Goal: Task Accomplishment & Management: Complete application form

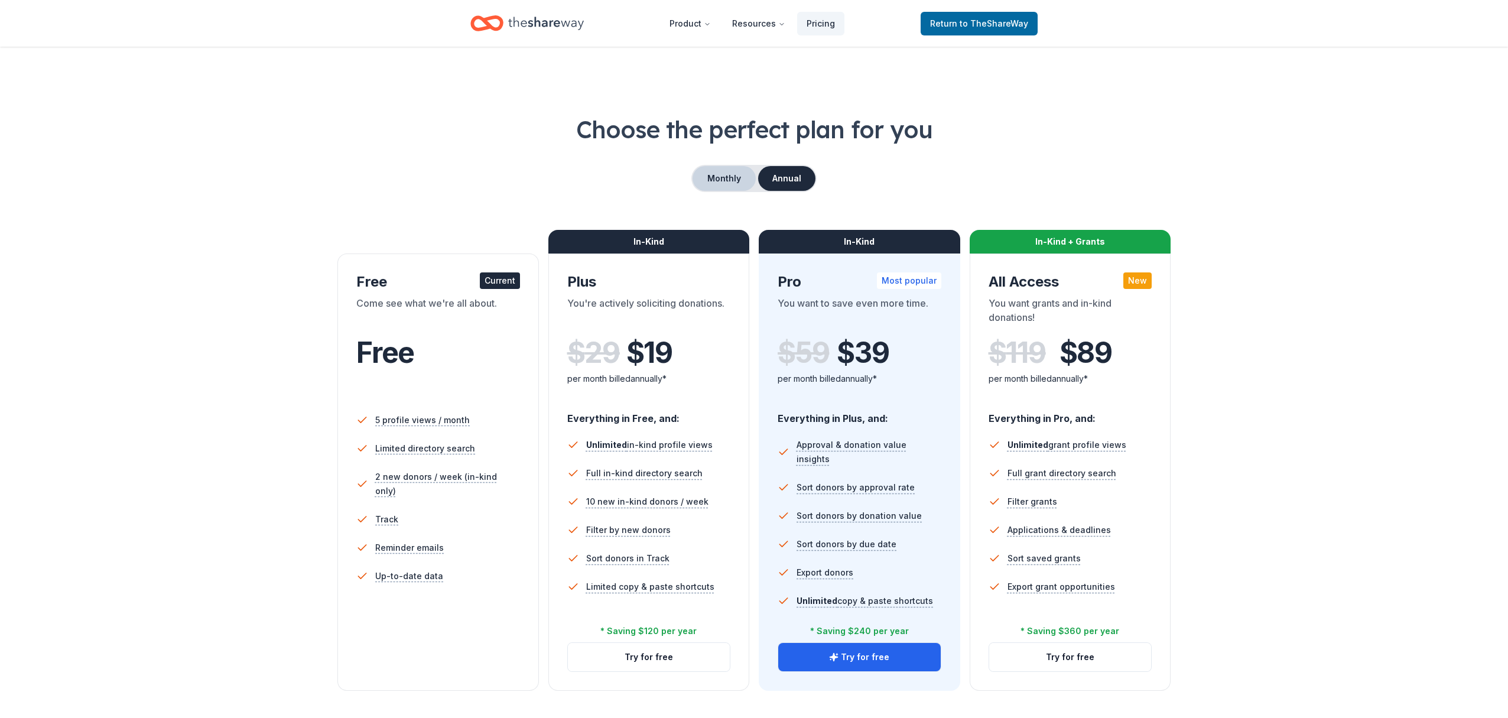
click at [727, 180] on button "Monthly" at bounding box center [723, 178] width 63 height 25
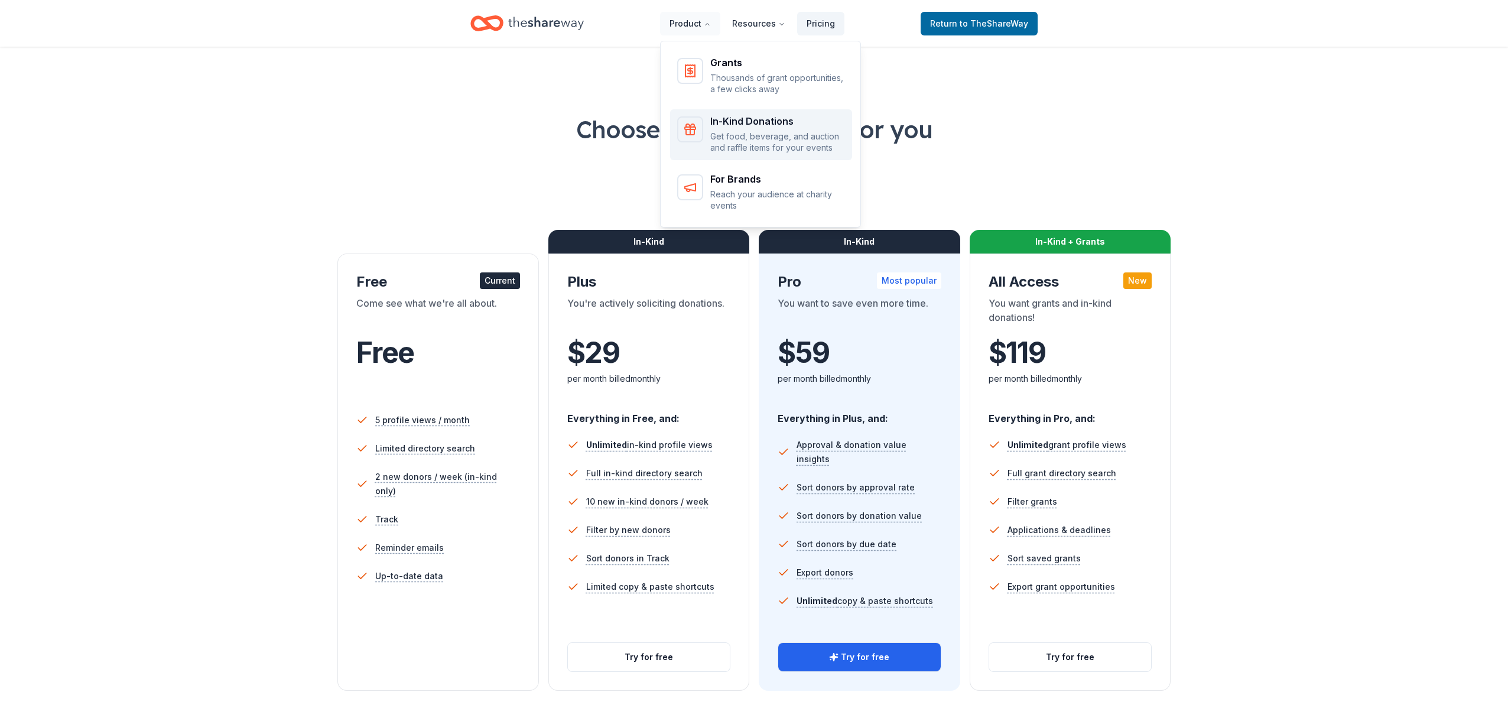
click at [749, 123] on div "In-Kind Donations" at bounding box center [777, 120] width 135 height 9
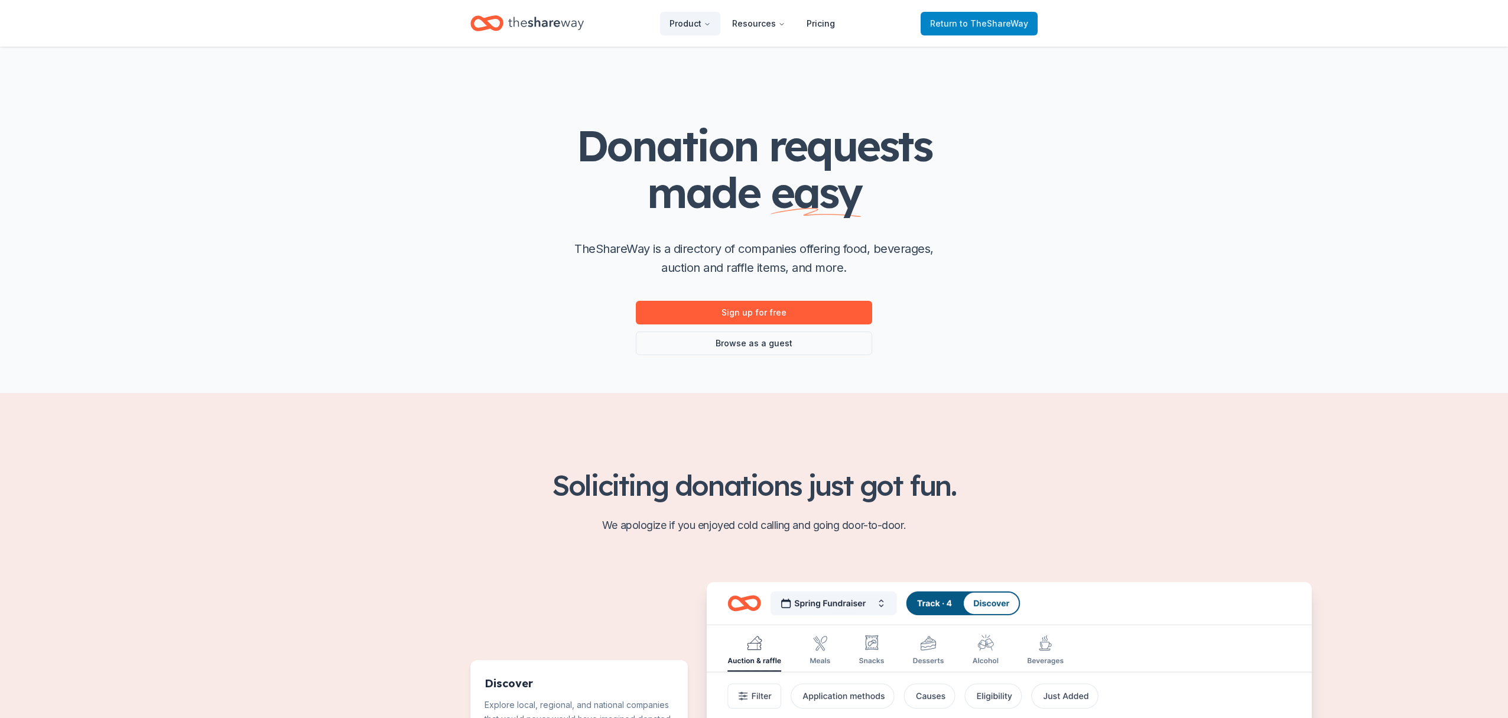
click at [984, 28] on span "Return to TheShareWay" at bounding box center [979, 24] width 98 height 14
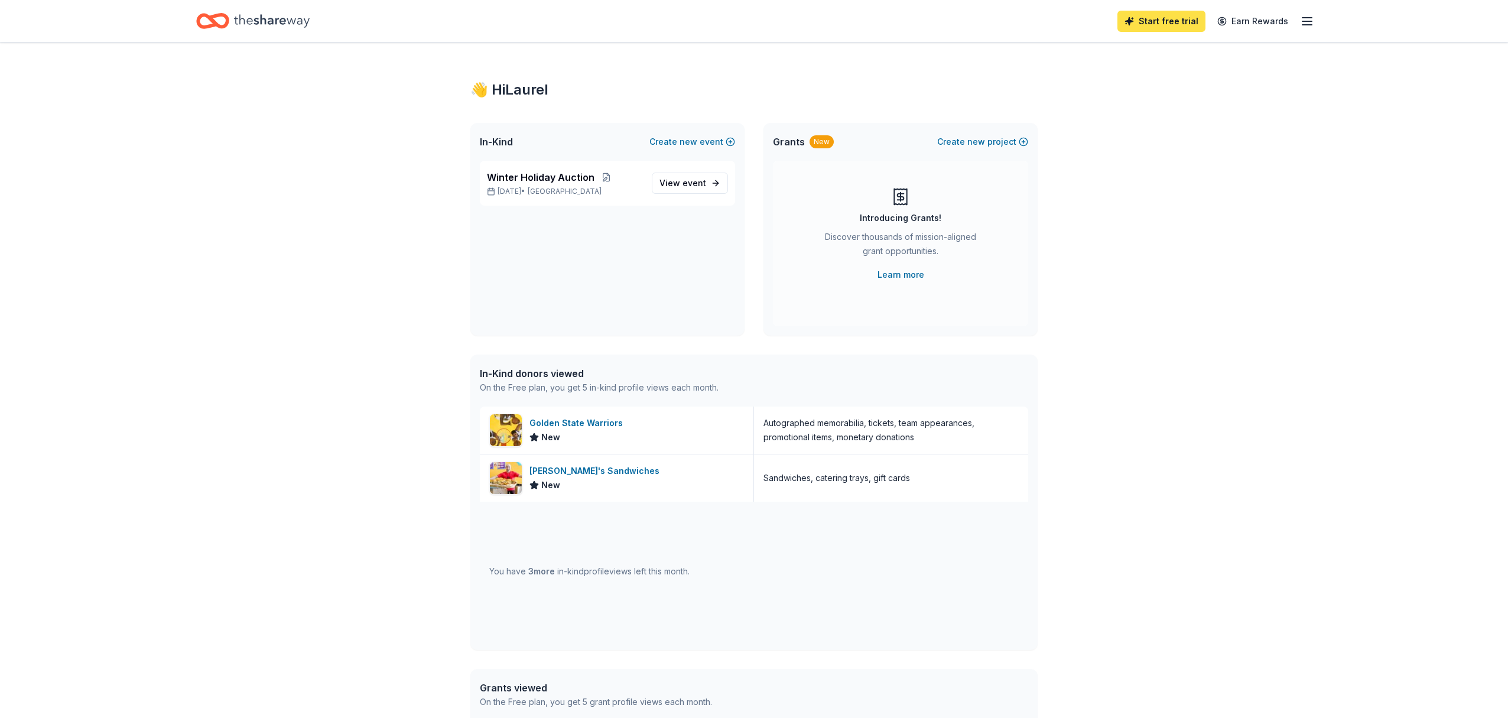
click at [1180, 23] on link "Start free trial" at bounding box center [1161, 21] width 88 height 21
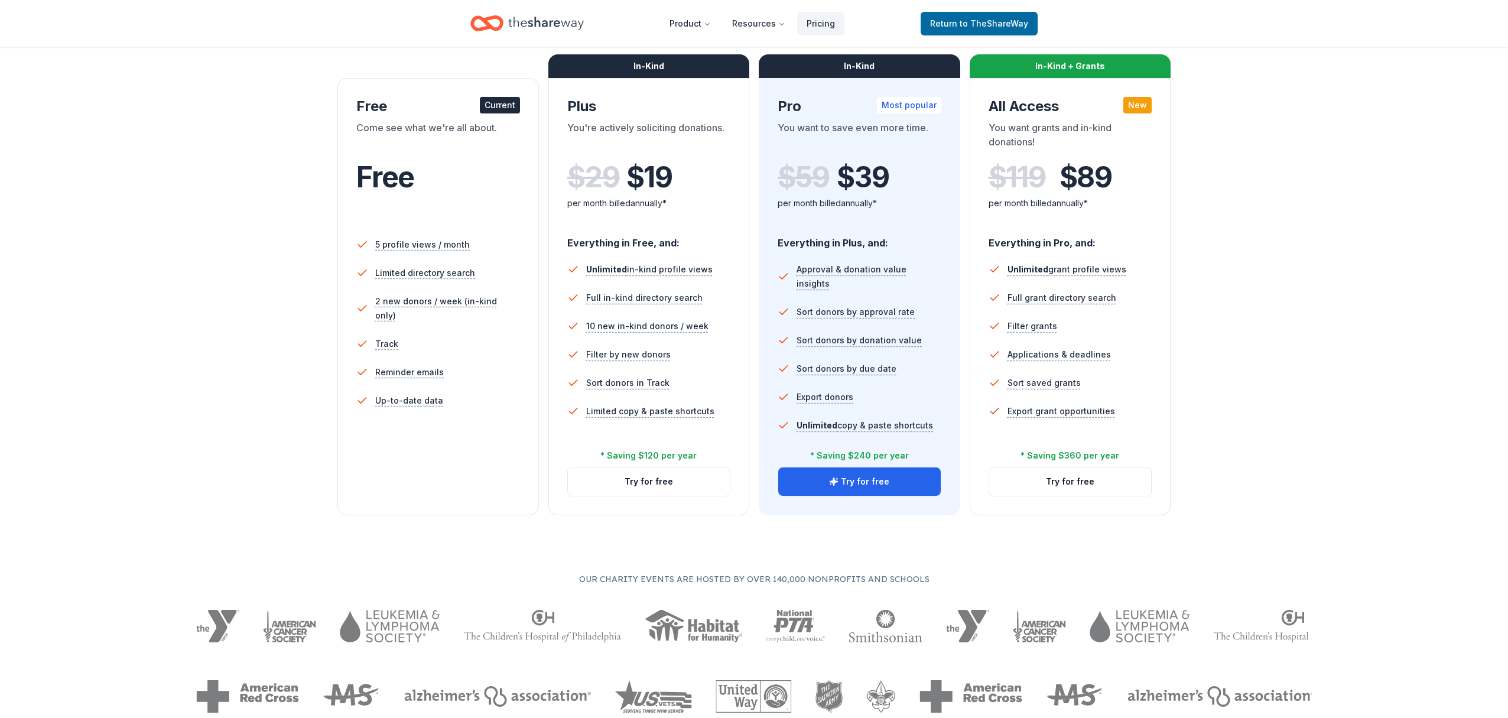
scroll to position [177, 0]
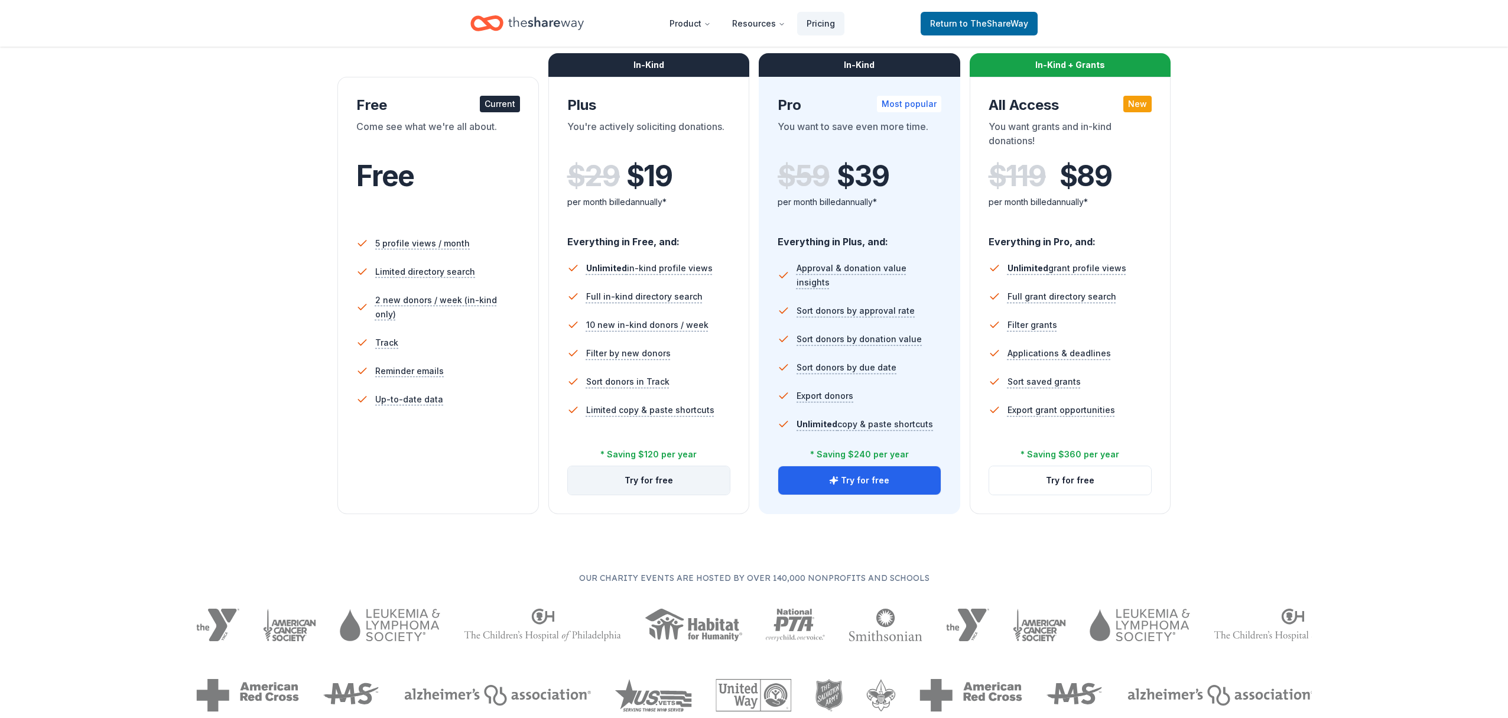
click at [629, 484] on button "Try for free" at bounding box center [649, 480] width 162 height 28
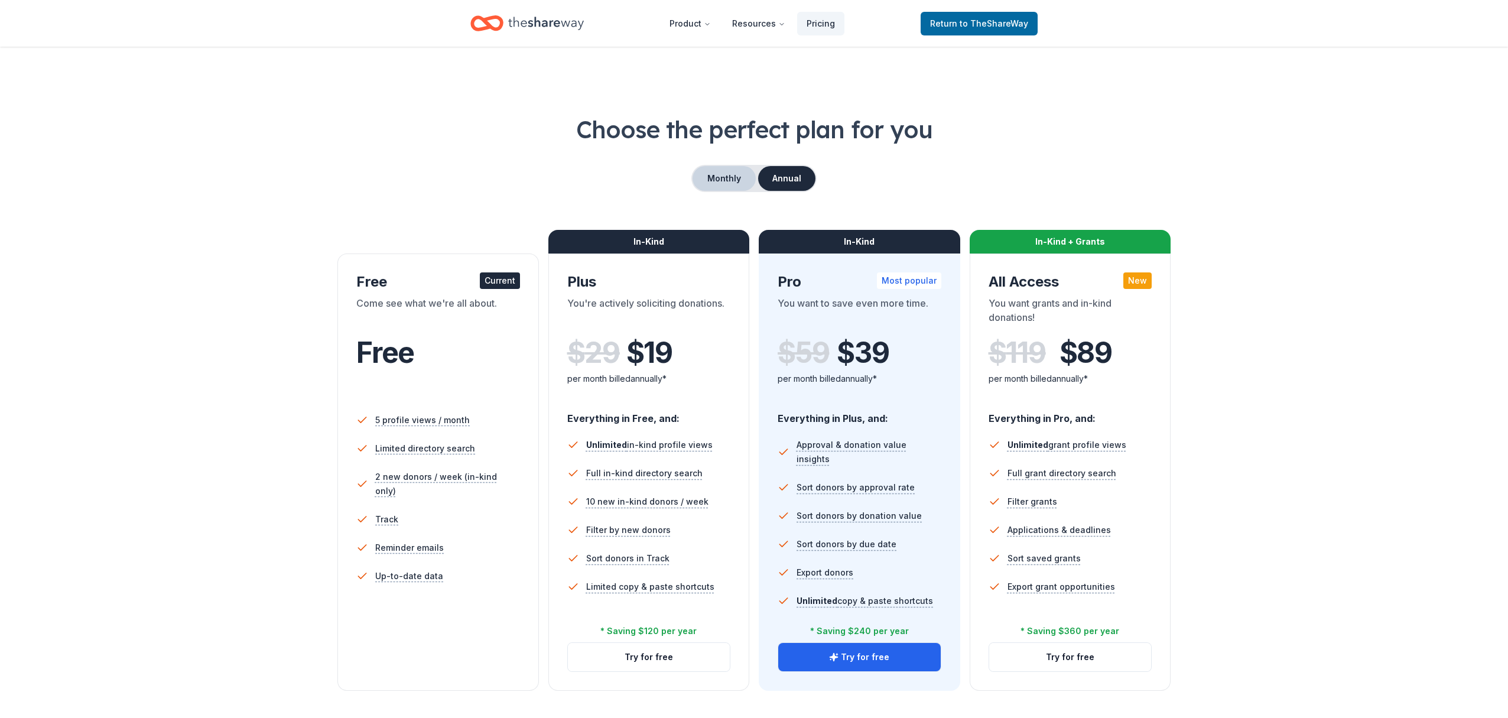
click at [721, 178] on button "Monthly" at bounding box center [723, 178] width 63 height 25
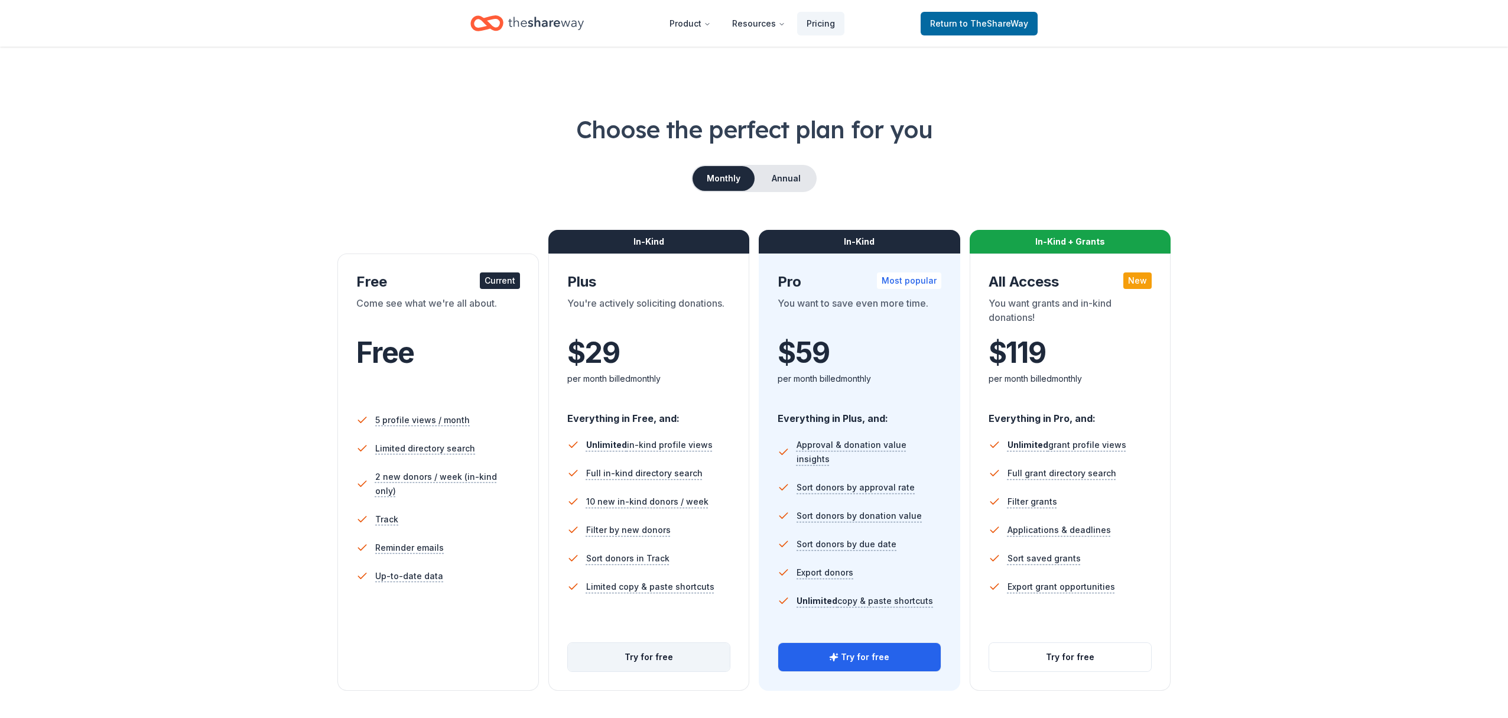
click at [651, 658] on button "Try for free" at bounding box center [649, 657] width 162 height 28
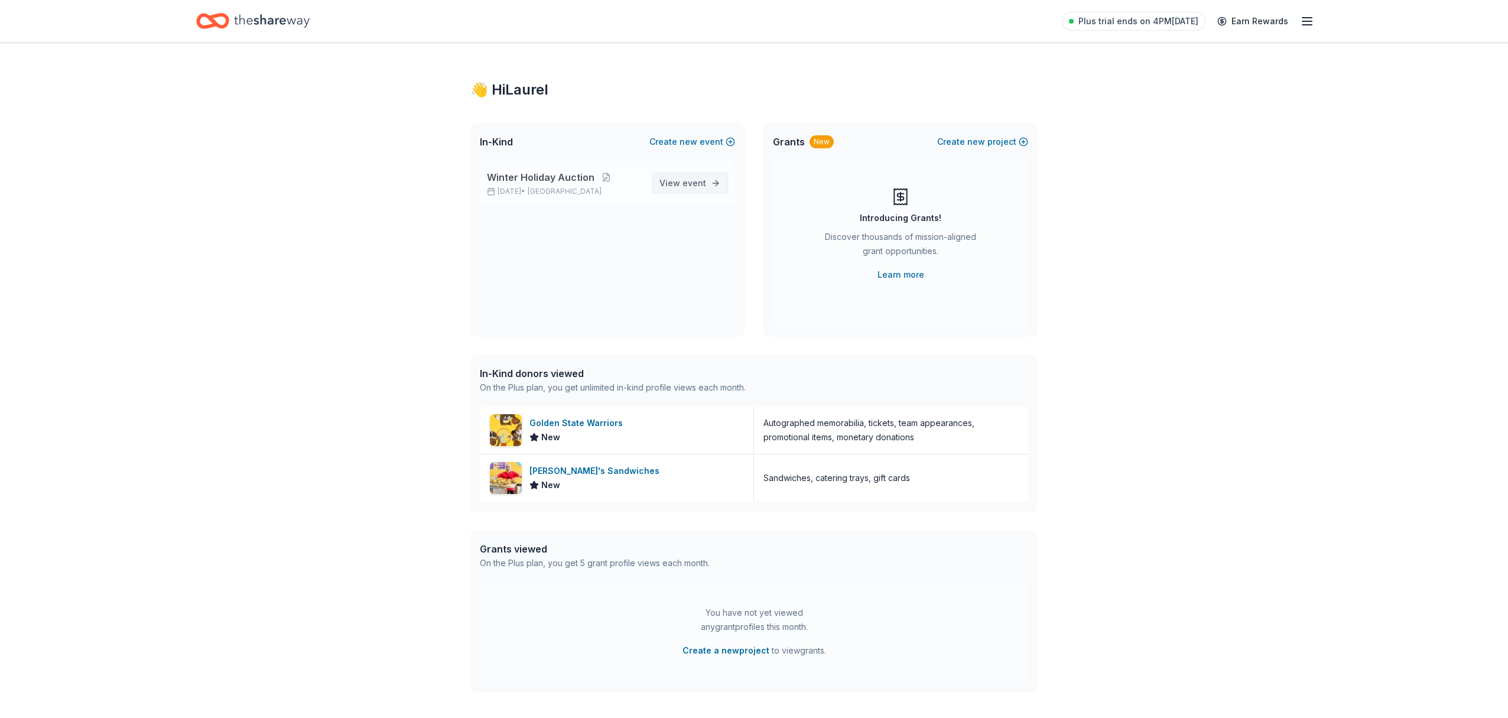
click at [692, 182] on span "event" at bounding box center [694, 183] width 24 height 10
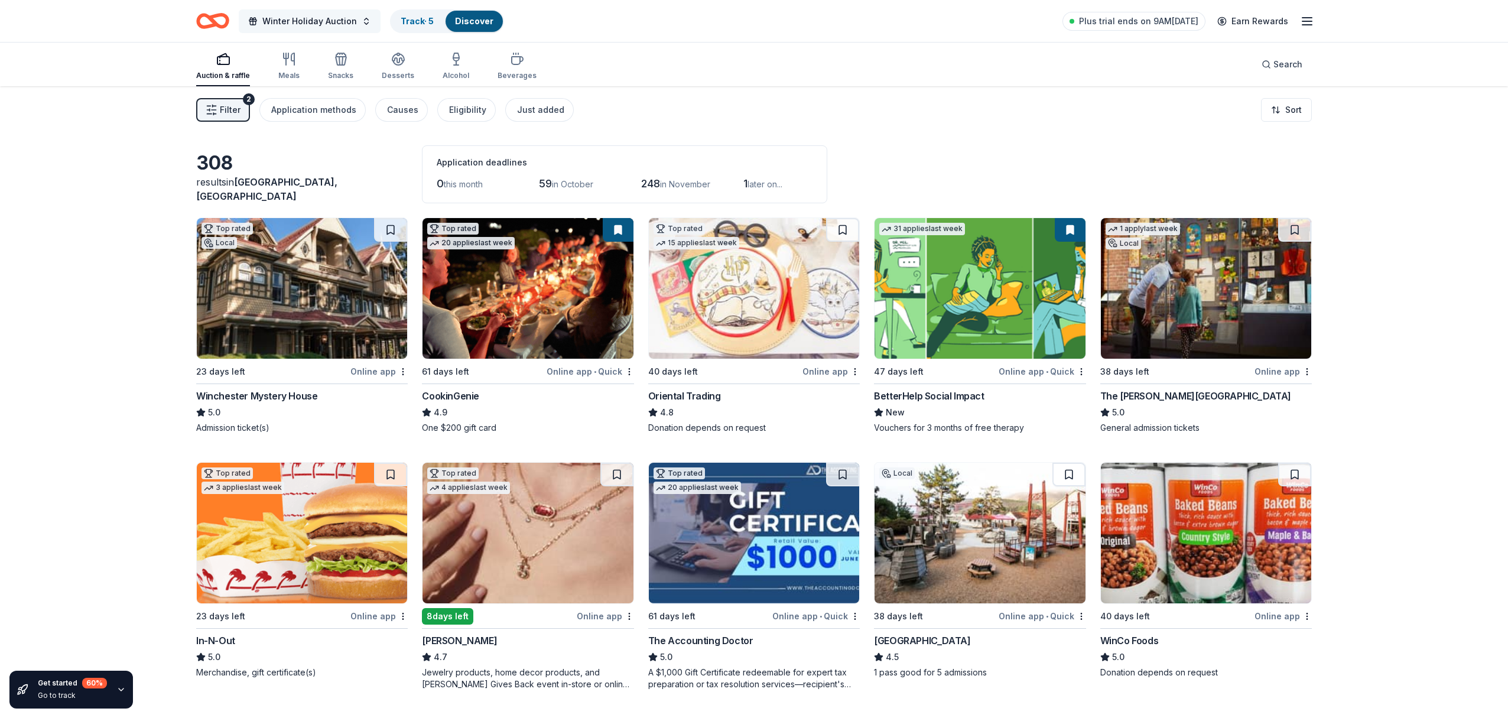
click at [293, 21] on span "Winter Holiday Auction" at bounding box center [309, 21] width 95 height 14
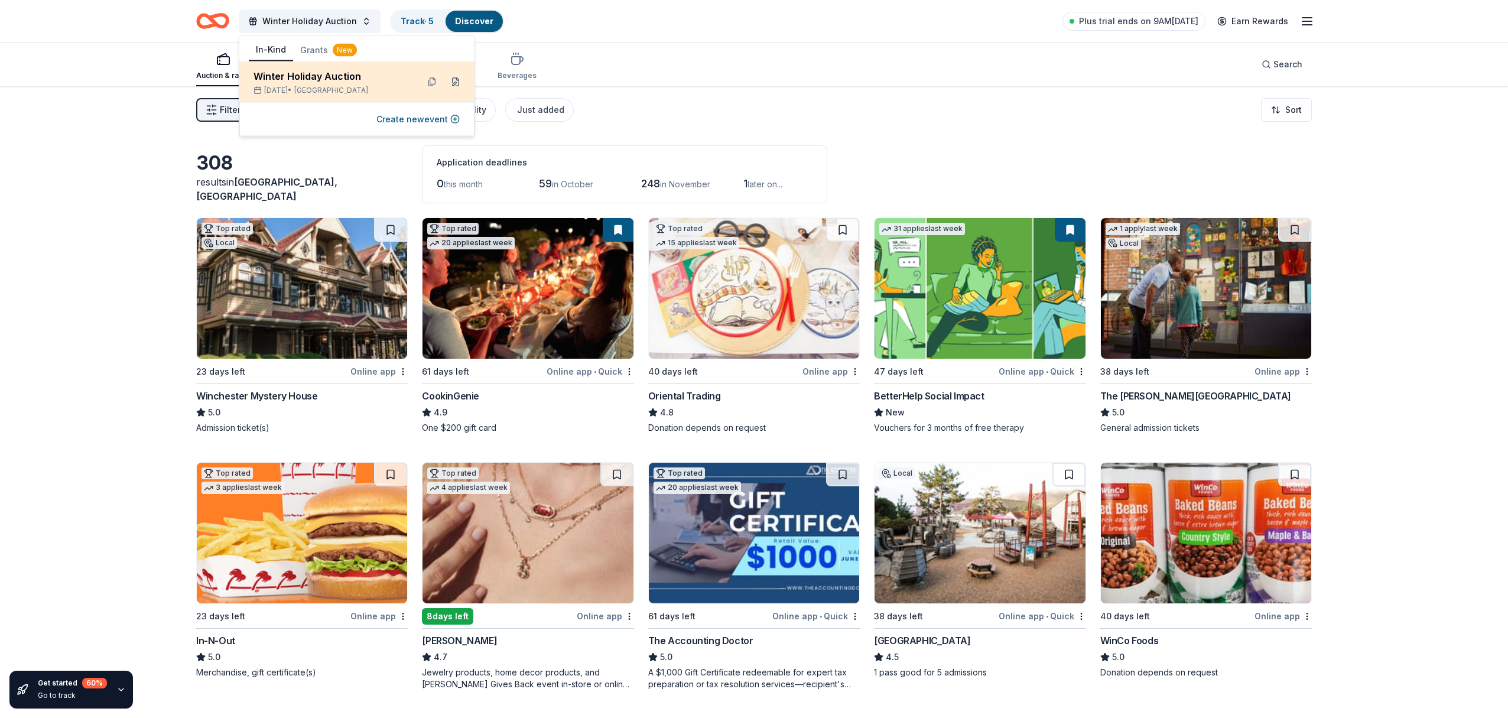
click at [455, 81] on button at bounding box center [455, 82] width 19 height 19
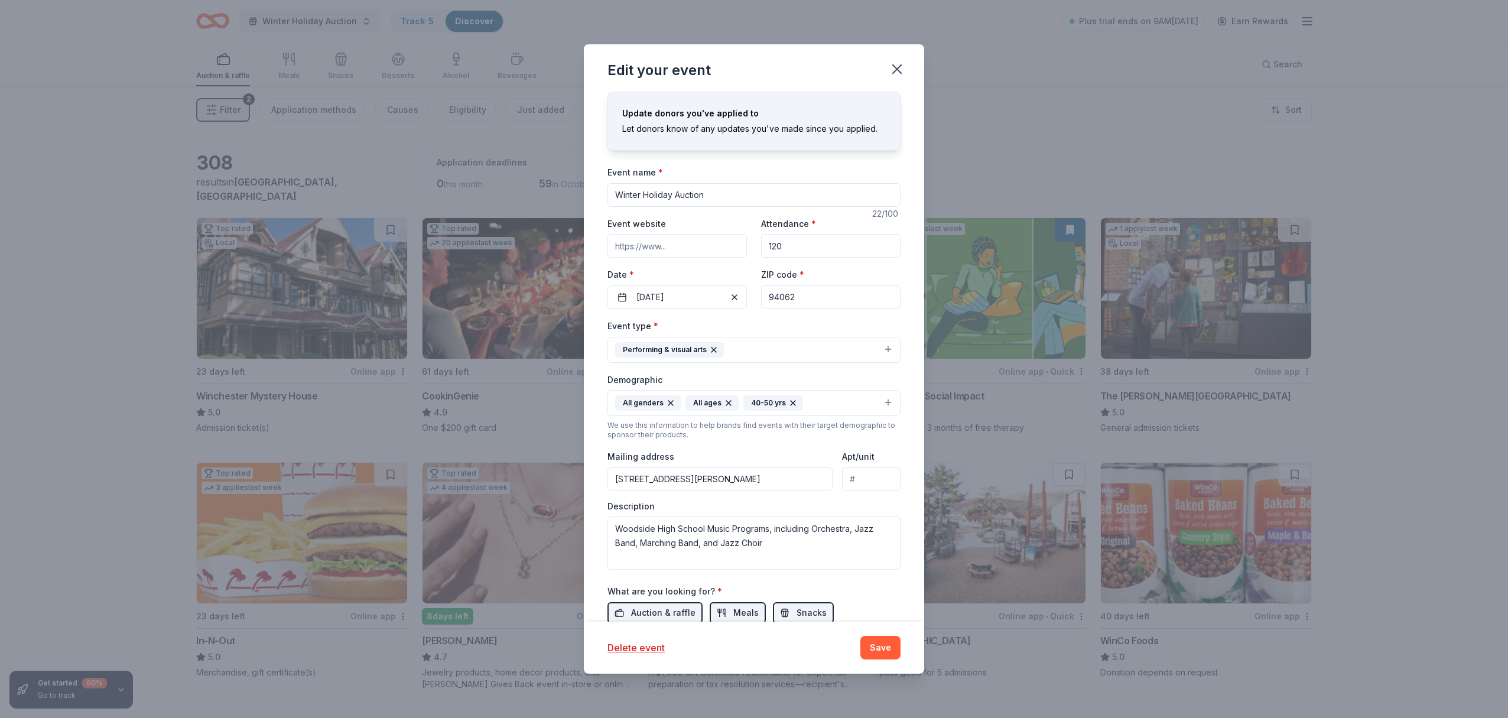
drag, startPoint x: 674, startPoint y: 195, endPoint x: 689, endPoint y: 189, distance: 15.9
click at [674, 195] on input "Winter Holiday Auction" at bounding box center [753, 195] width 293 height 24
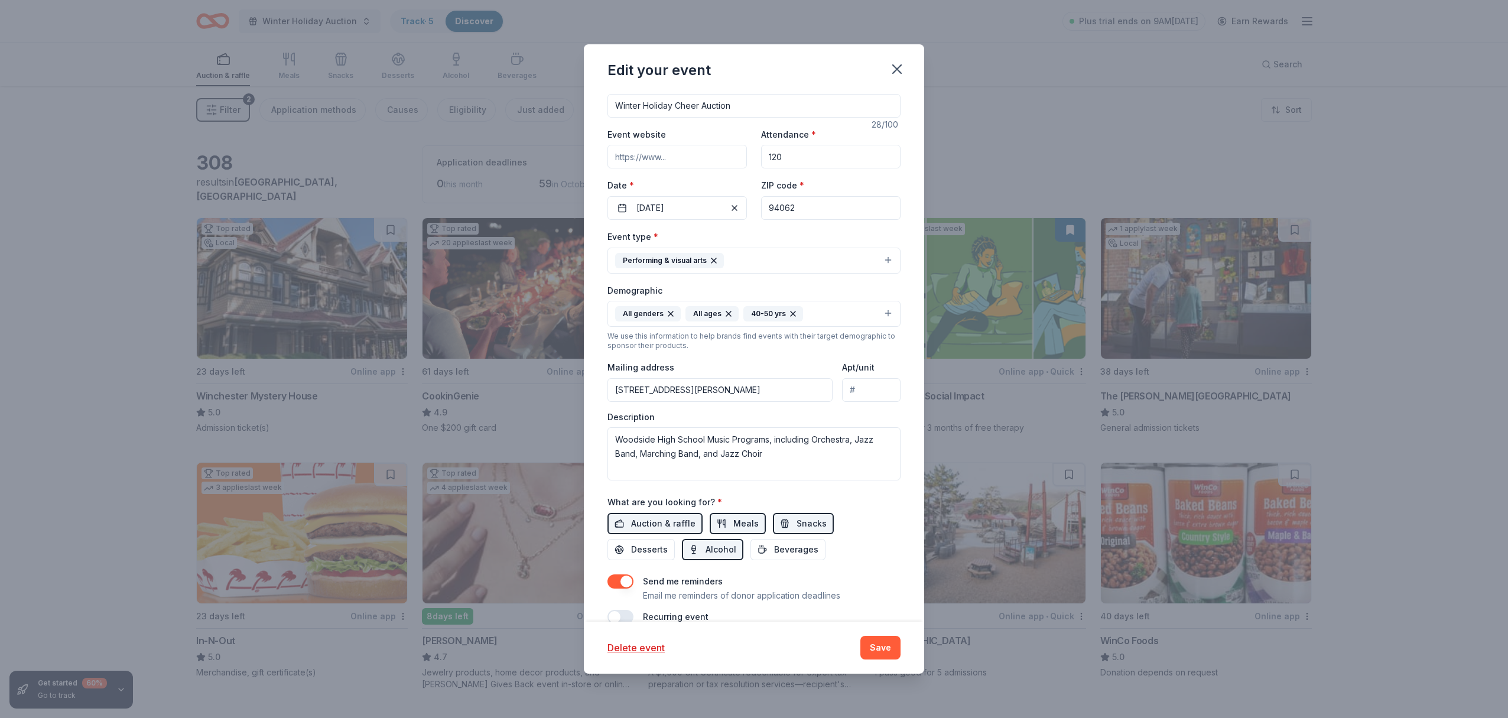
scroll to position [110, 0]
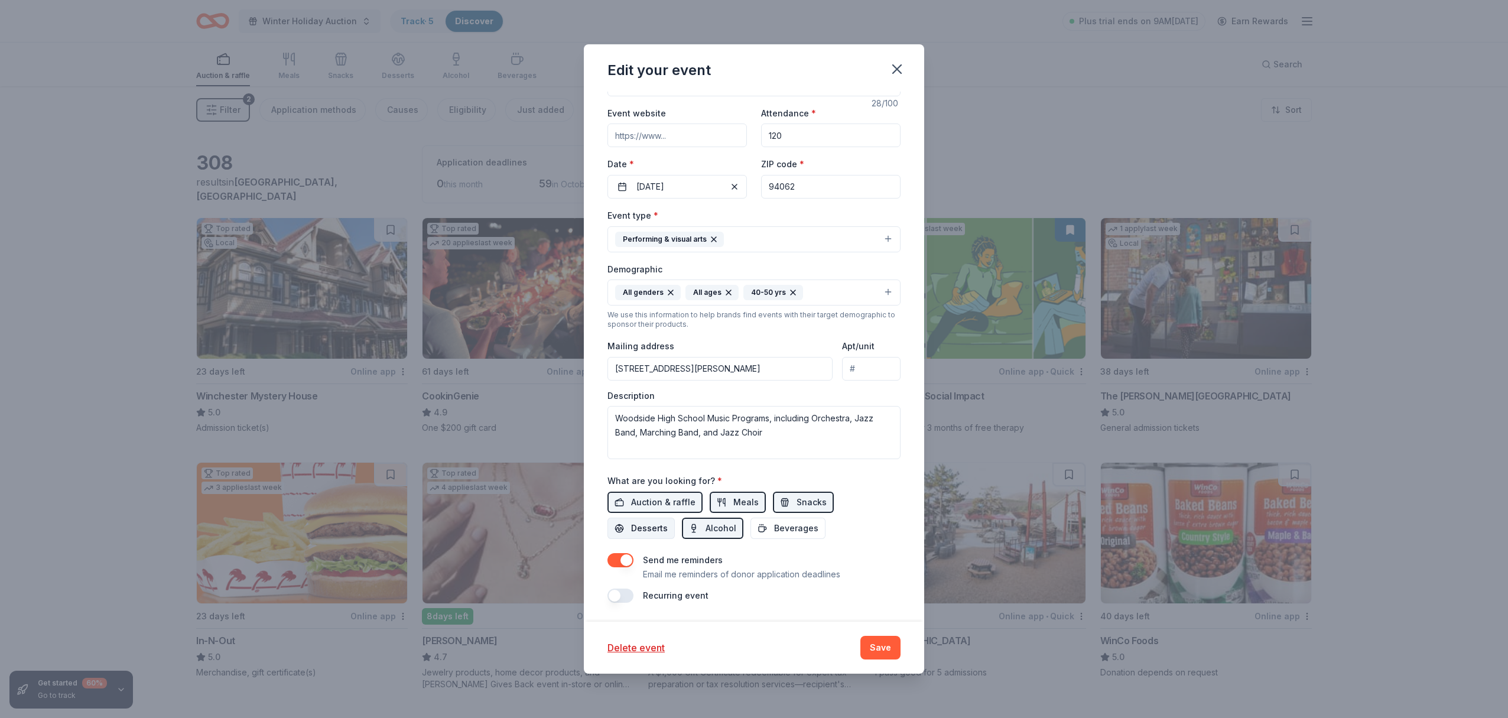
type input "Winter Holiday Cheer Auction"
click at [668, 521] on span "Desserts" at bounding box center [649, 528] width 37 height 14
click at [774, 529] on span "Beverages" at bounding box center [796, 528] width 44 height 14
click at [886, 652] on button "Save" at bounding box center [880, 648] width 40 height 24
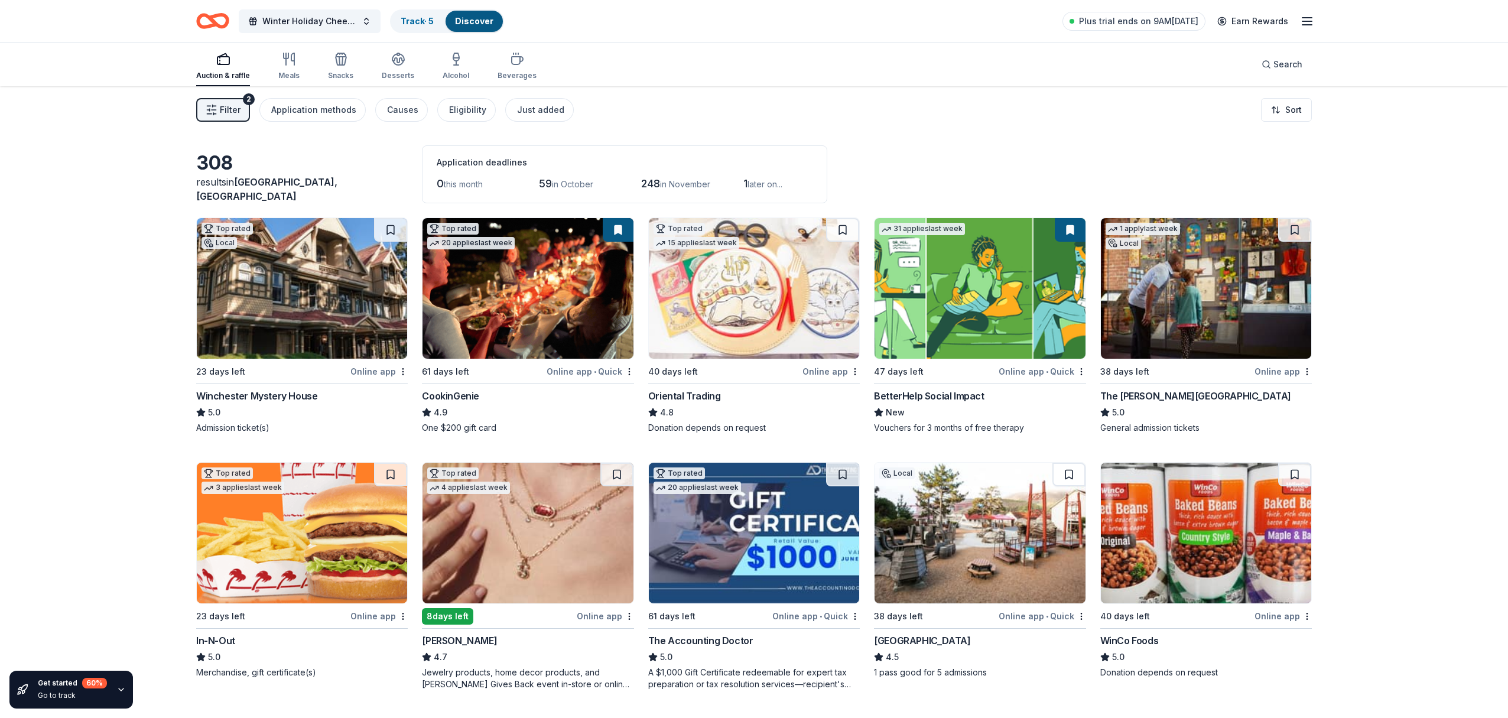
click at [221, 70] on div "Auction & raffle" at bounding box center [223, 66] width 54 height 28
click at [1307, 22] on icon "button" at bounding box center [1307, 21] width 14 height 14
click at [1398, 116] on div "Filter 2 Application methods Causes Eligibility Just added Sort" at bounding box center [754, 109] width 1508 height 47
click at [229, 115] on span "Filter" at bounding box center [230, 110] width 21 height 14
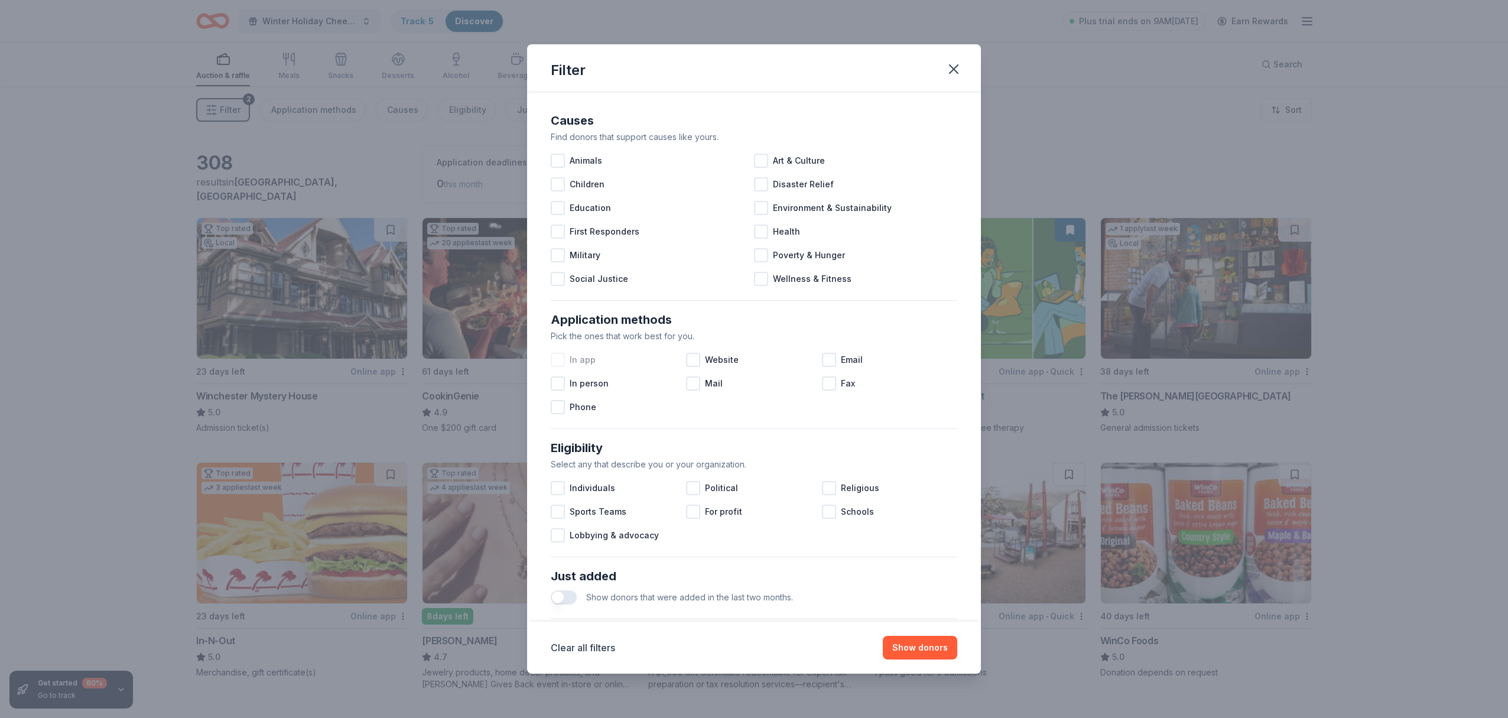
click at [555, 360] on div at bounding box center [558, 360] width 14 height 14
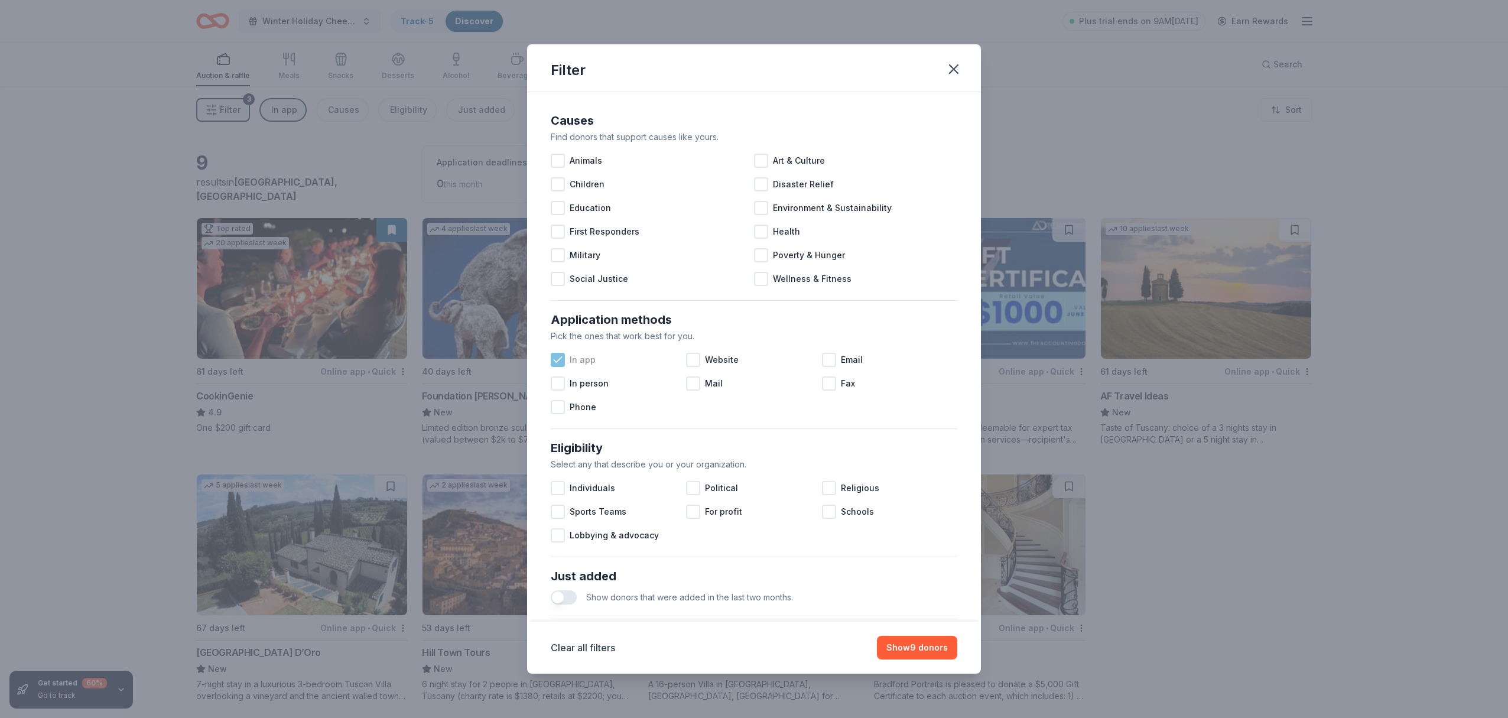
click at [559, 360] on icon at bounding box center [558, 360] width 12 height 12
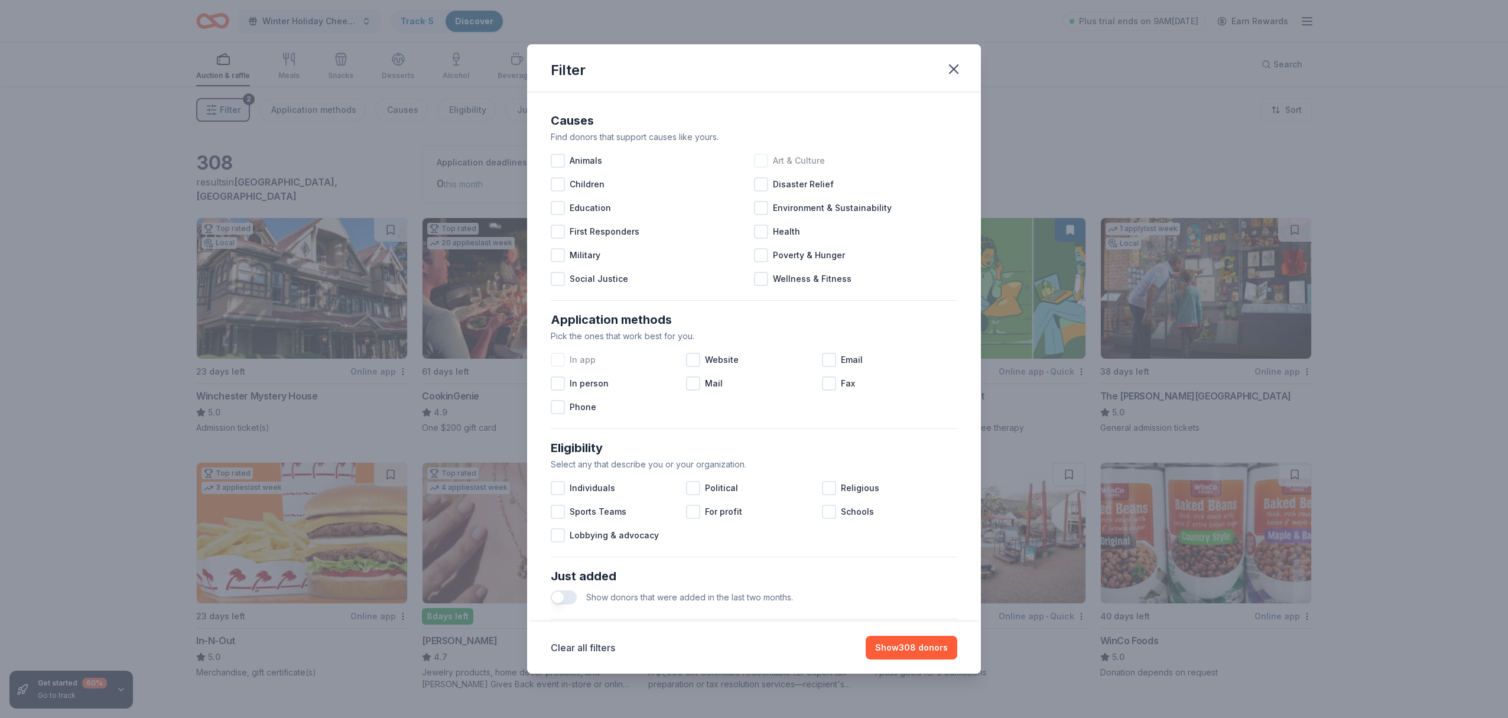
click at [762, 163] on div at bounding box center [761, 161] width 14 height 14
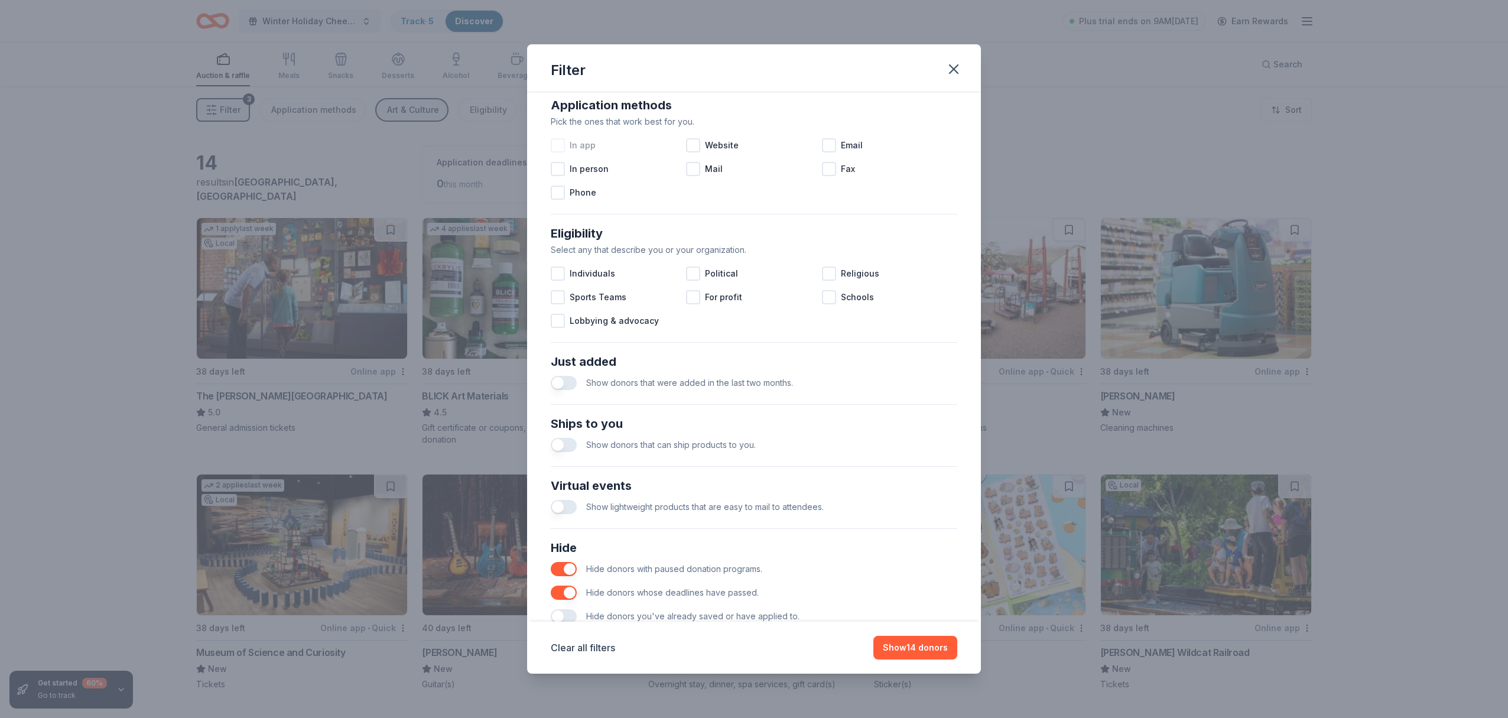
scroll to position [217, 0]
click at [829, 297] on div at bounding box center [829, 295] width 14 height 14
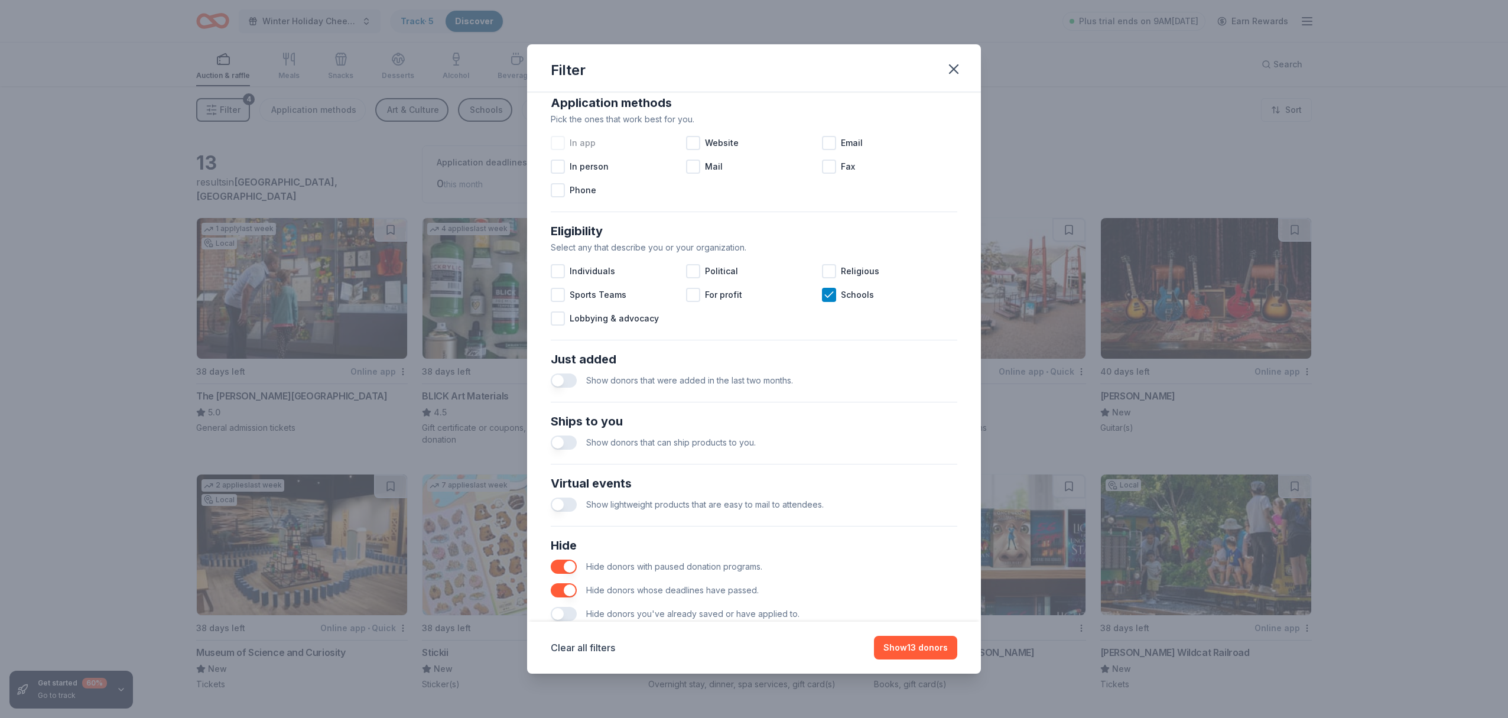
click at [566, 380] on button "button" at bounding box center [564, 380] width 26 height 14
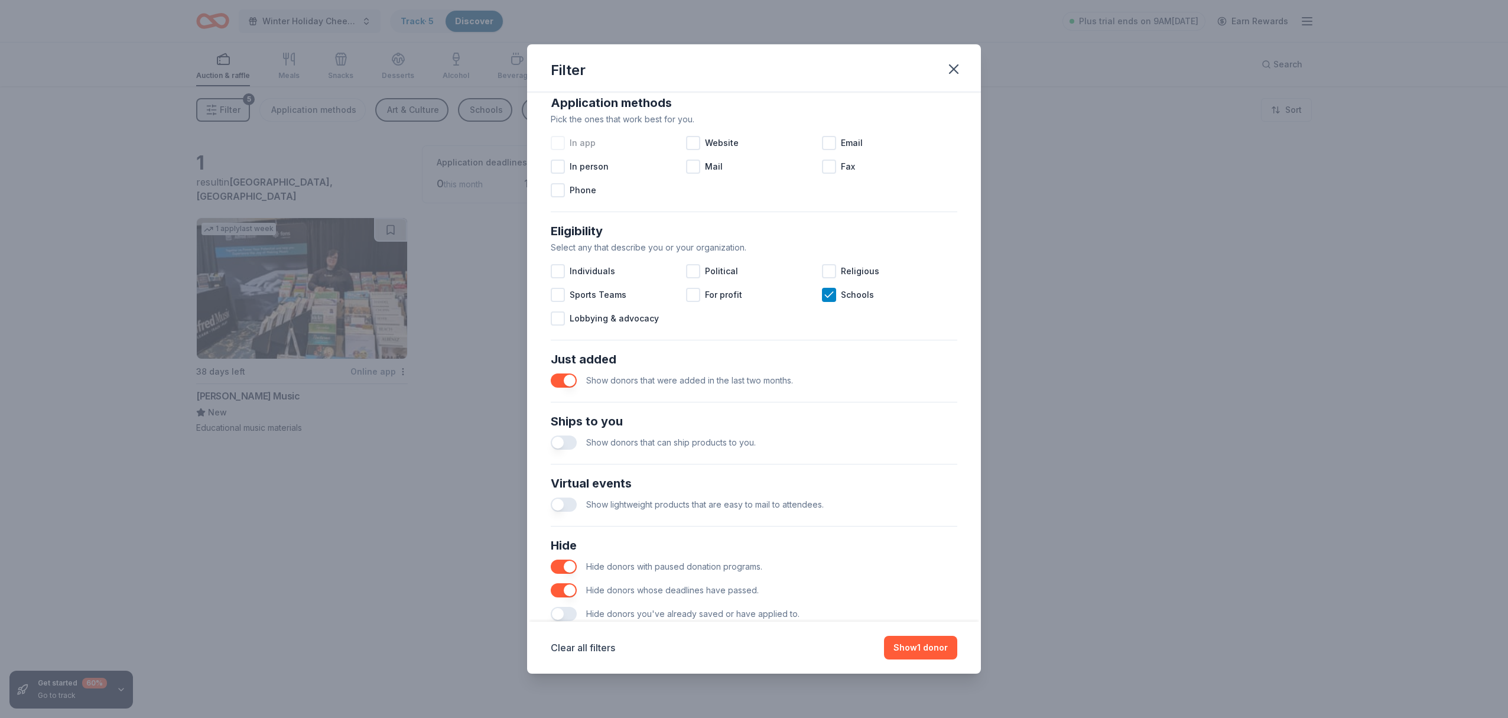
click at [569, 382] on button "button" at bounding box center [564, 380] width 26 height 14
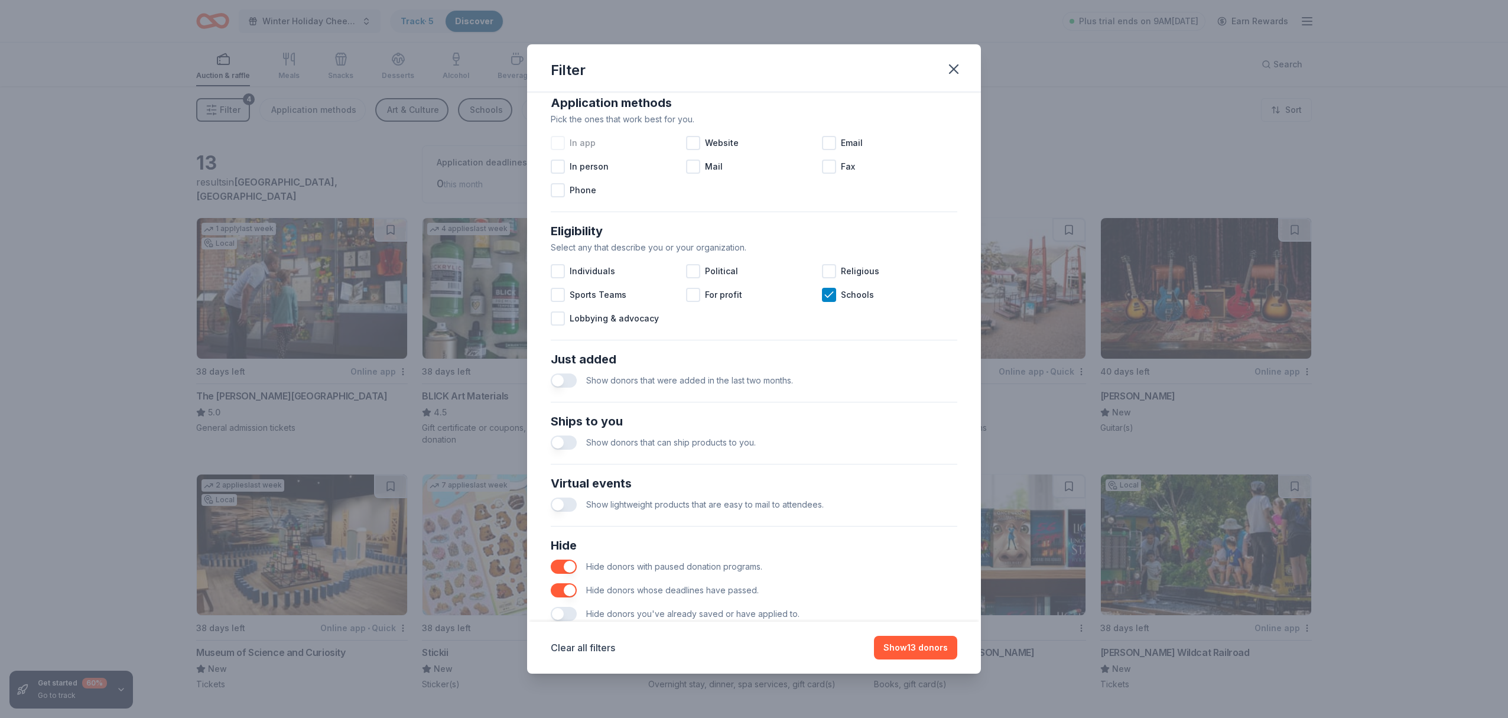
click at [566, 444] on button "button" at bounding box center [564, 442] width 26 height 14
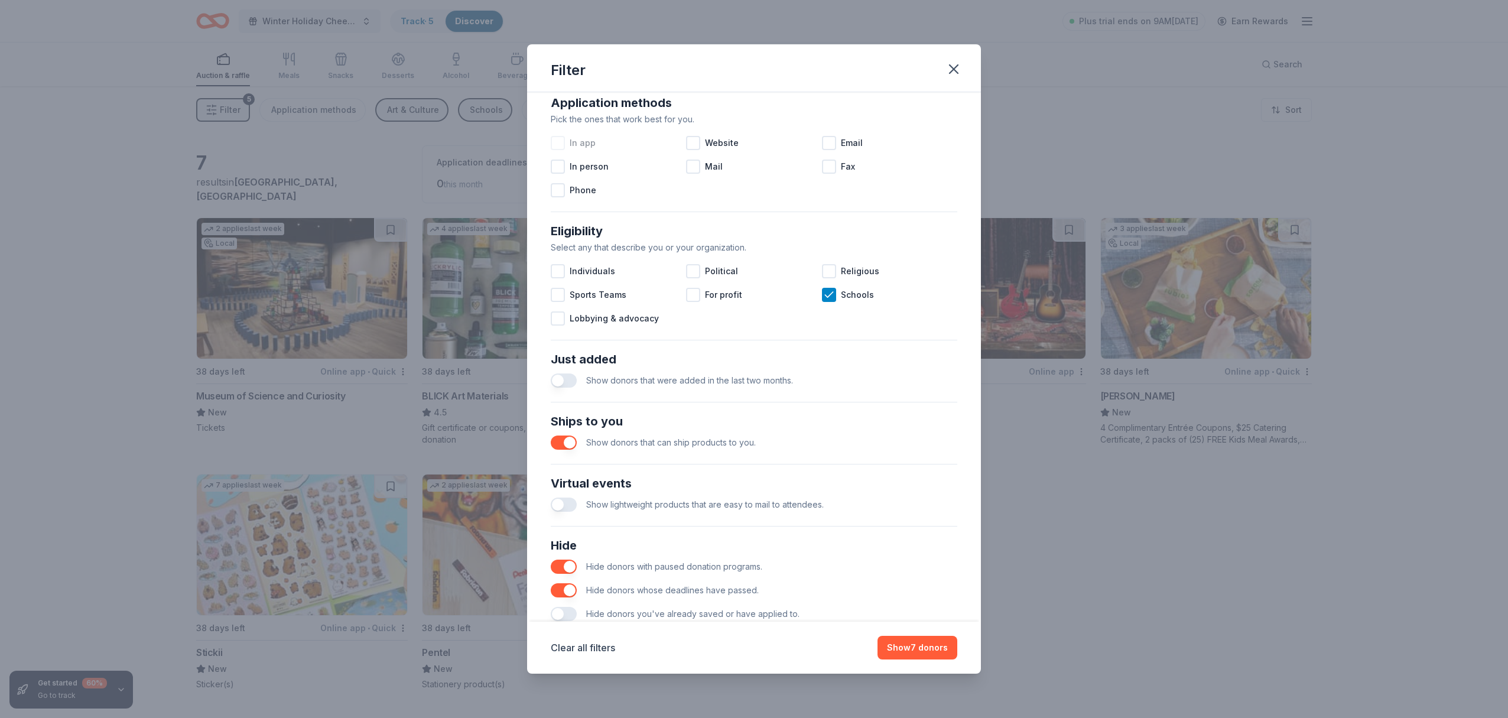
click at [566, 442] on button "button" at bounding box center [564, 442] width 26 height 14
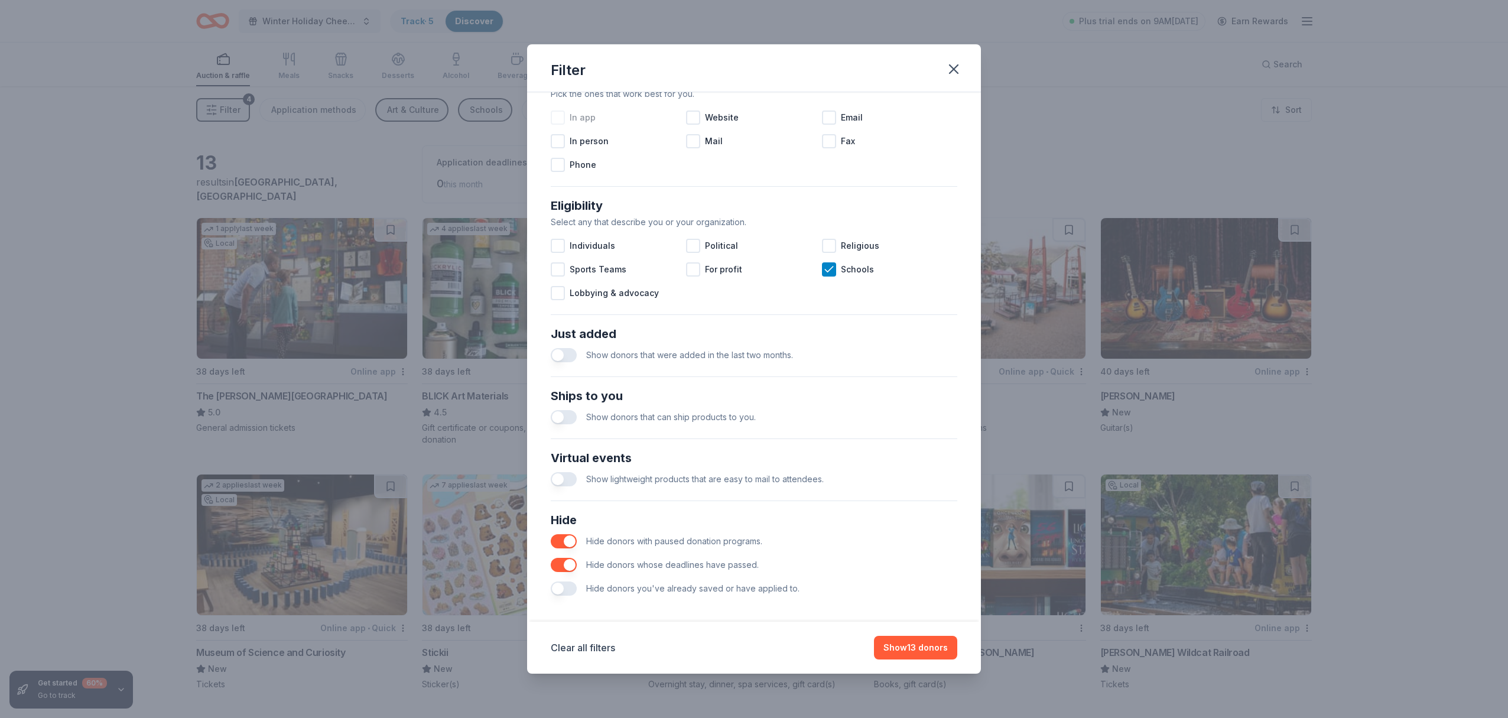
scroll to position [249, 0]
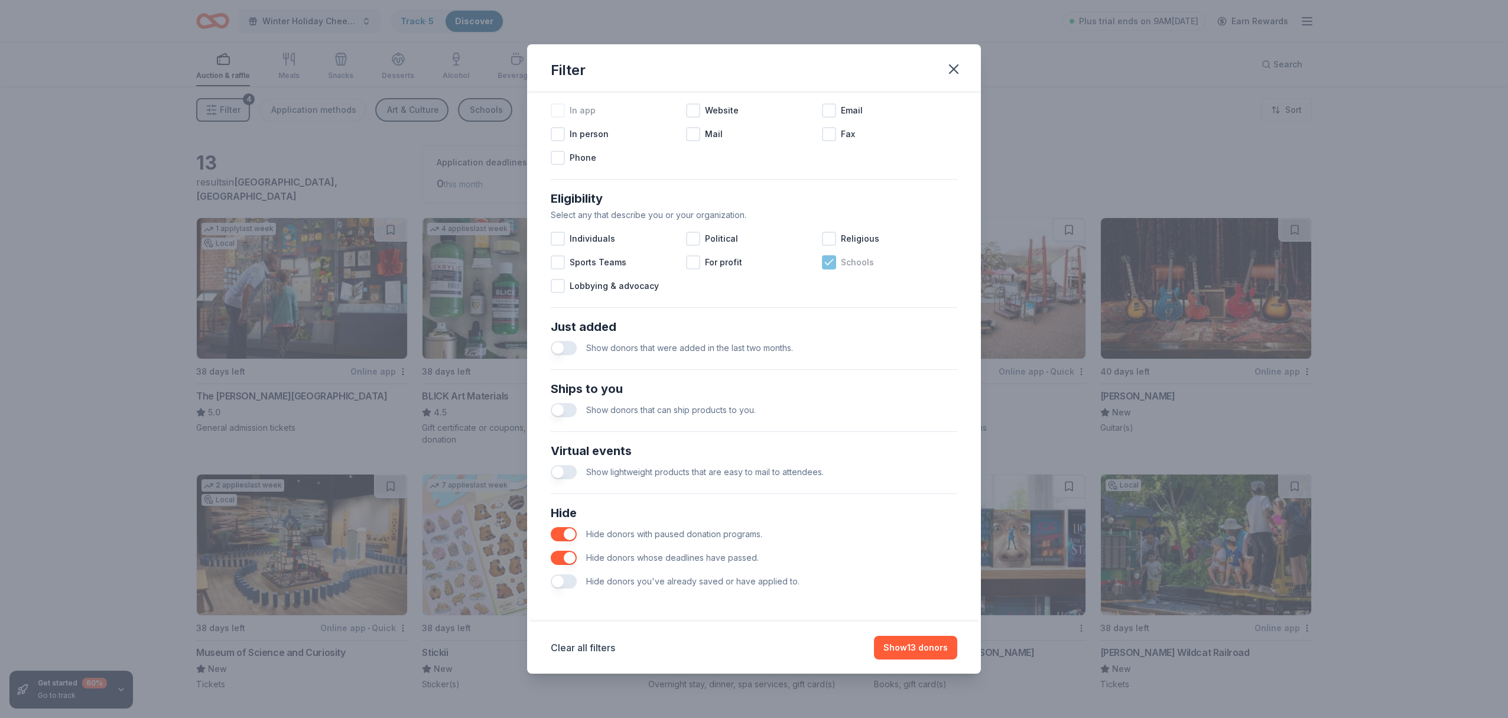
click at [827, 263] on icon at bounding box center [829, 262] width 12 height 12
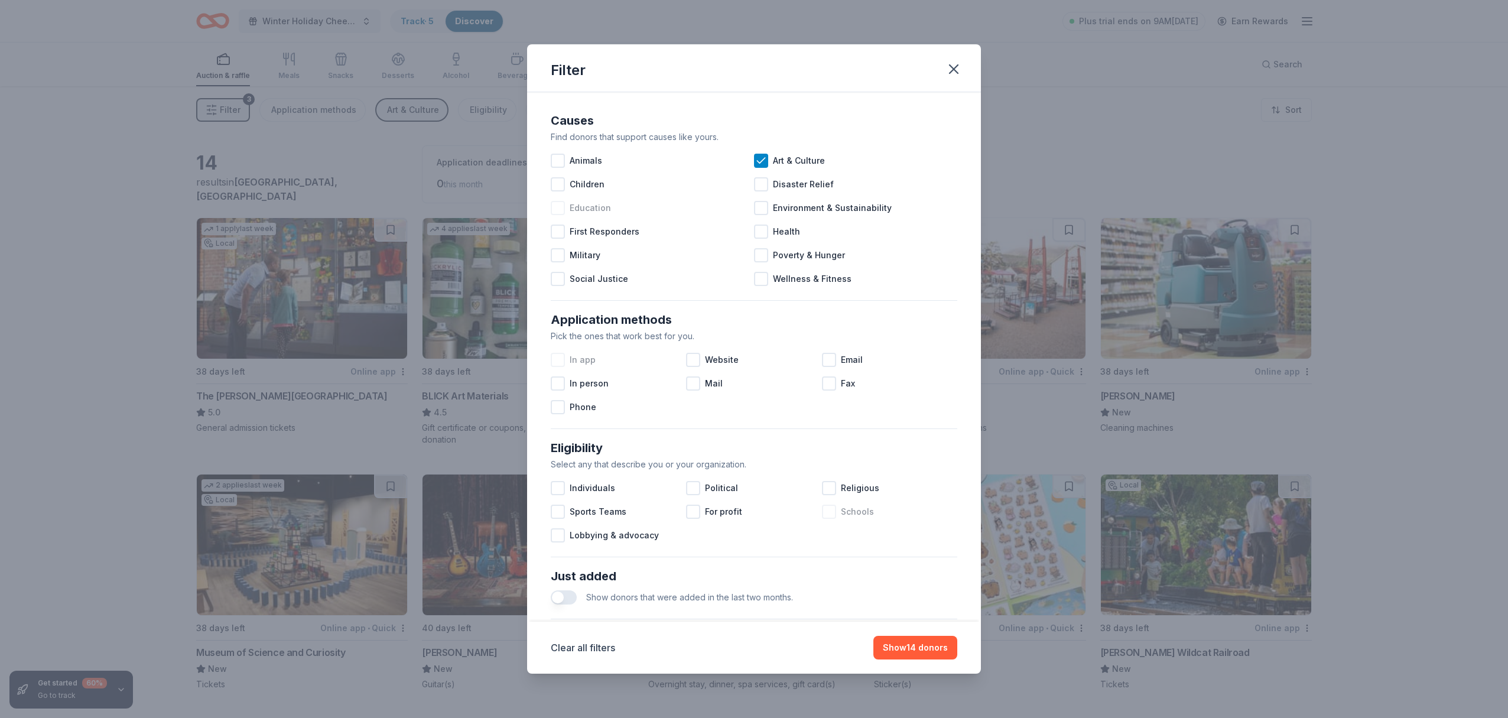
click at [556, 208] on div at bounding box center [558, 208] width 14 height 14
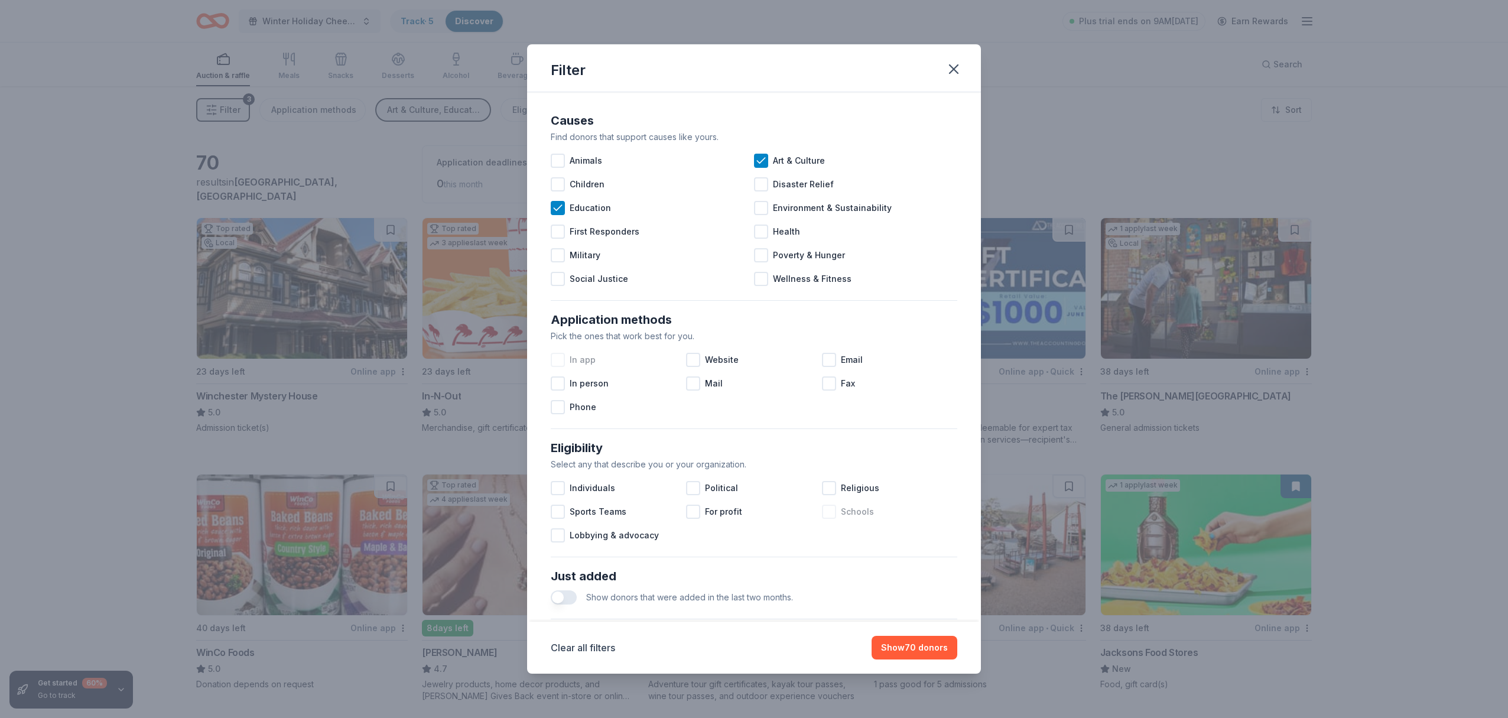
click at [558, 360] on div at bounding box center [558, 360] width 14 height 14
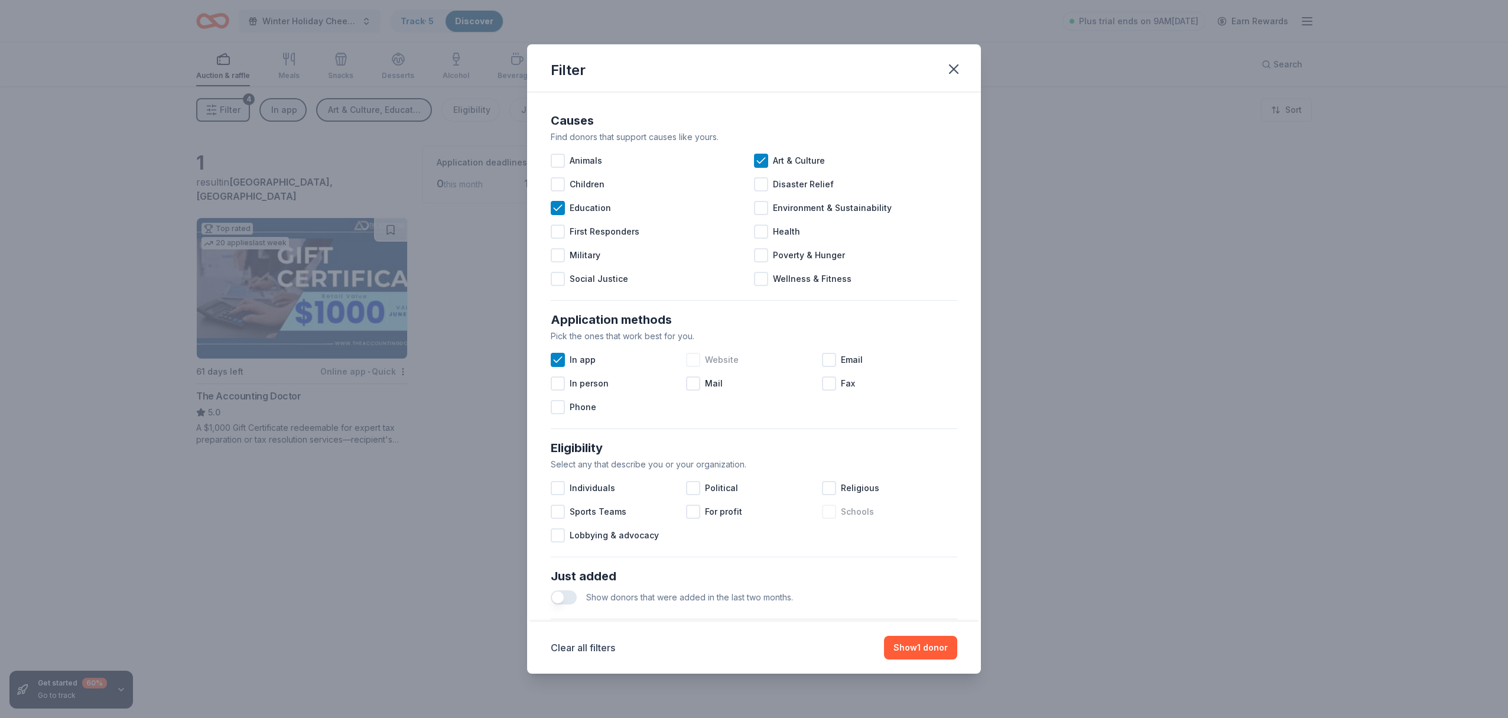
click at [691, 358] on div at bounding box center [693, 360] width 14 height 14
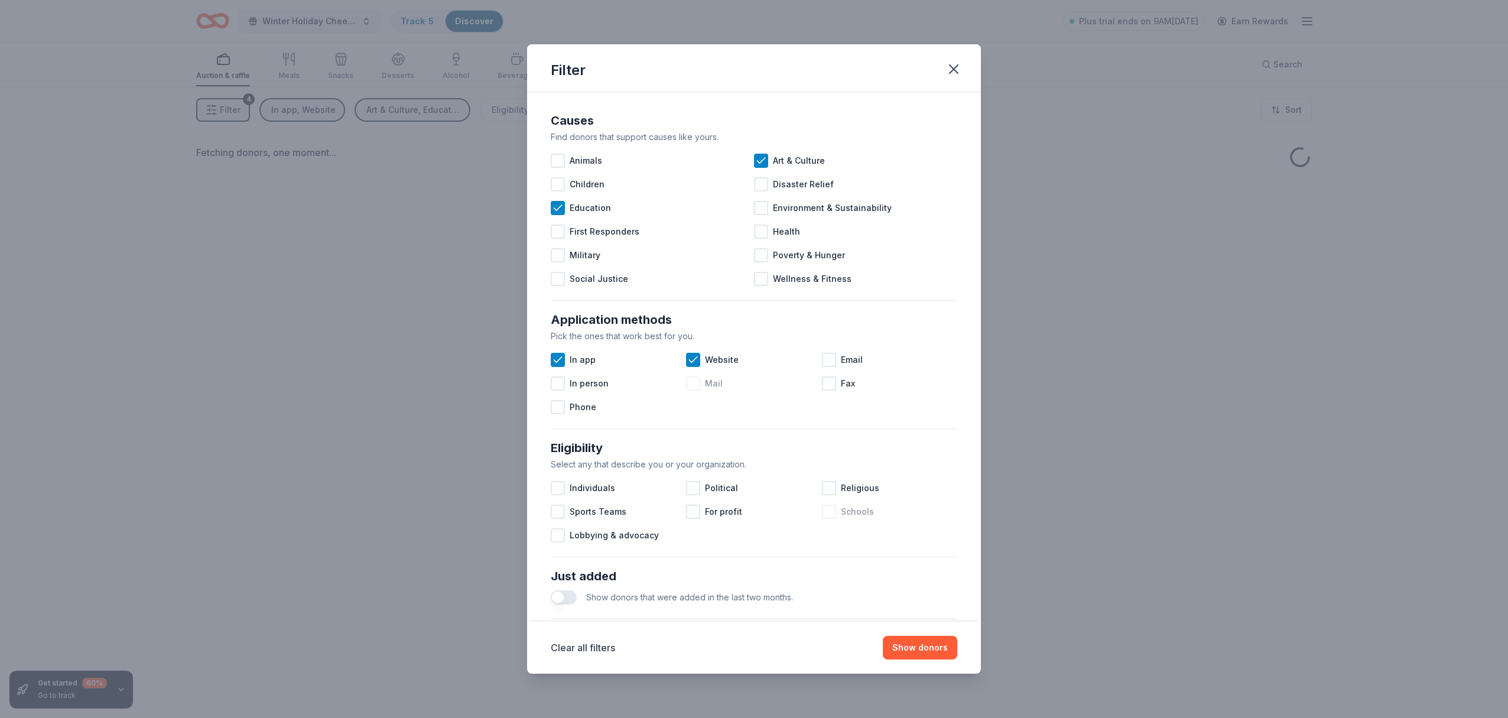
click at [693, 385] on div at bounding box center [693, 383] width 14 height 14
click at [827, 358] on div at bounding box center [829, 360] width 14 height 14
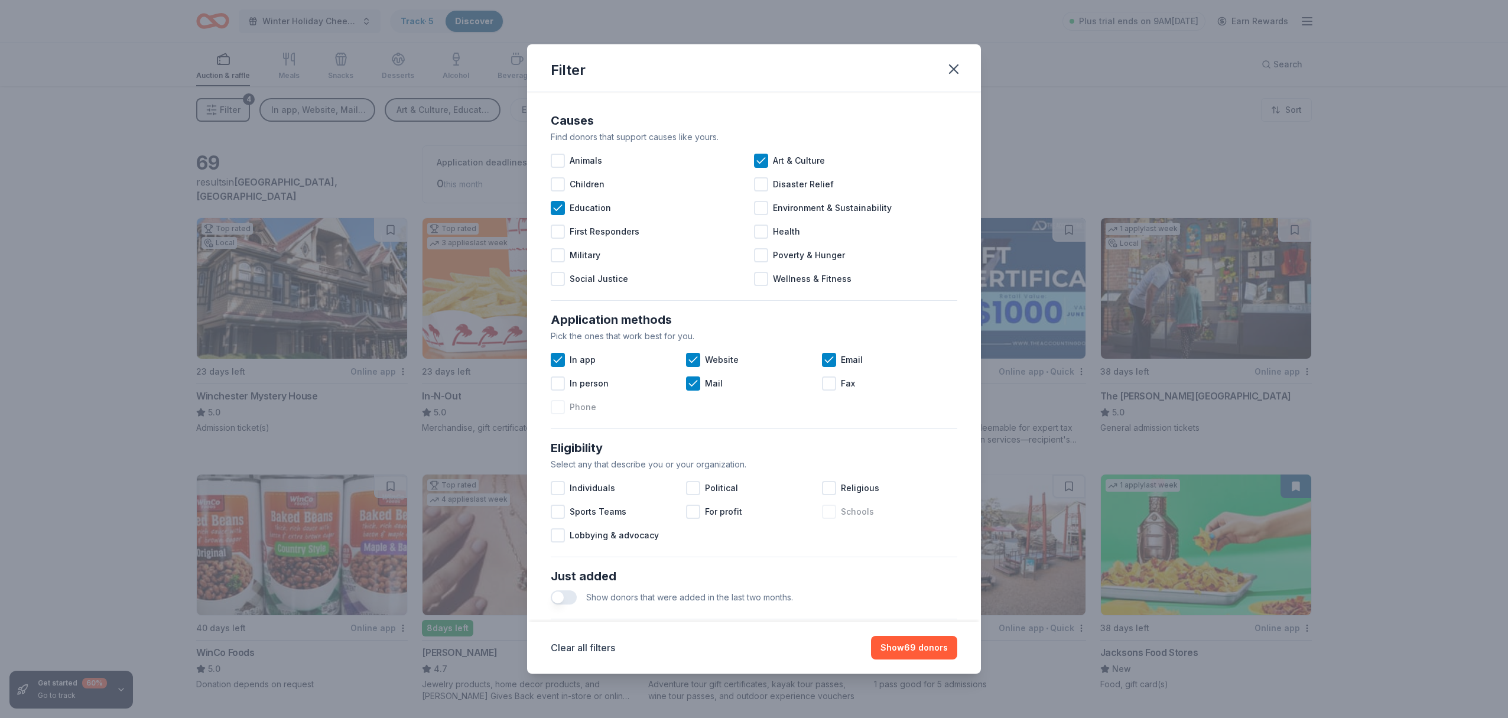
click at [556, 405] on div at bounding box center [558, 407] width 14 height 14
click at [558, 409] on icon at bounding box center [558, 407] width 12 height 12
click at [925, 646] on button "Show 69 donors" at bounding box center [914, 648] width 86 height 24
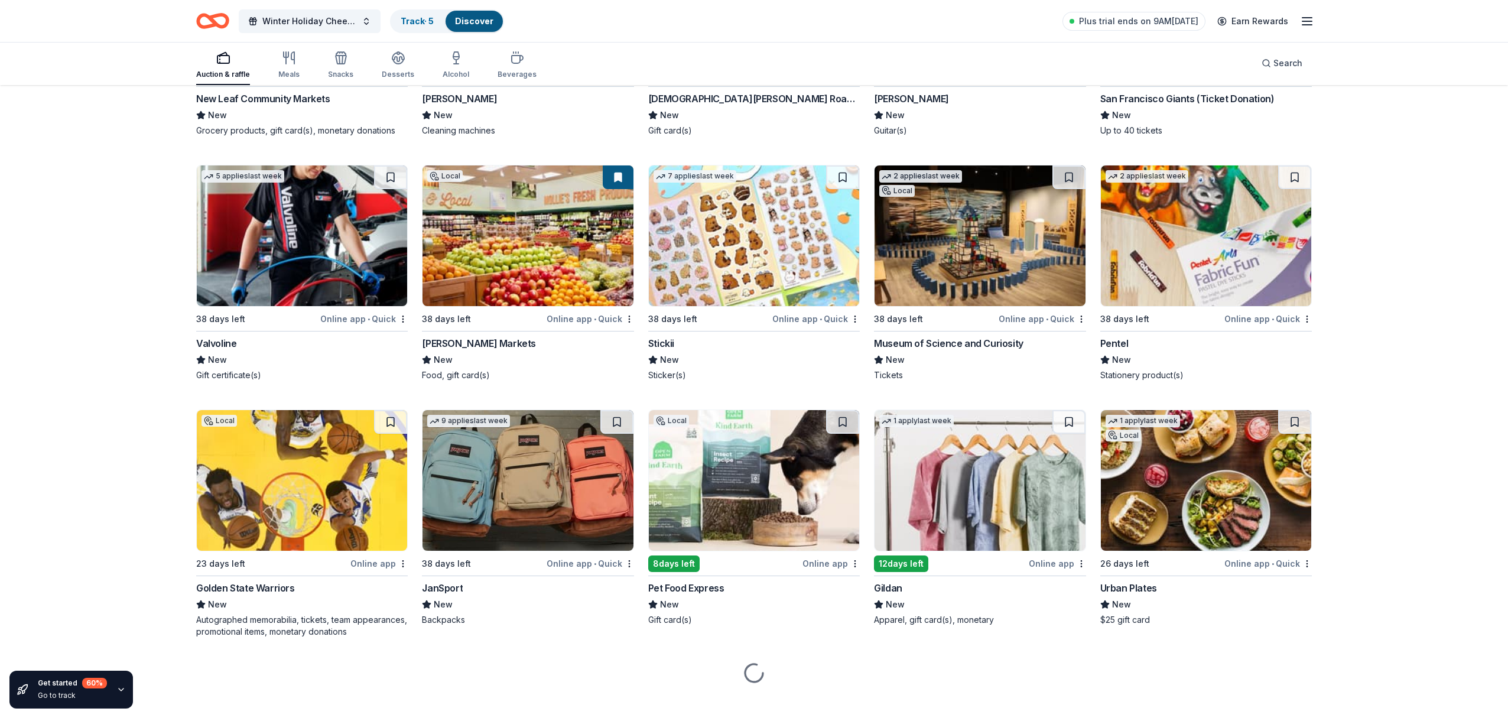
scroll to position [1587, 0]
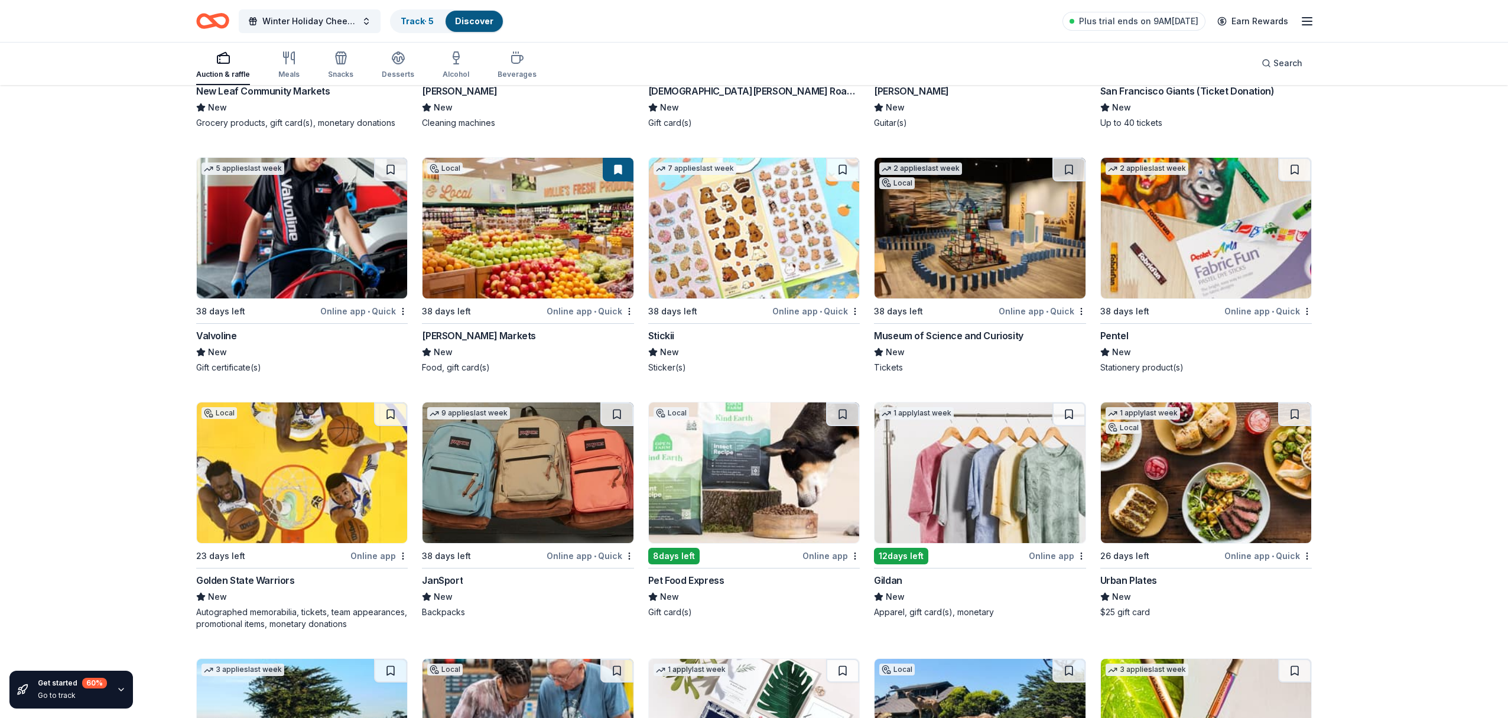
click at [381, 556] on div "Online app" at bounding box center [378, 555] width 57 height 15
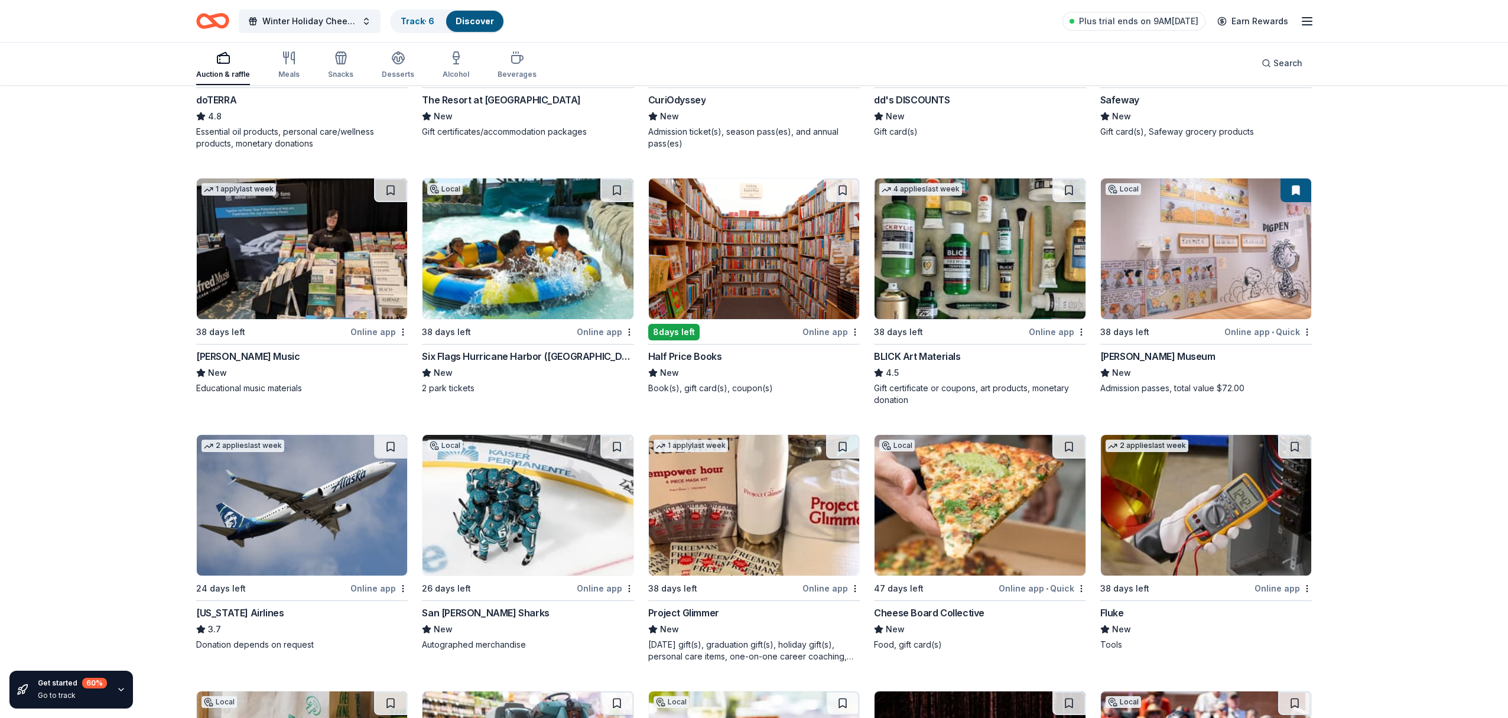
scroll to position [832, 0]
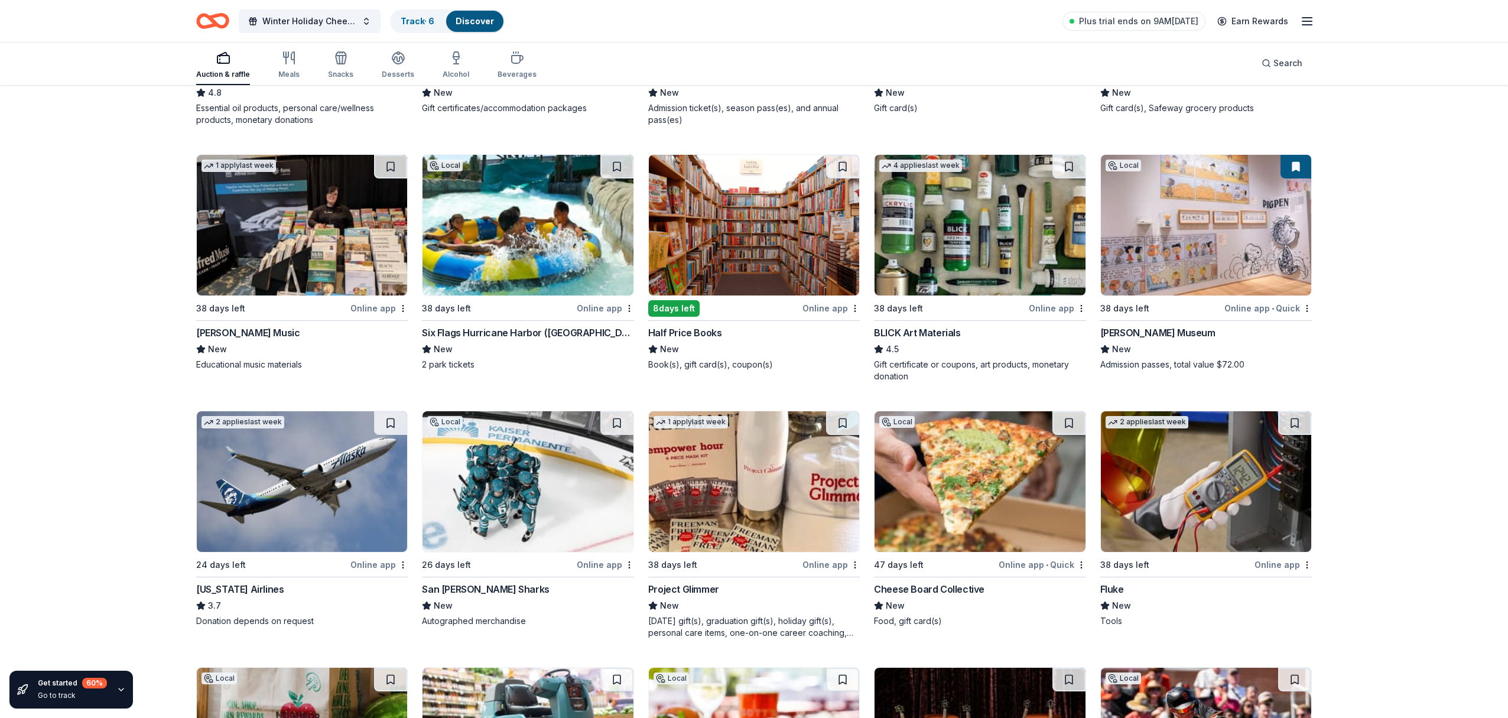
click at [375, 565] on div "Online app" at bounding box center [378, 564] width 57 height 15
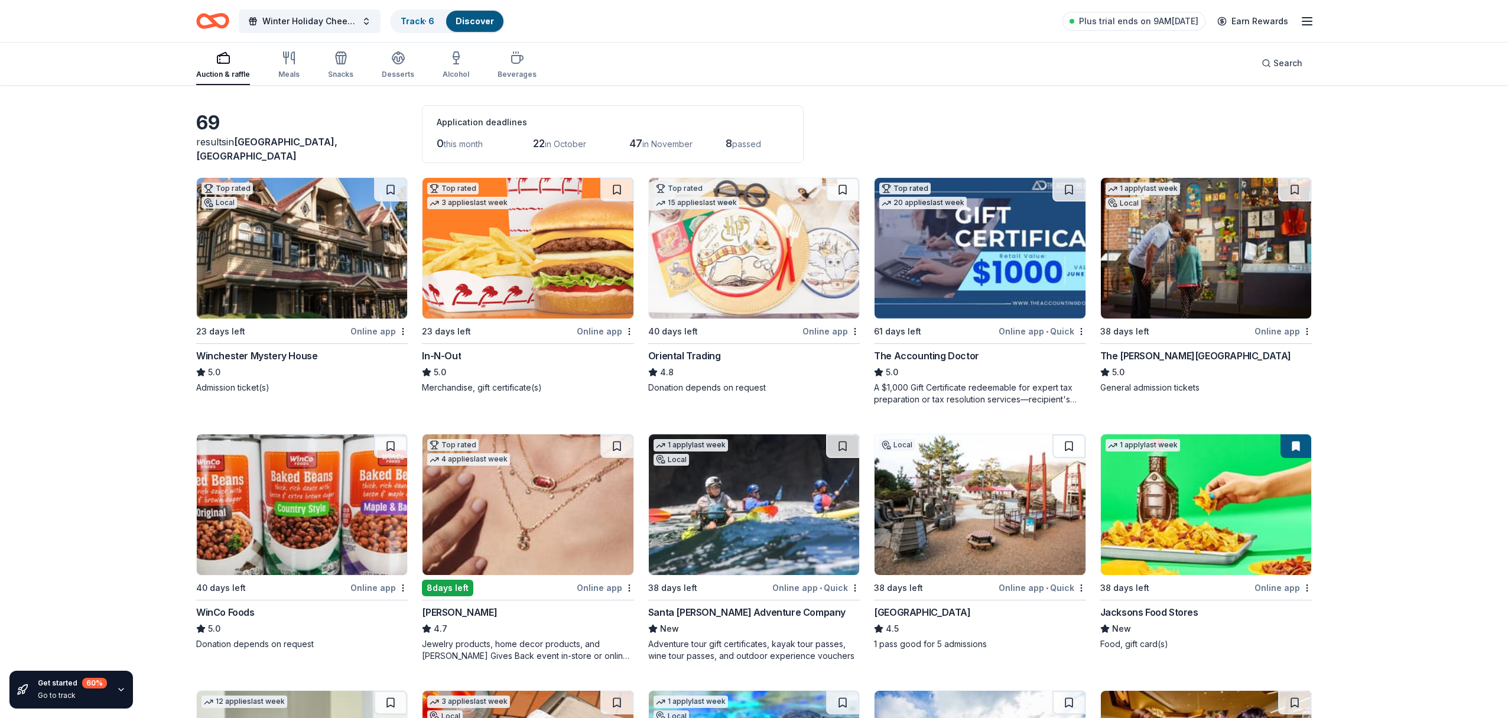
scroll to position [0, 0]
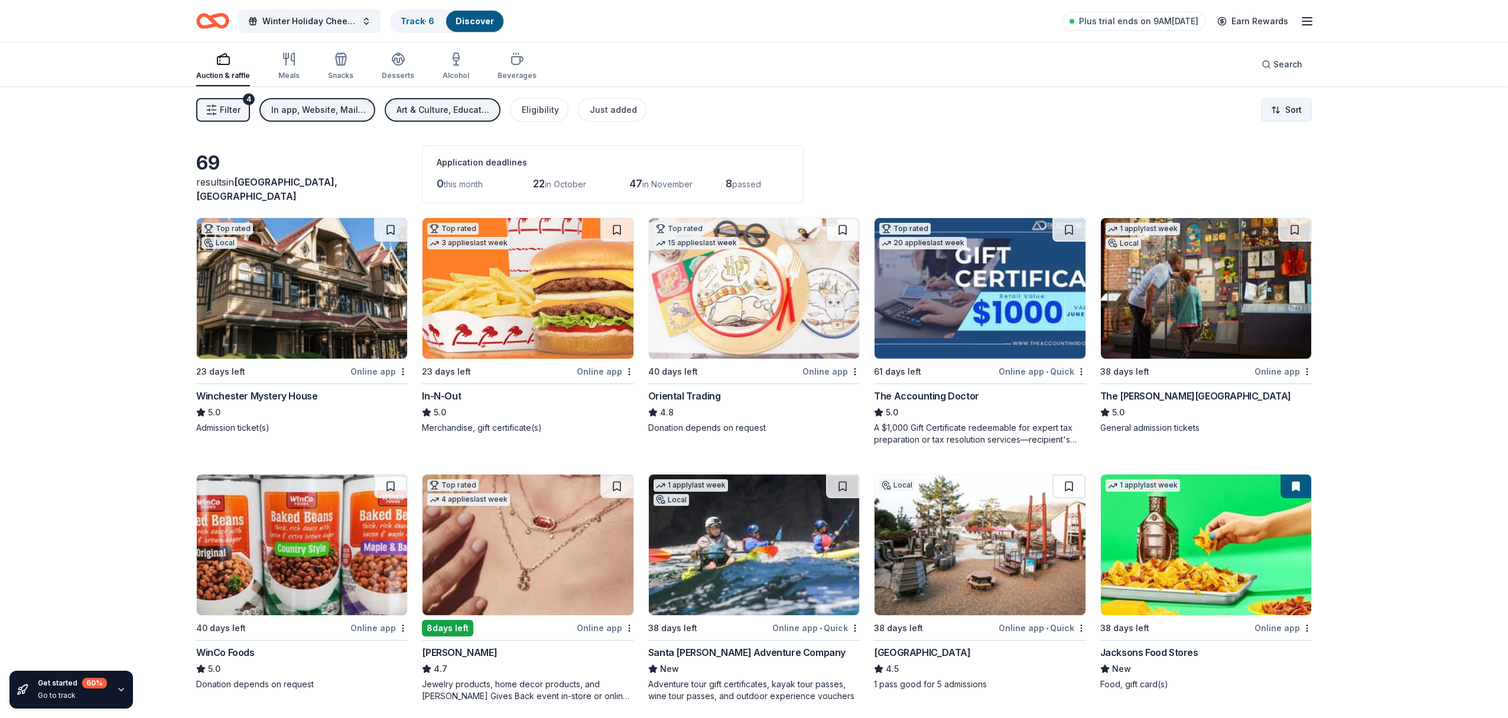
click at [1294, 108] on html "Winter Holiday Cheer Auction Track · 6 Discover Plus trial ends on 9AM, 10/5 Ea…" at bounding box center [754, 359] width 1508 height 718
click at [997, 134] on html "Winter Holiday Cheer Auction Track · 6 Discover Plus trial ends on 9AM, 10/5 Ea…" at bounding box center [754, 359] width 1508 height 718
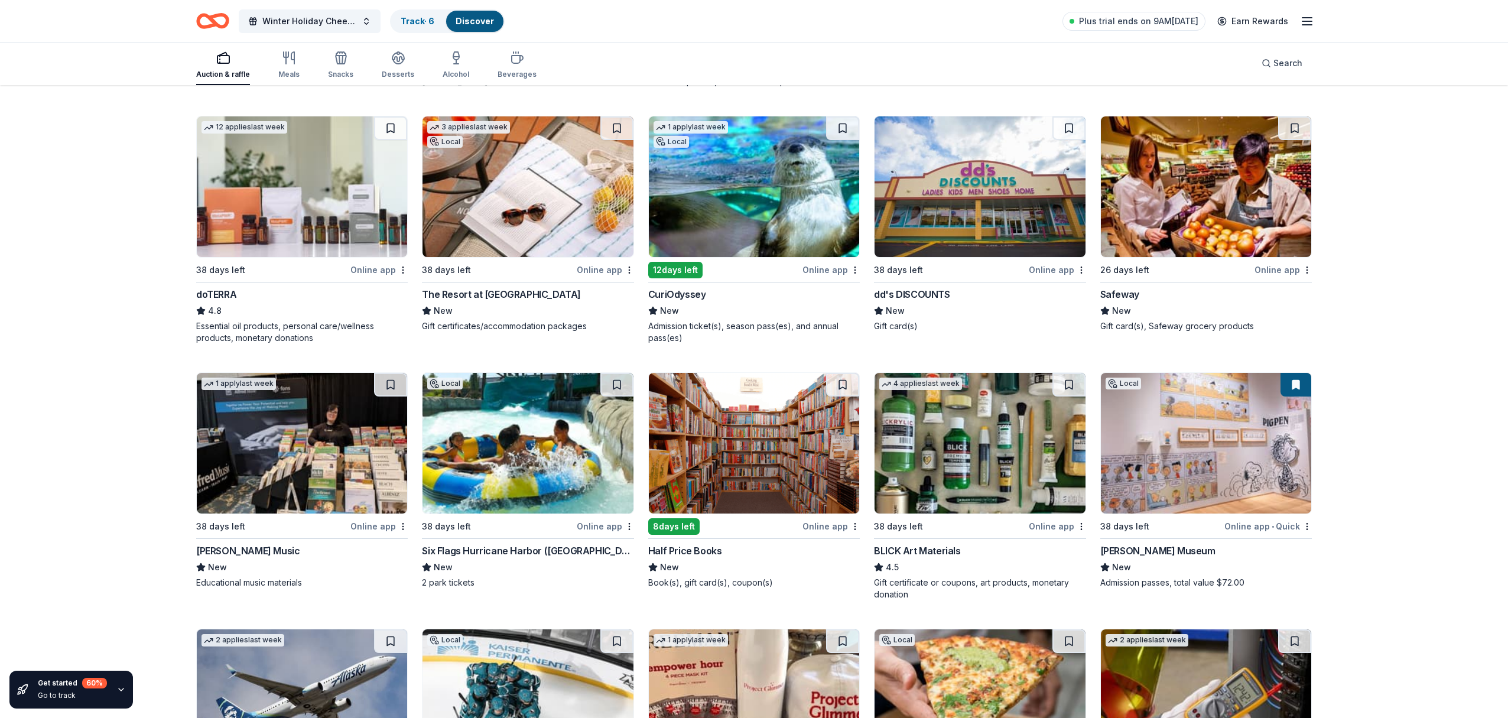
scroll to position [616, 0]
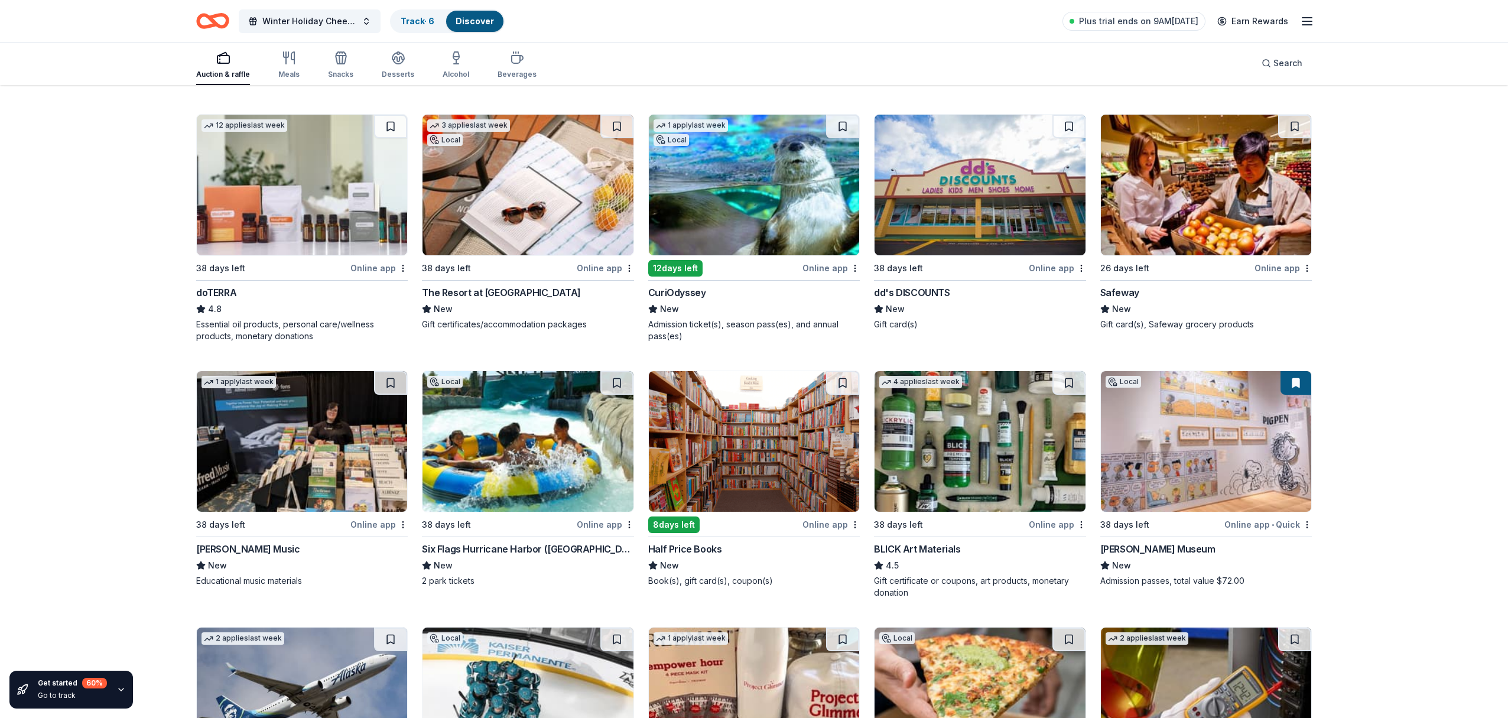
click at [375, 525] on div "Online app" at bounding box center [378, 524] width 57 height 15
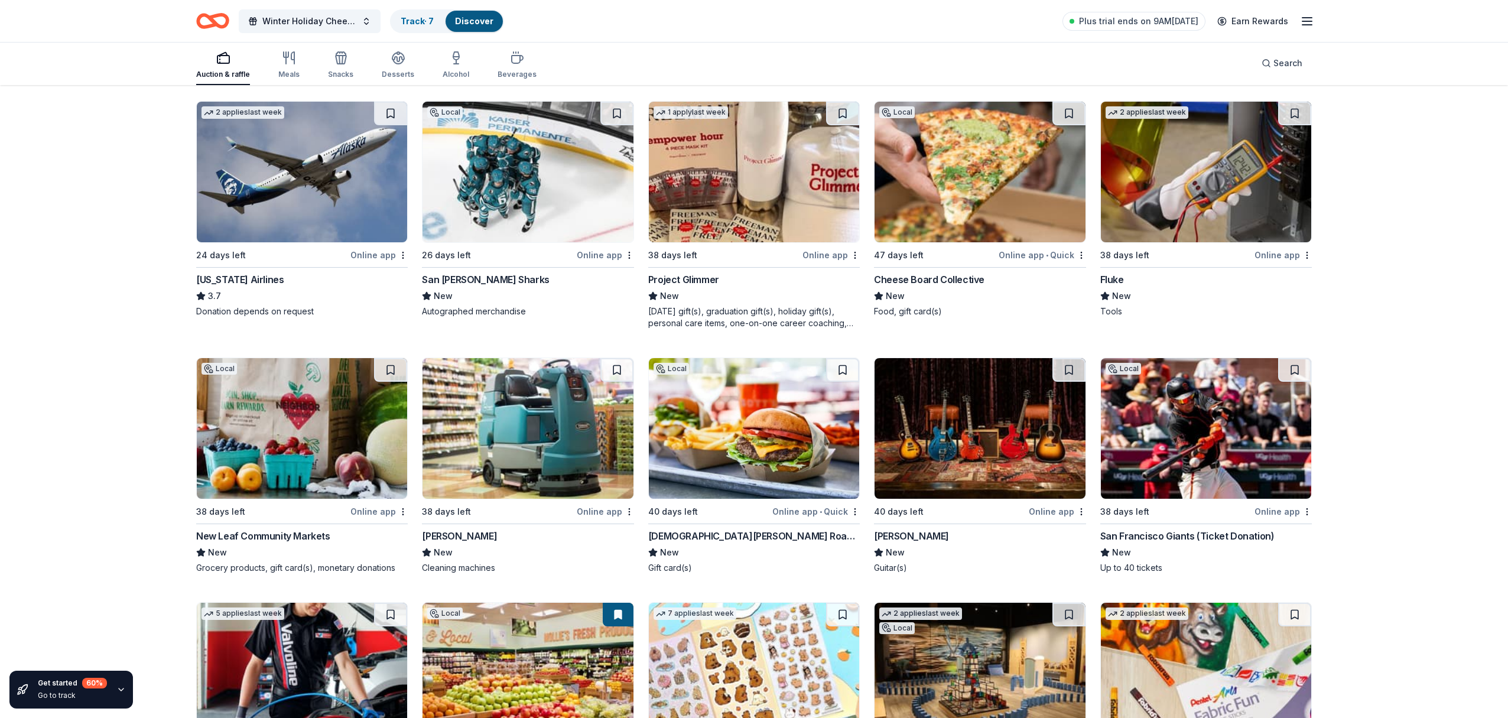
scroll to position [1144, 0]
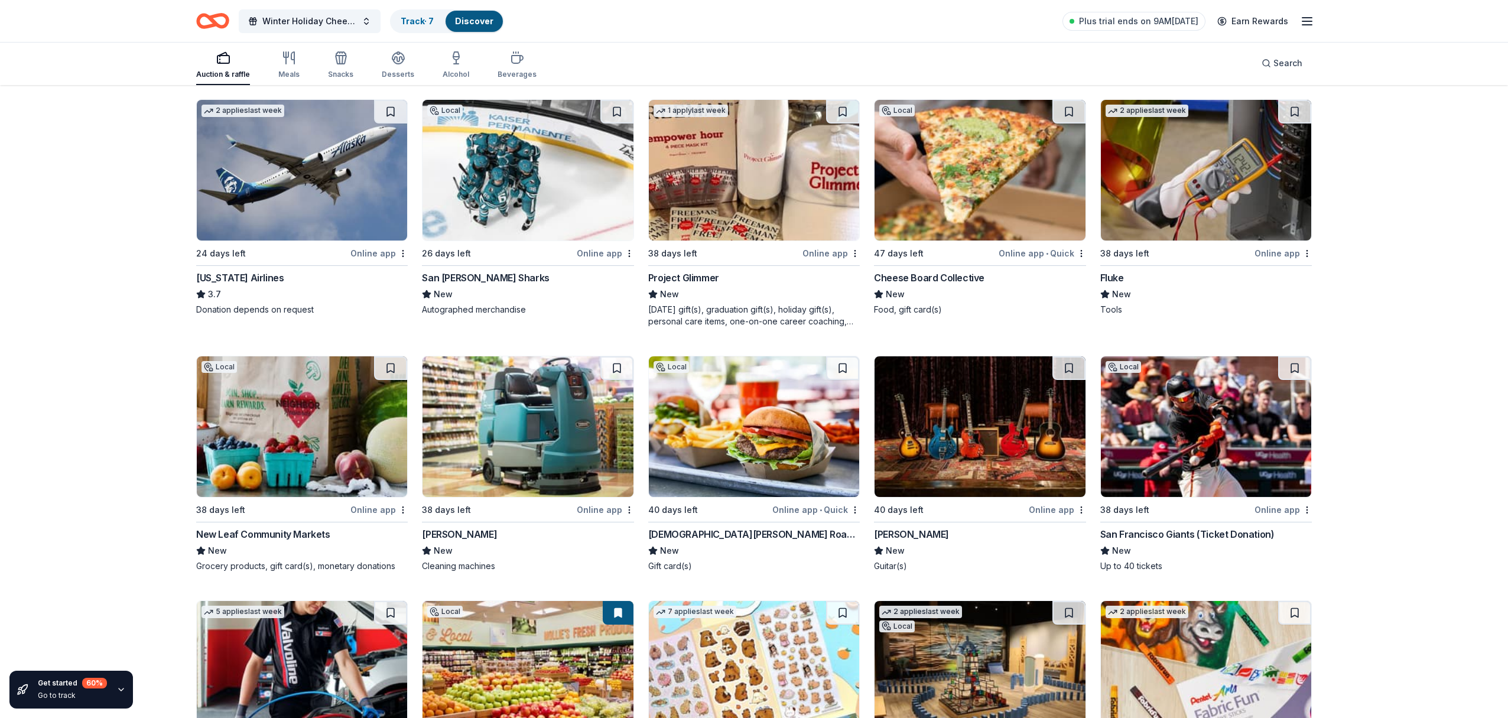
click at [1060, 509] on div "Online app" at bounding box center [1056, 509] width 57 height 15
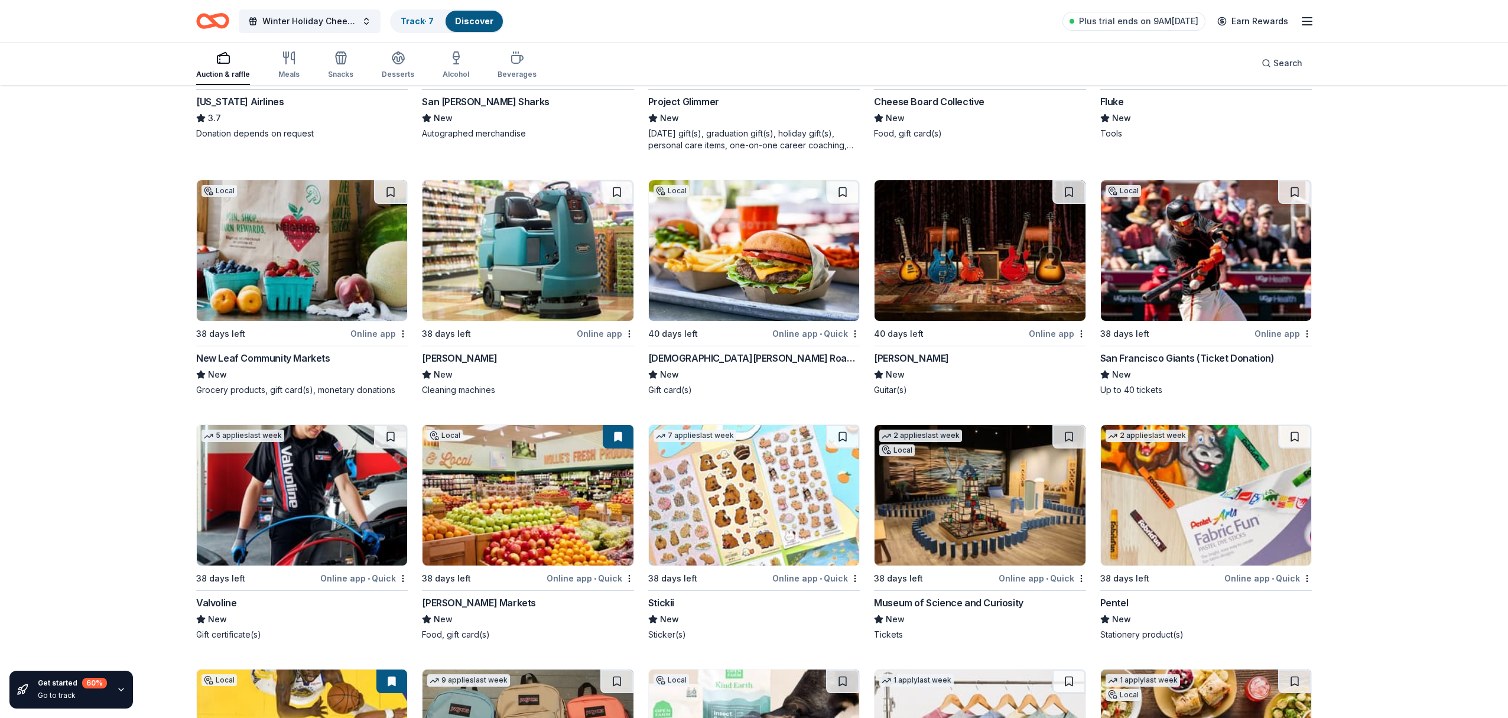
scroll to position [1320, 0]
click at [1274, 333] on div "Online app" at bounding box center [1282, 333] width 57 height 15
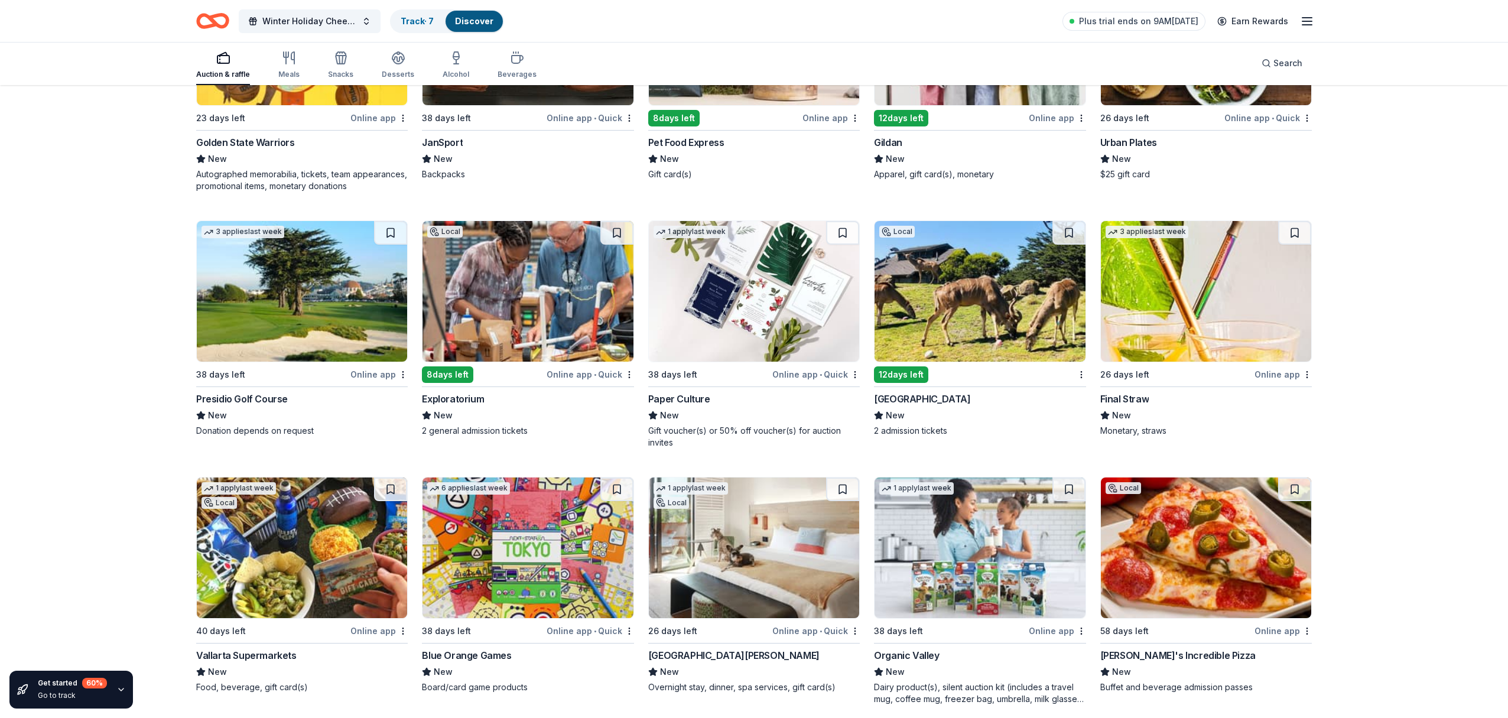
scroll to position [2026, 0]
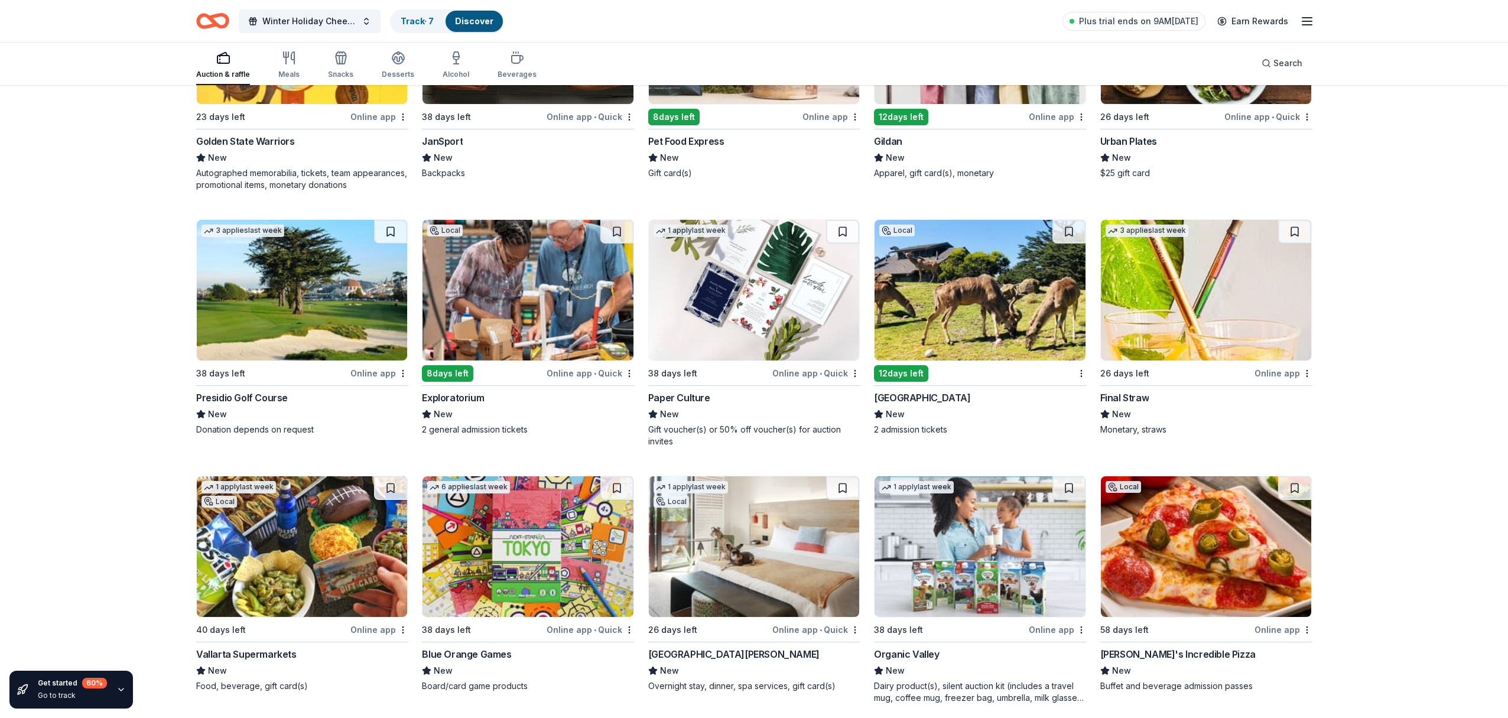
click at [376, 372] on div "Online app" at bounding box center [378, 373] width 57 height 15
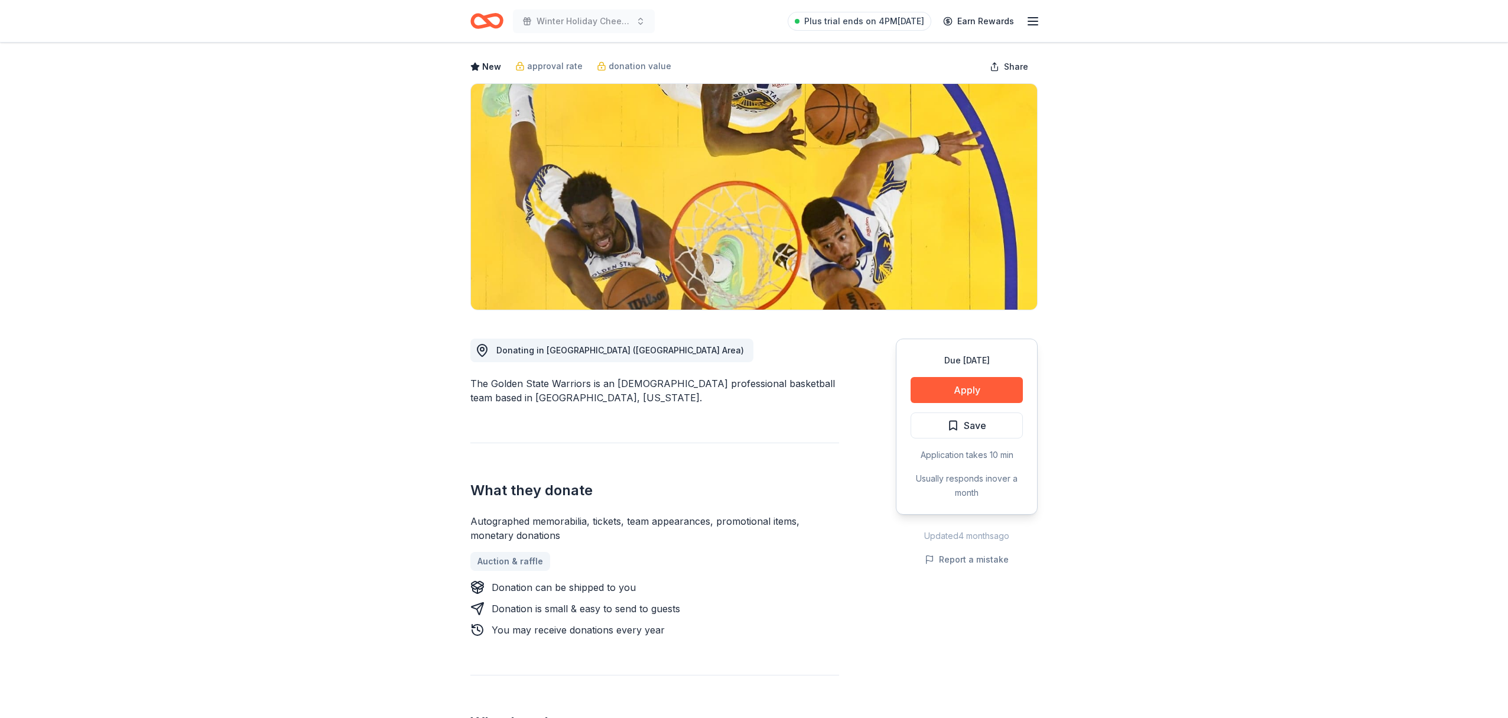
scroll to position [53, 0]
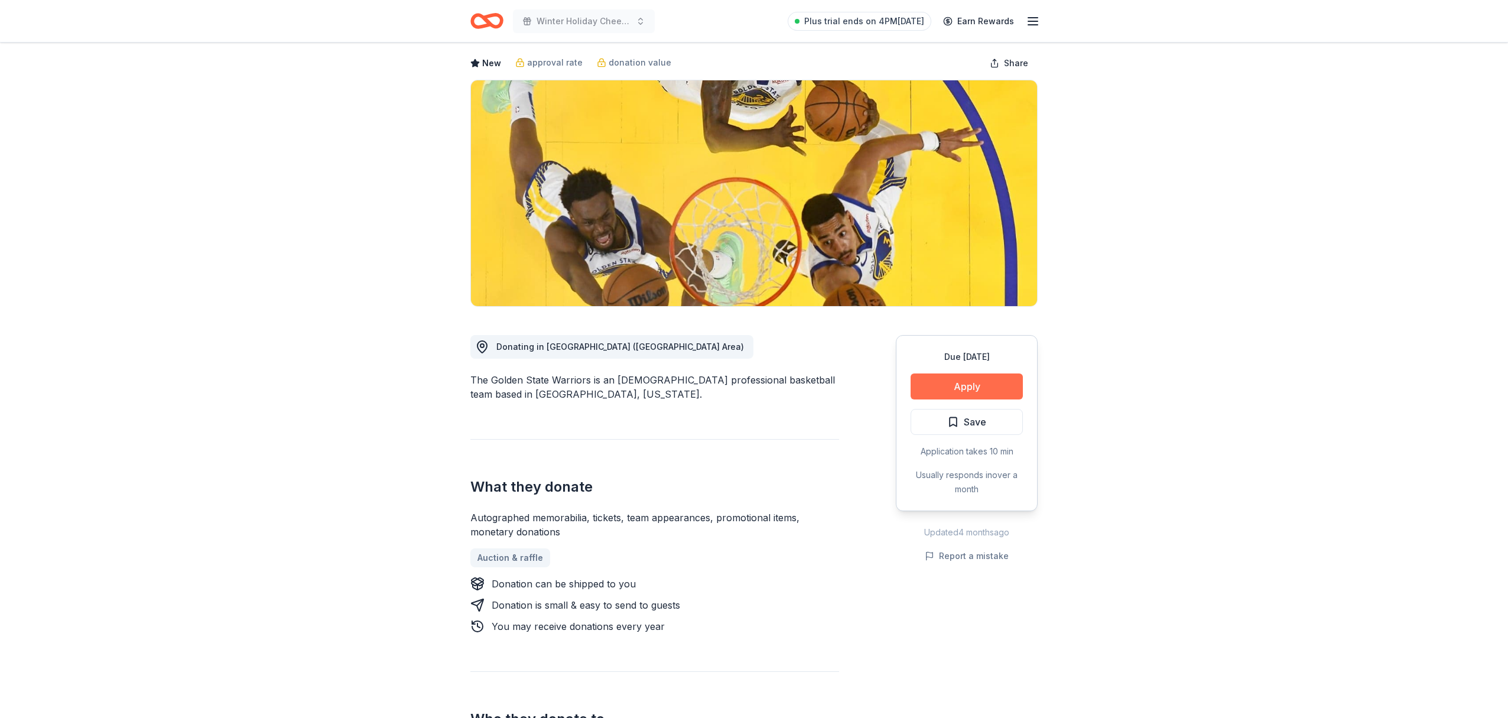
click at [971, 389] on button "Apply" at bounding box center [966, 386] width 112 height 26
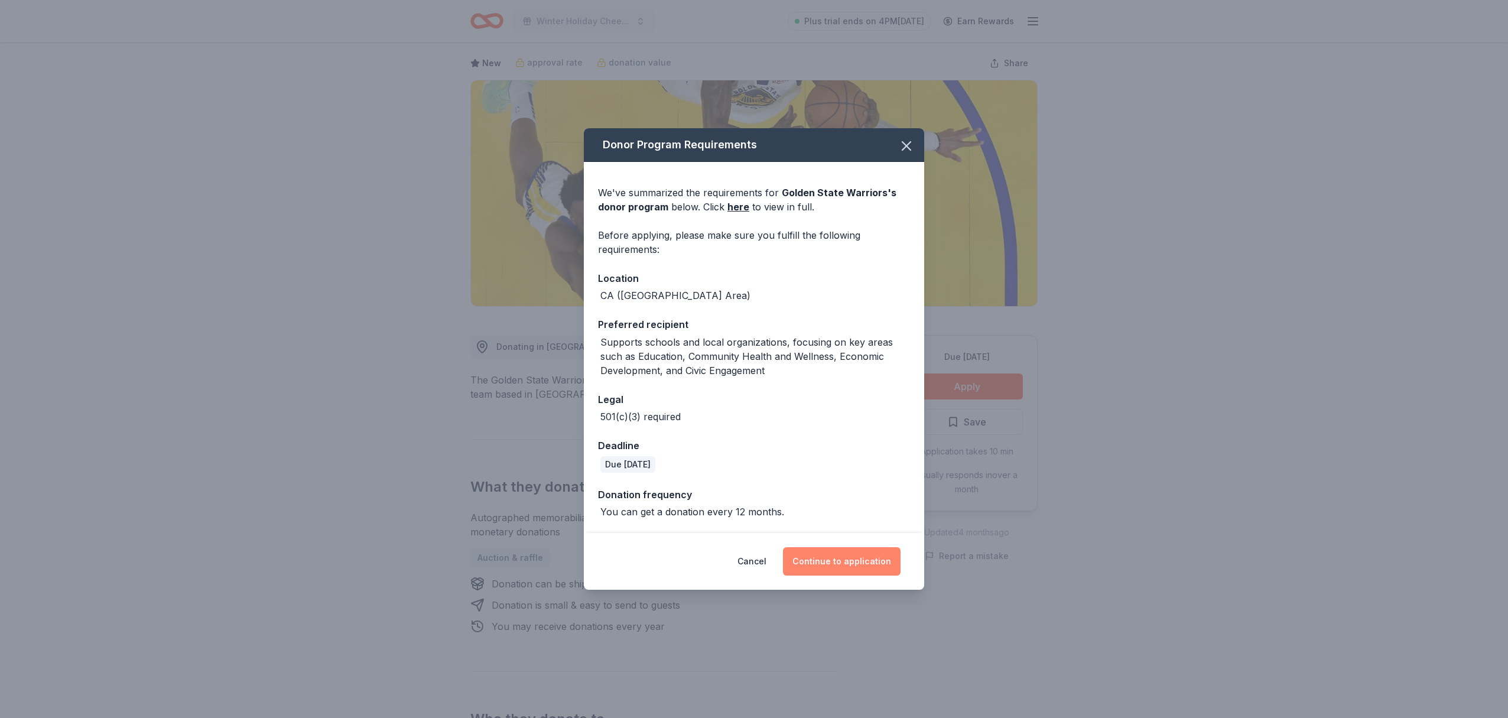
click at [849, 564] on button "Continue to application" at bounding box center [842, 561] width 118 height 28
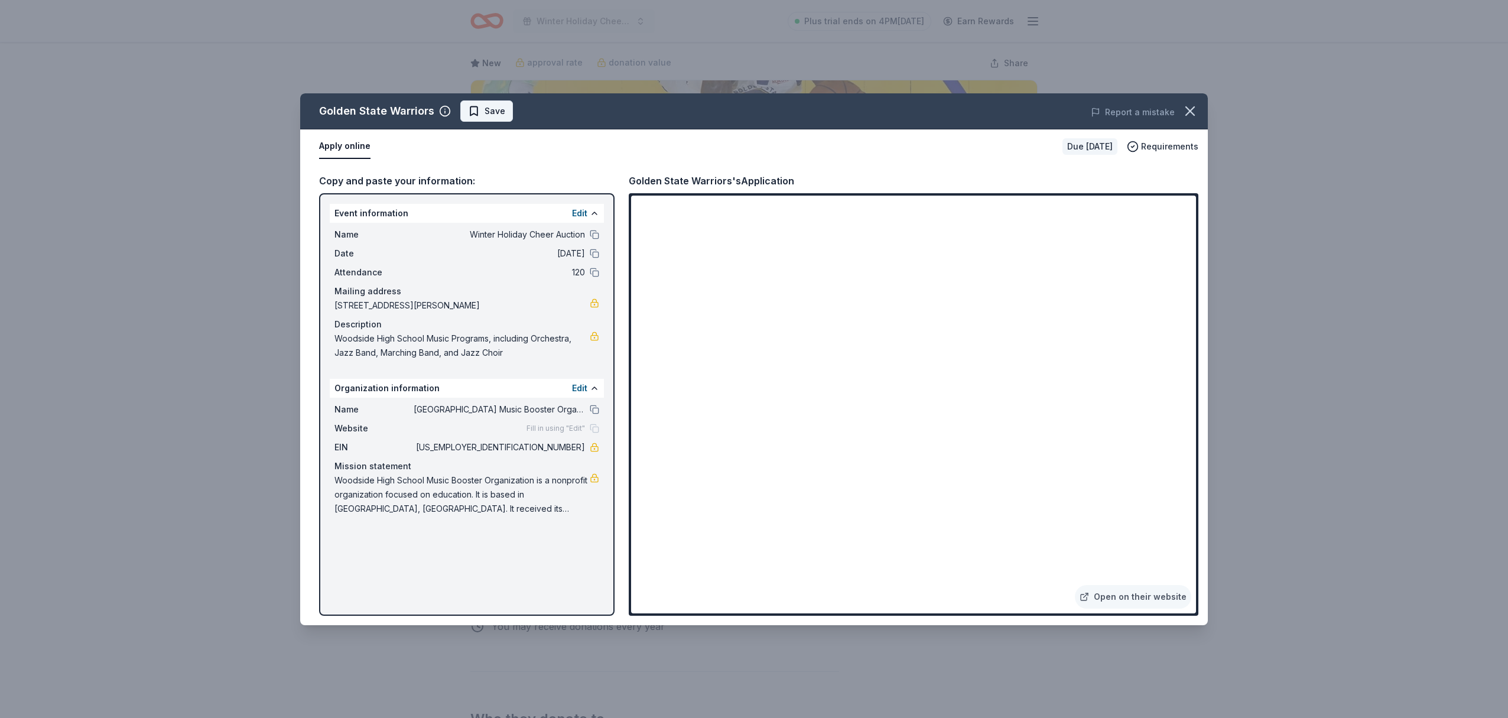
click at [489, 113] on span "Save" at bounding box center [494, 111] width 21 height 14
click at [1190, 112] on icon "button" at bounding box center [1190, 111] width 8 height 8
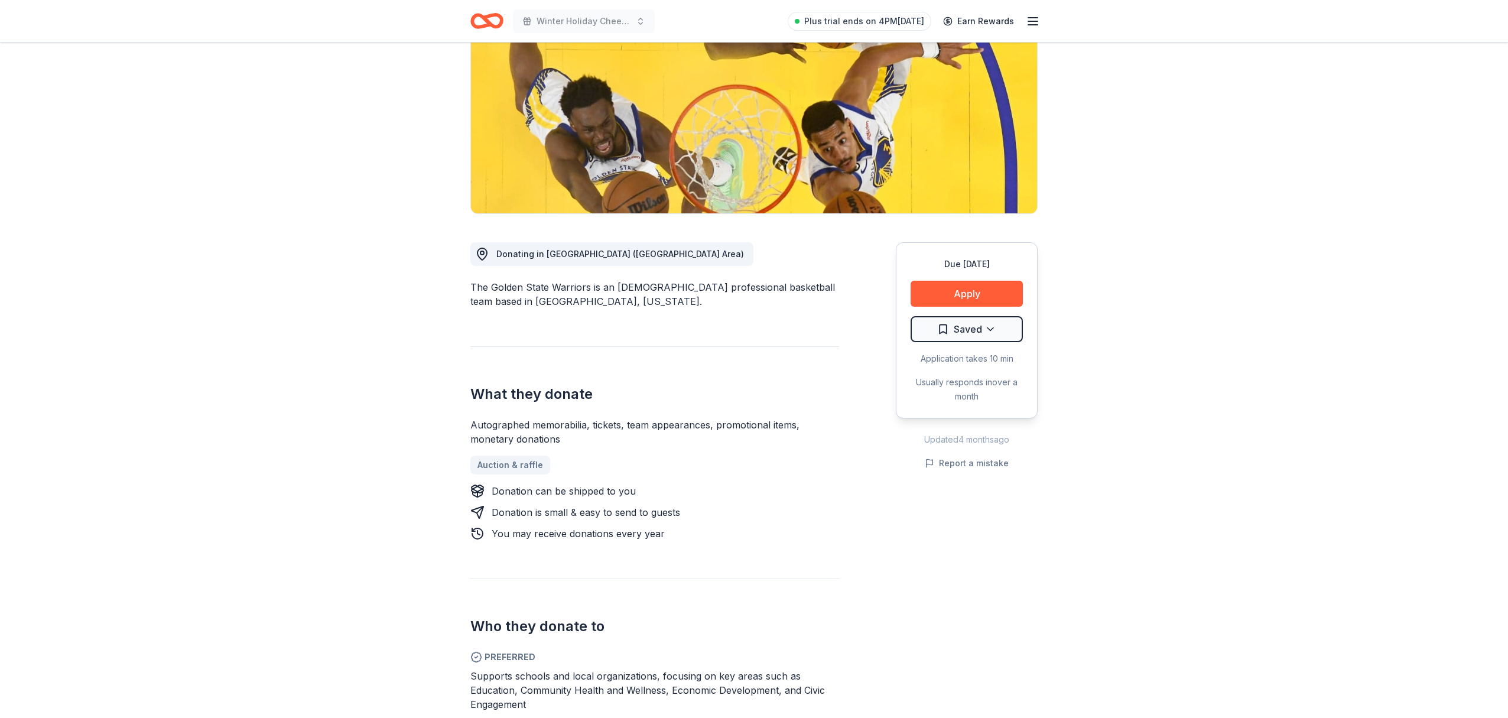
scroll to position [0, 0]
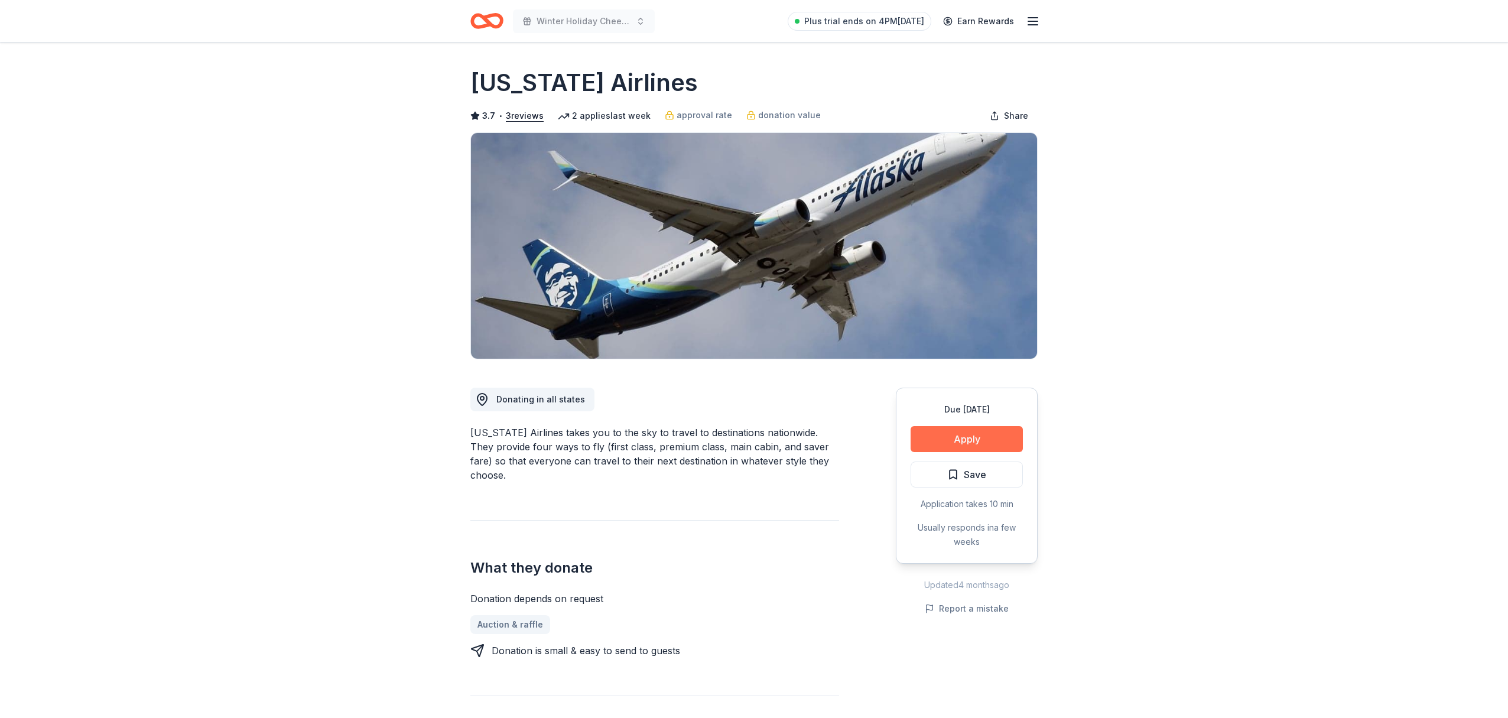
click at [957, 444] on button "Apply" at bounding box center [966, 439] width 112 height 26
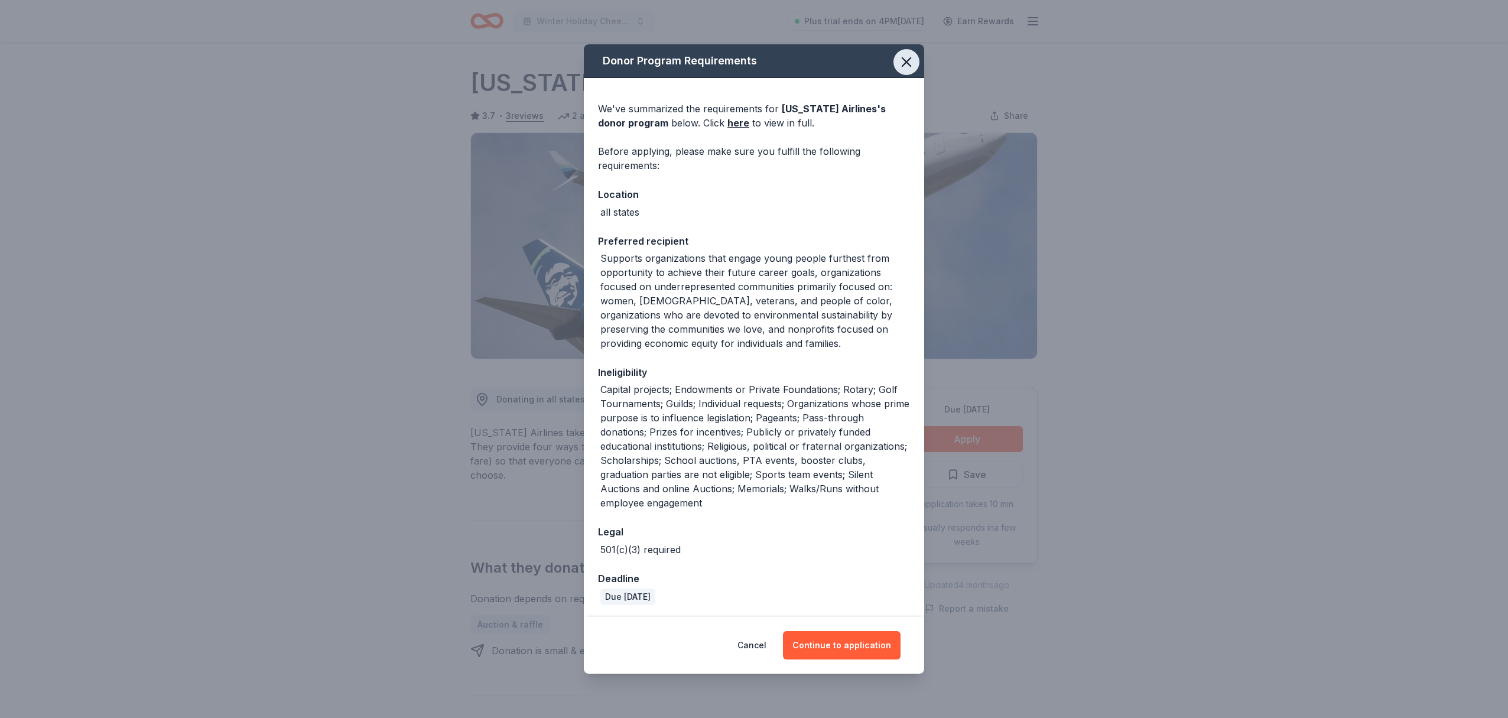
click at [909, 63] on icon "button" at bounding box center [906, 62] width 17 height 17
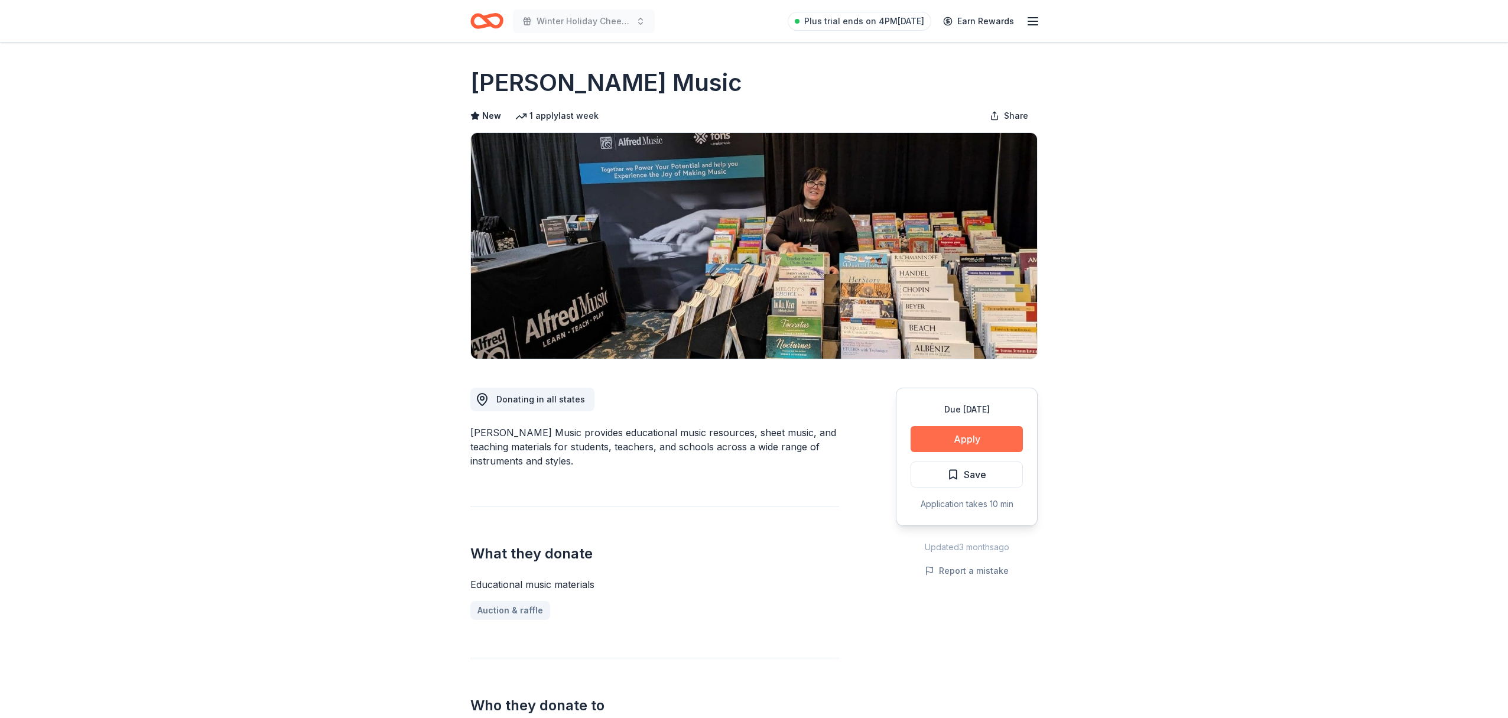
click at [974, 441] on button "Apply" at bounding box center [966, 439] width 112 height 26
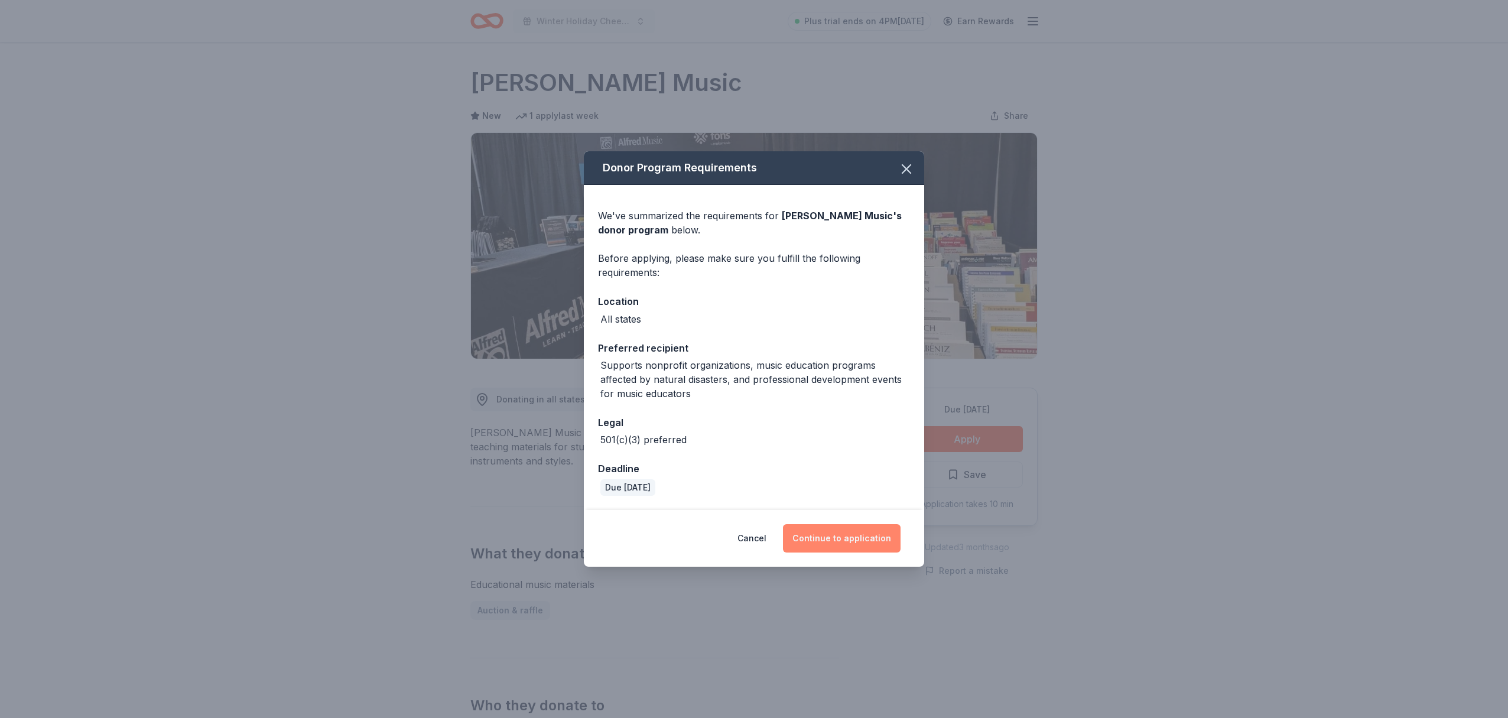
click at [869, 541] on button "Continue to application" at bounding box center [842, 538] width 118 height 28
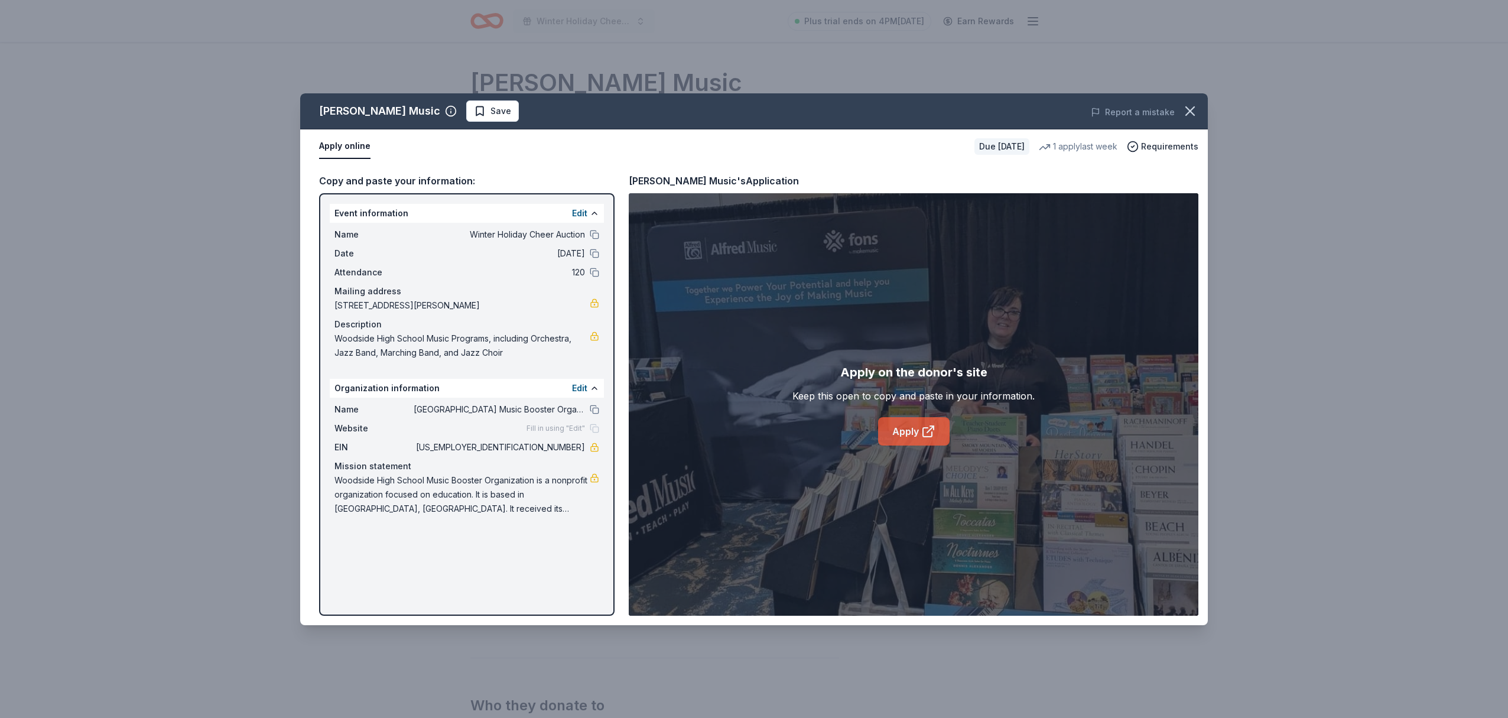
click at [914, 434] on link "Apply" at bounding box center [913, 431] width 71 height 28
click at [490, 110] on span "Save" at bounding box center [500, 111] width 21 height 14
click at [1192, 112] on icon "button" at bounding box center [1190, 111] width 8 height 8
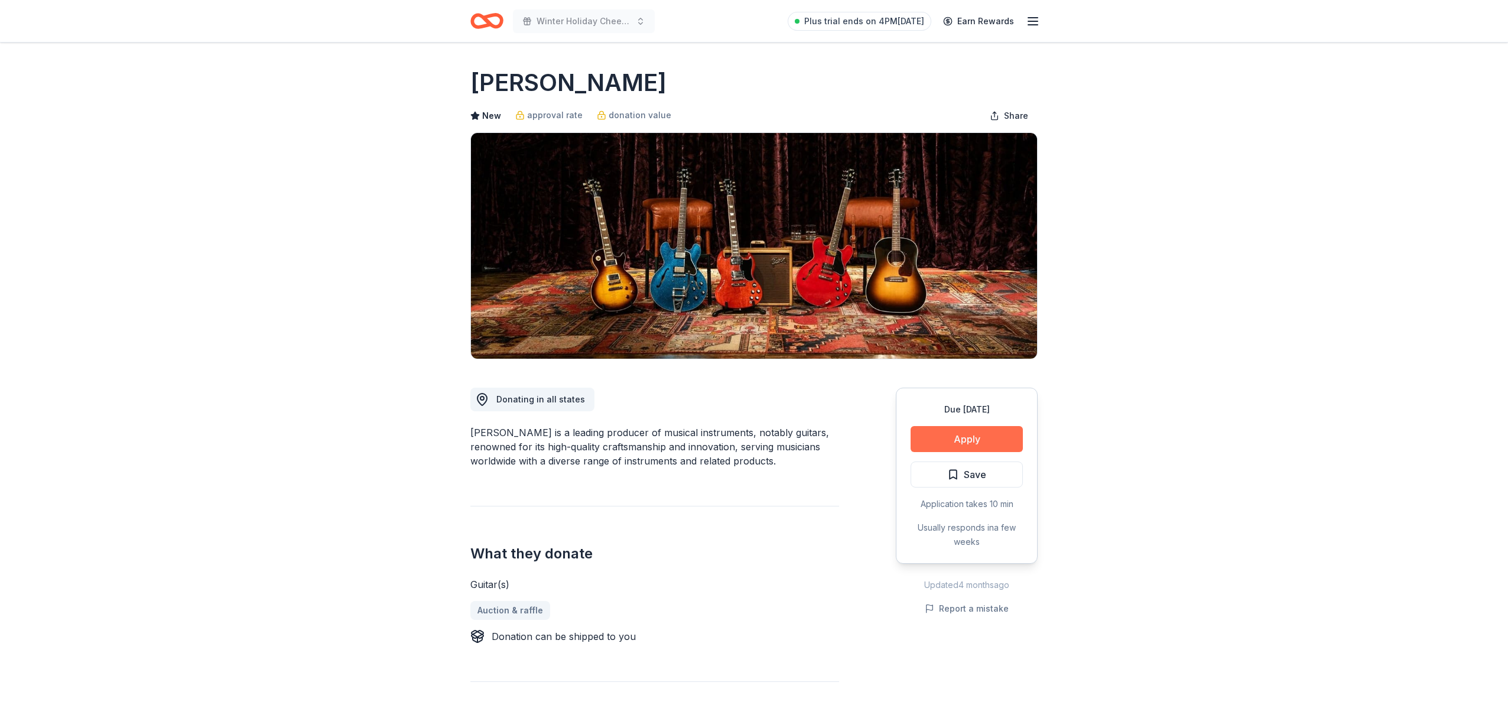
click at [993, 440] on button "Apply" at bounding box center [966, 439] width 112 height 26
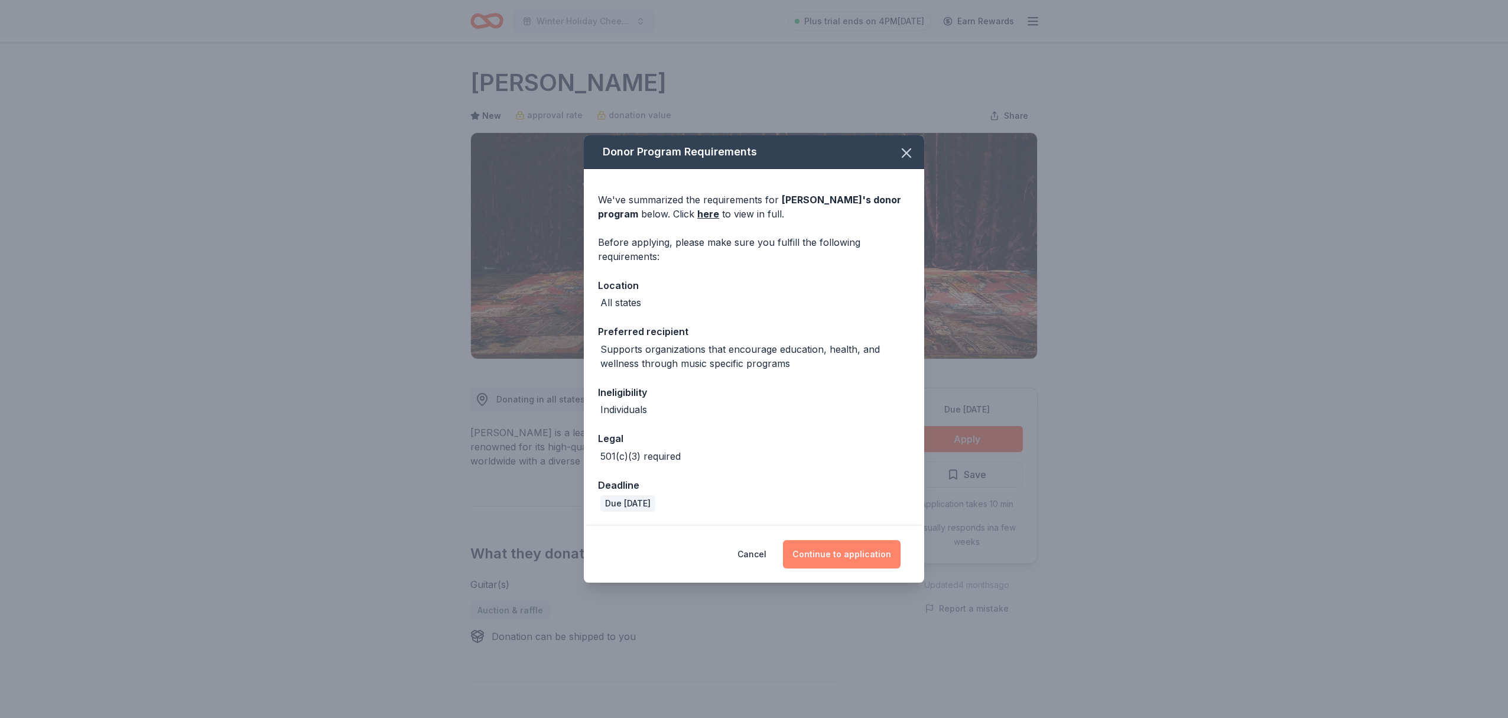
click at [857, 553] on button "Continue to application" at bounding box center [842, 554] width 118 height 28
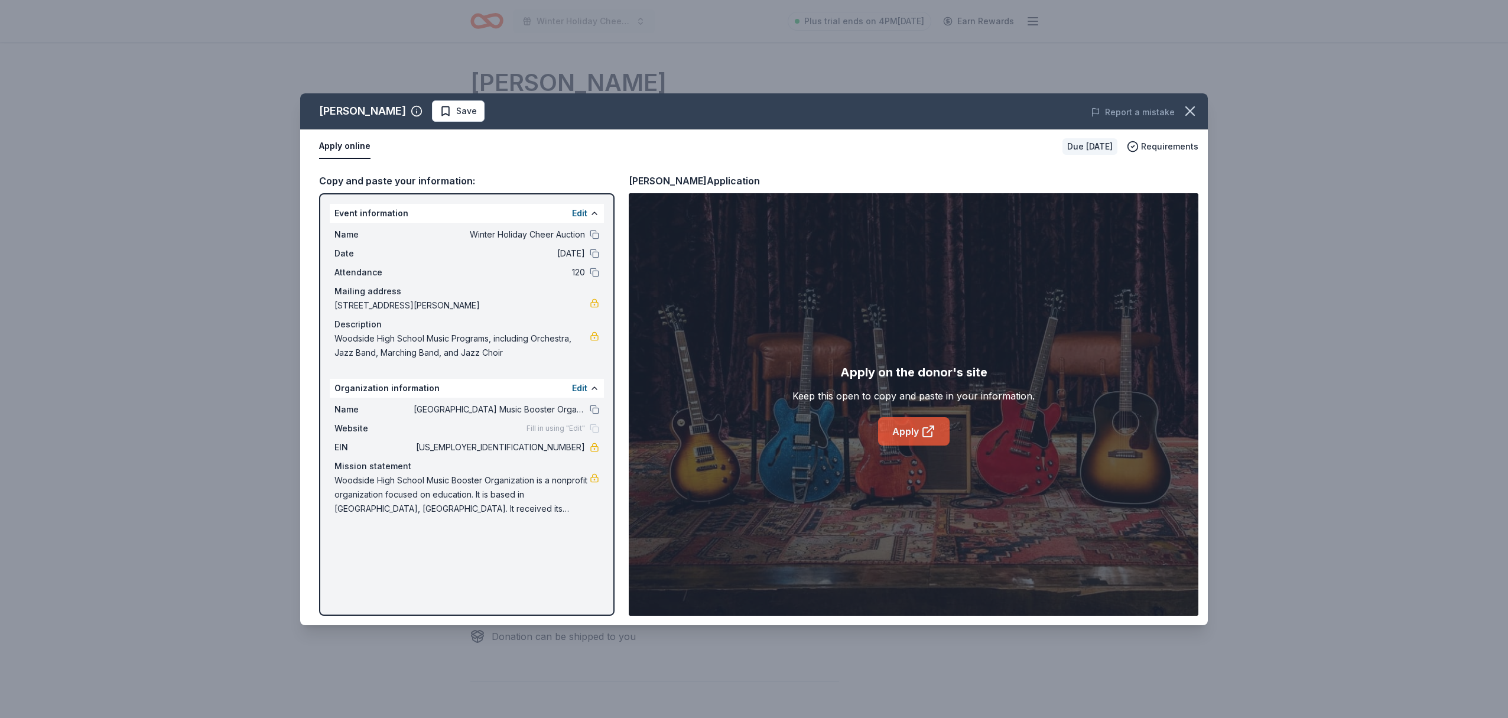
click at [914, 431] on link "Apply" at bounding box center [913, 431] width 71 height 28
click at [913, 432] on link "Apply" at bounding box center [913, 431] width 71 height 28
click at [1193, 113] on icon "button" at bounding box center [1190, 111] width 8 height 8
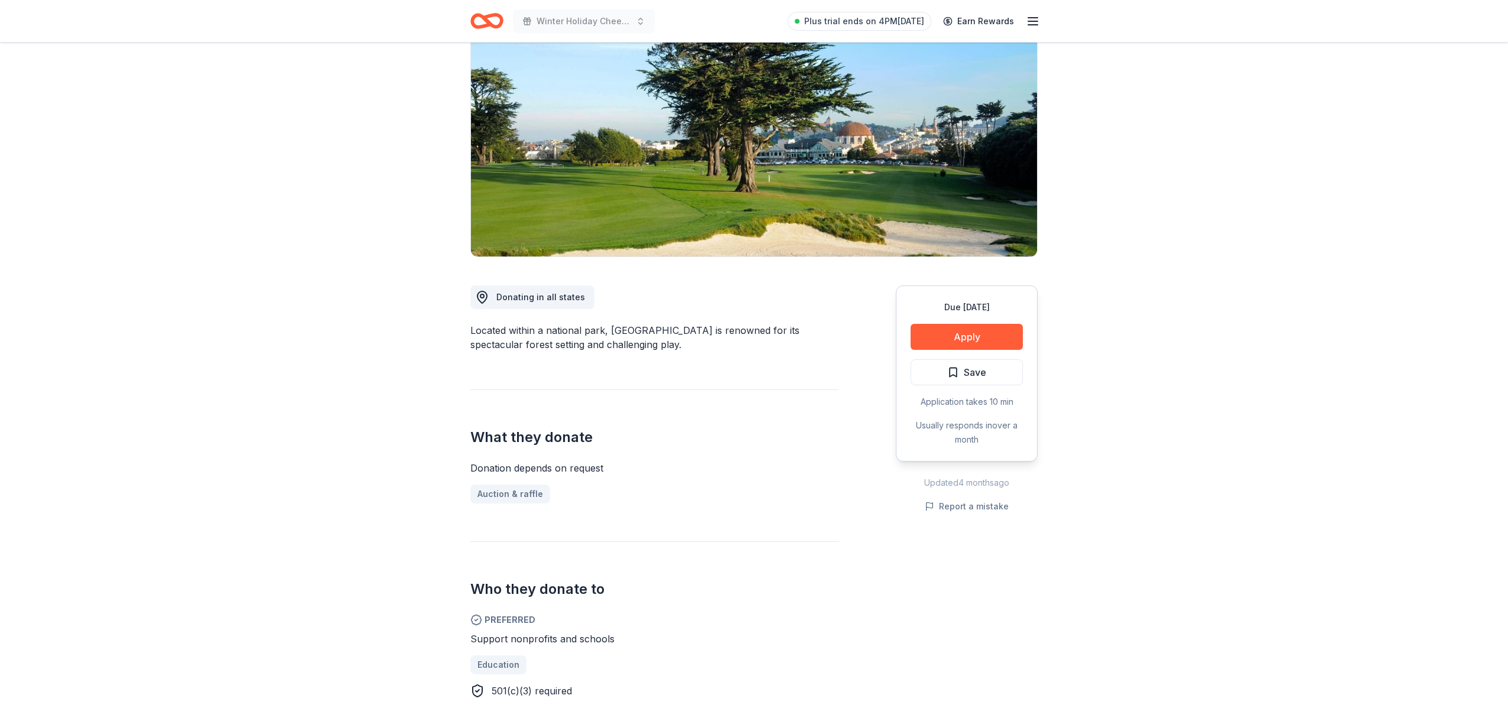
scroll to position [104, 0]
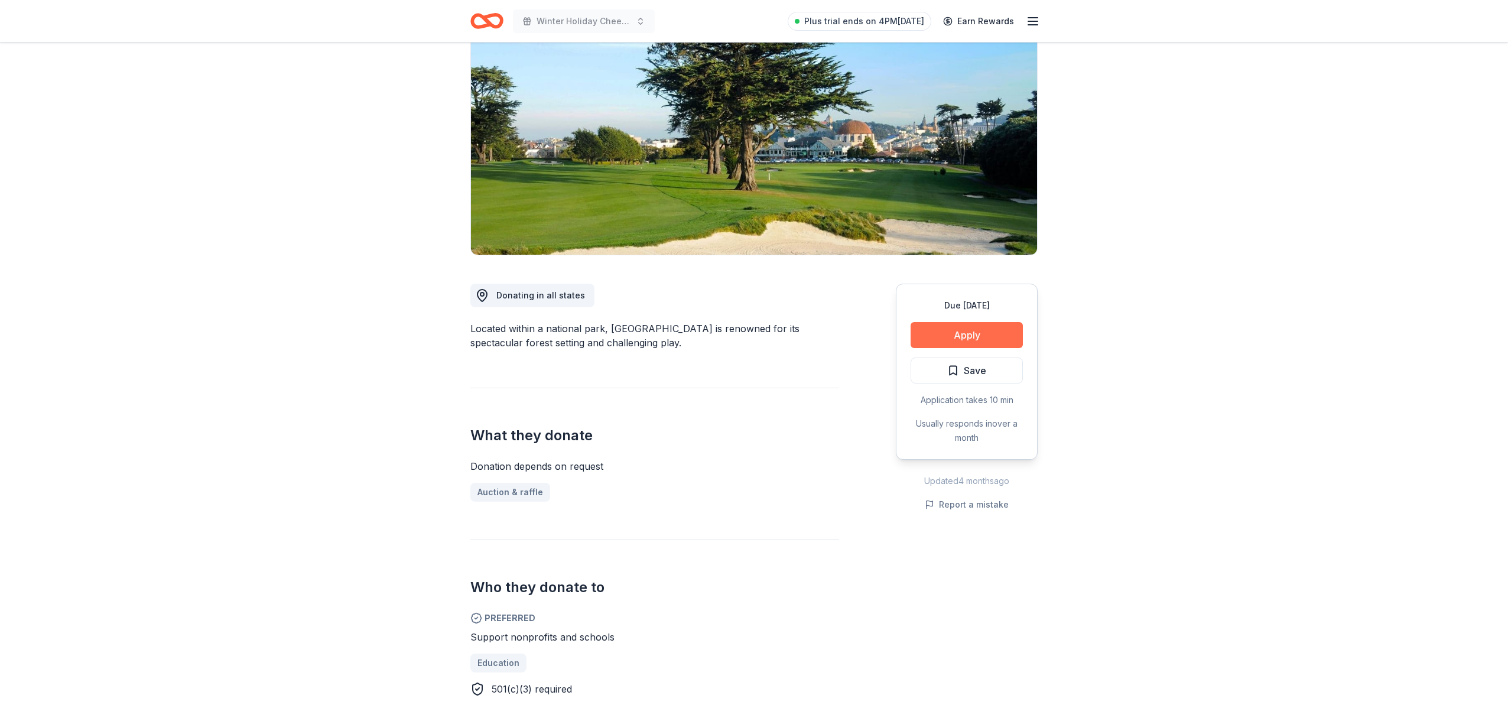
click at [971, 334] on button "Apply" at bounding box center [966, 335] width 112 height 26
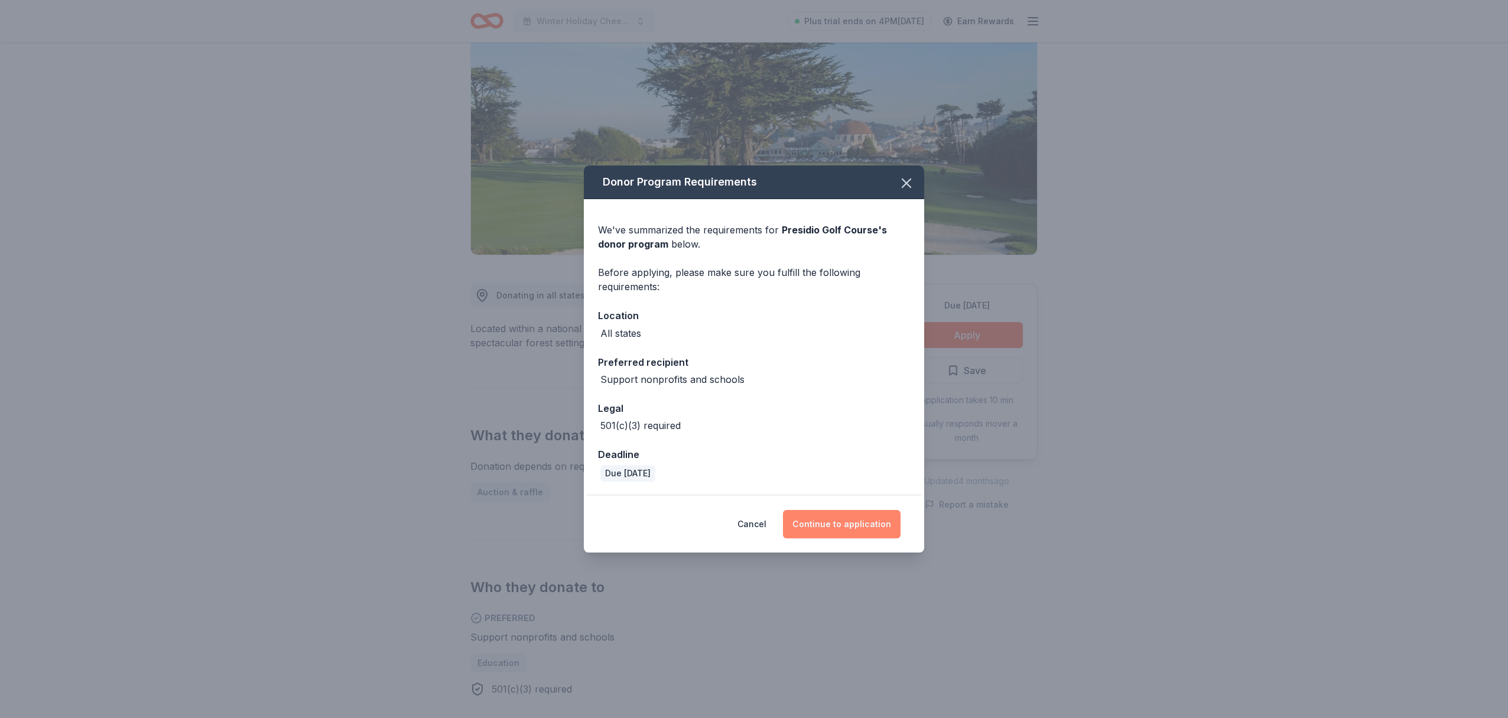
click at [876, 522] on button "Continue to application" at bounding box center [842, 524] width 118 height 28
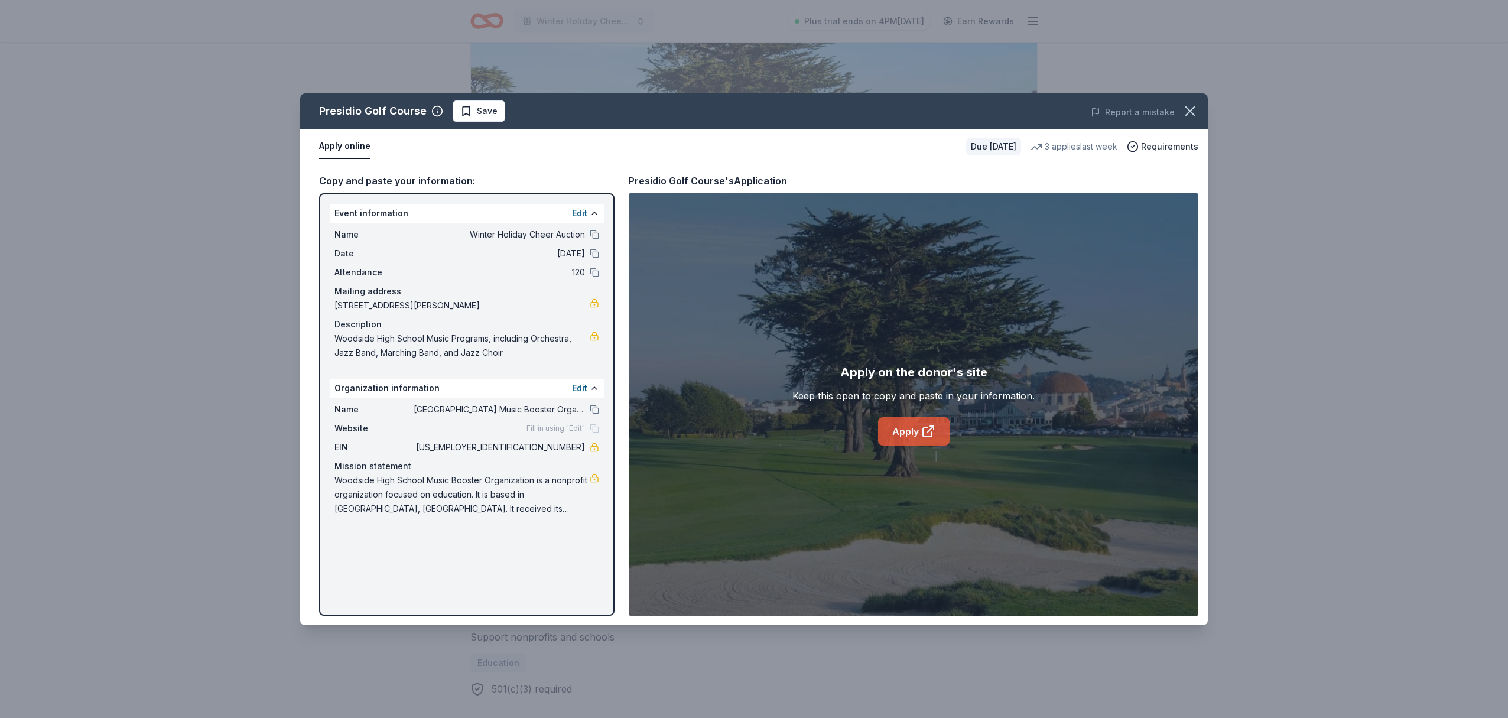
click at [921, 434] on icon at bounding box center [928, 431] width 14 height 14
click at [483, 113] on span "Save" at bounding box center [487, 111] width 21 height 14
click at [1194, 115] on icon "button" at bounding box center [1190, 111] width 17 height 17
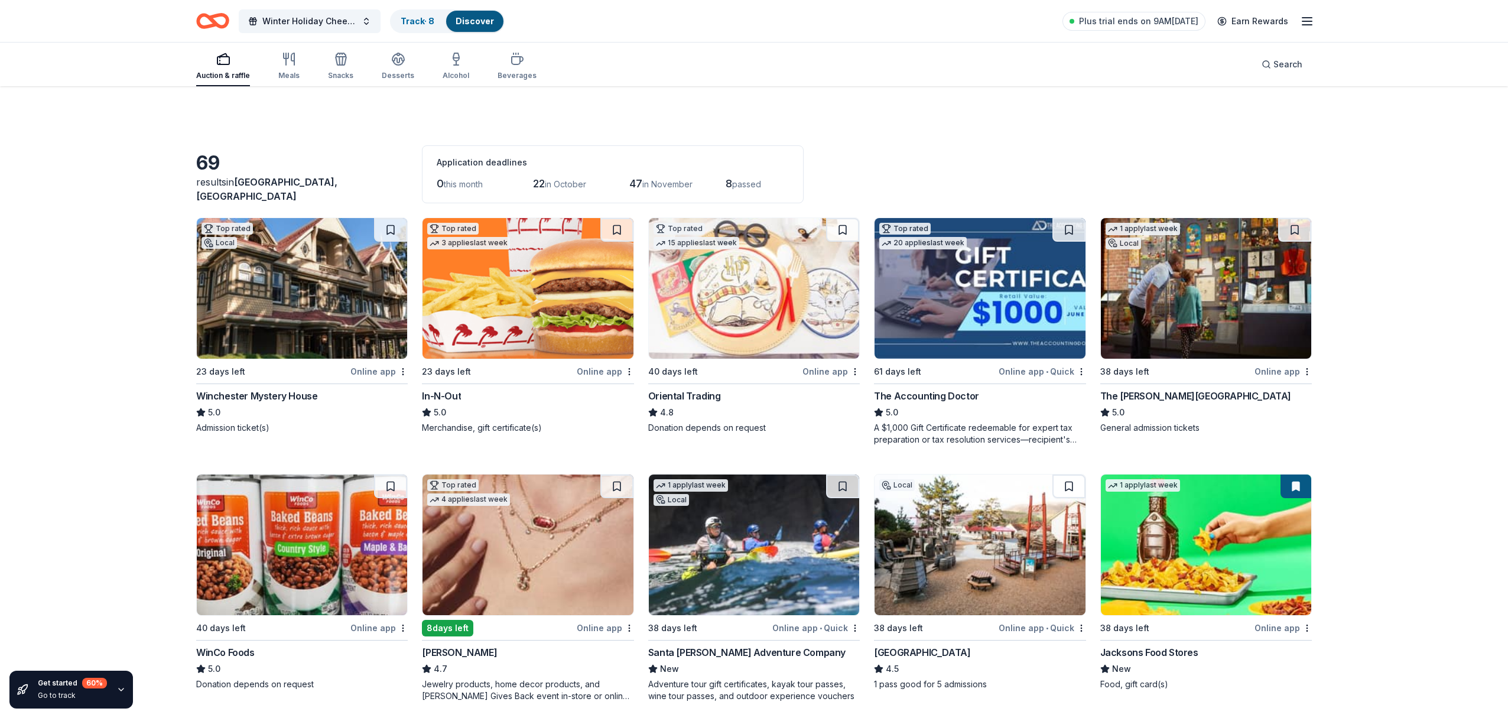
scroll to position [2026, 0]
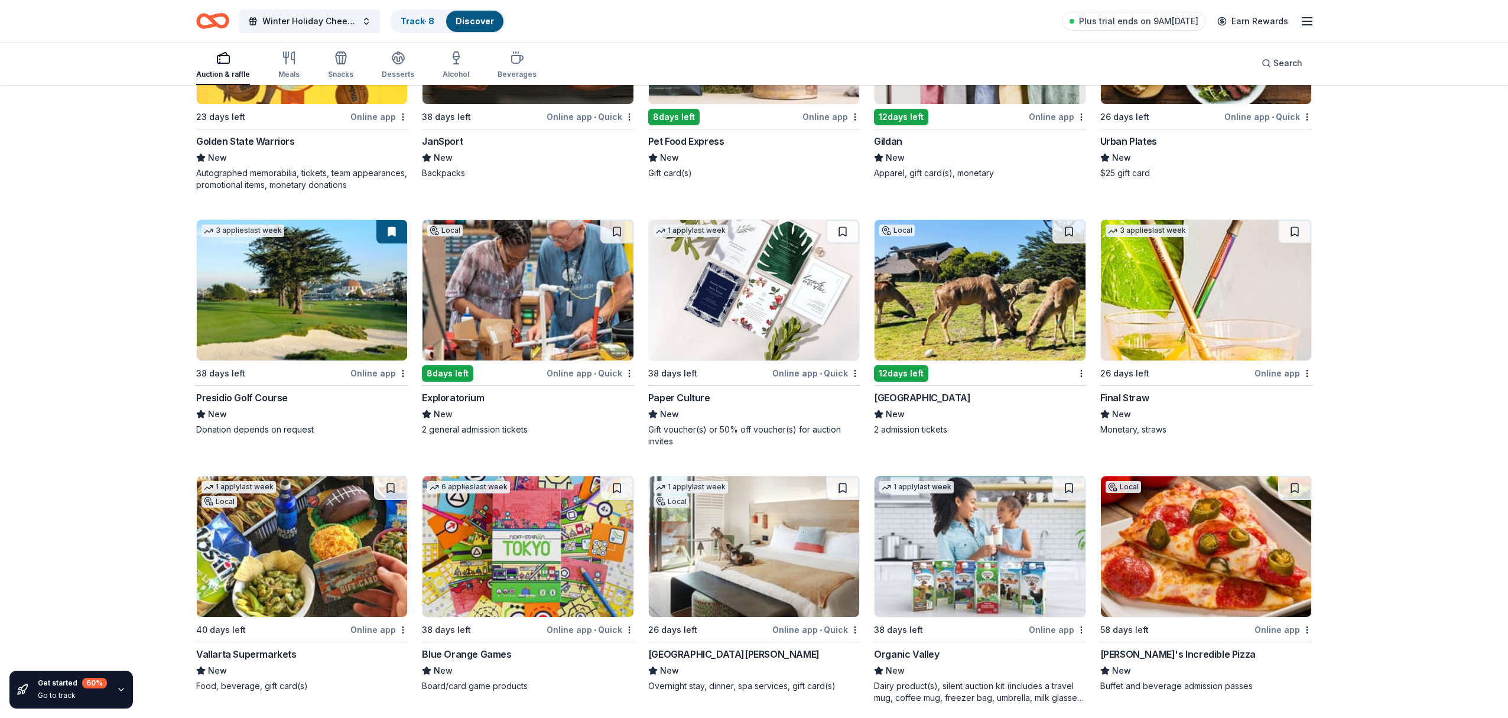
click at [580, 373] on div "Online app • Quick" at bounding box center [589, 373] width 87 height 15
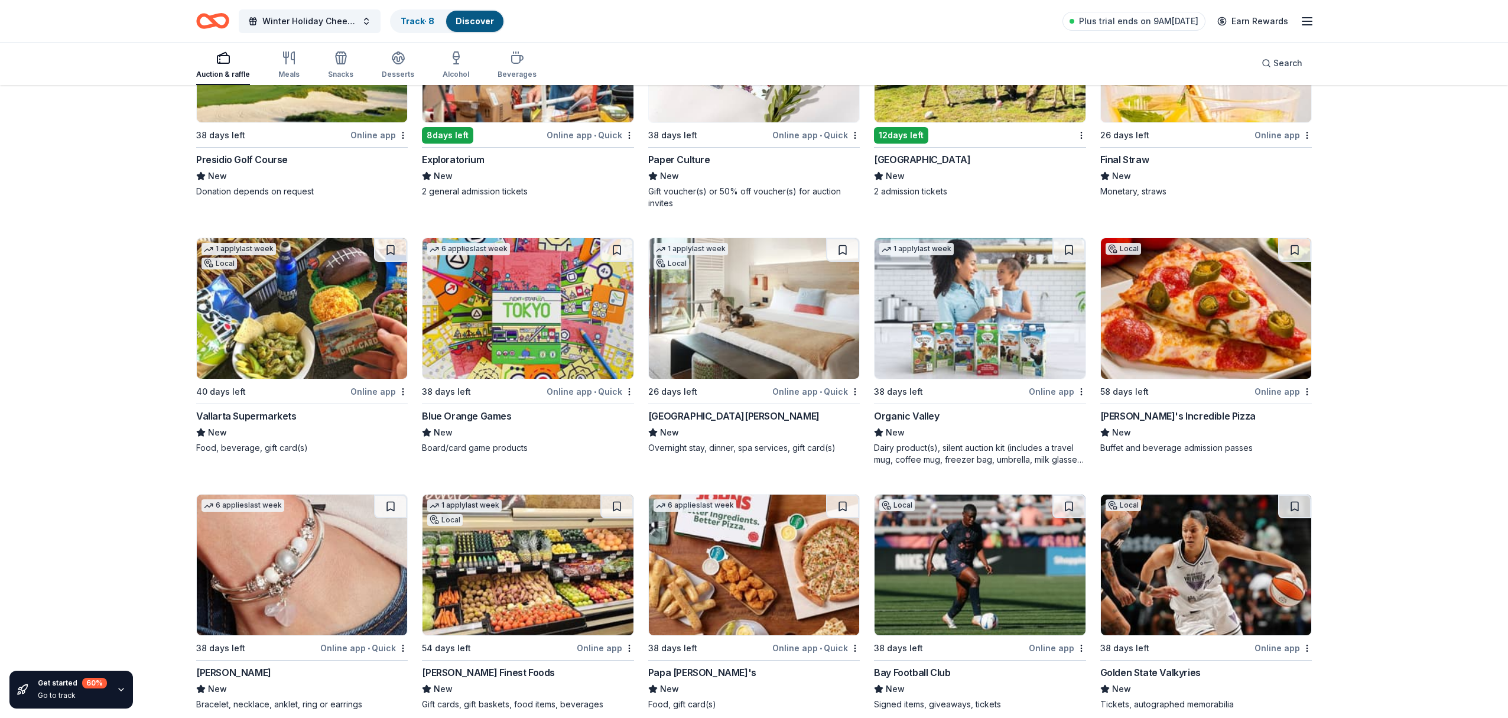
scroll to position [2264, 0]
click at [757, 327] on img at bounding box center [754, 307] width 210 height 141
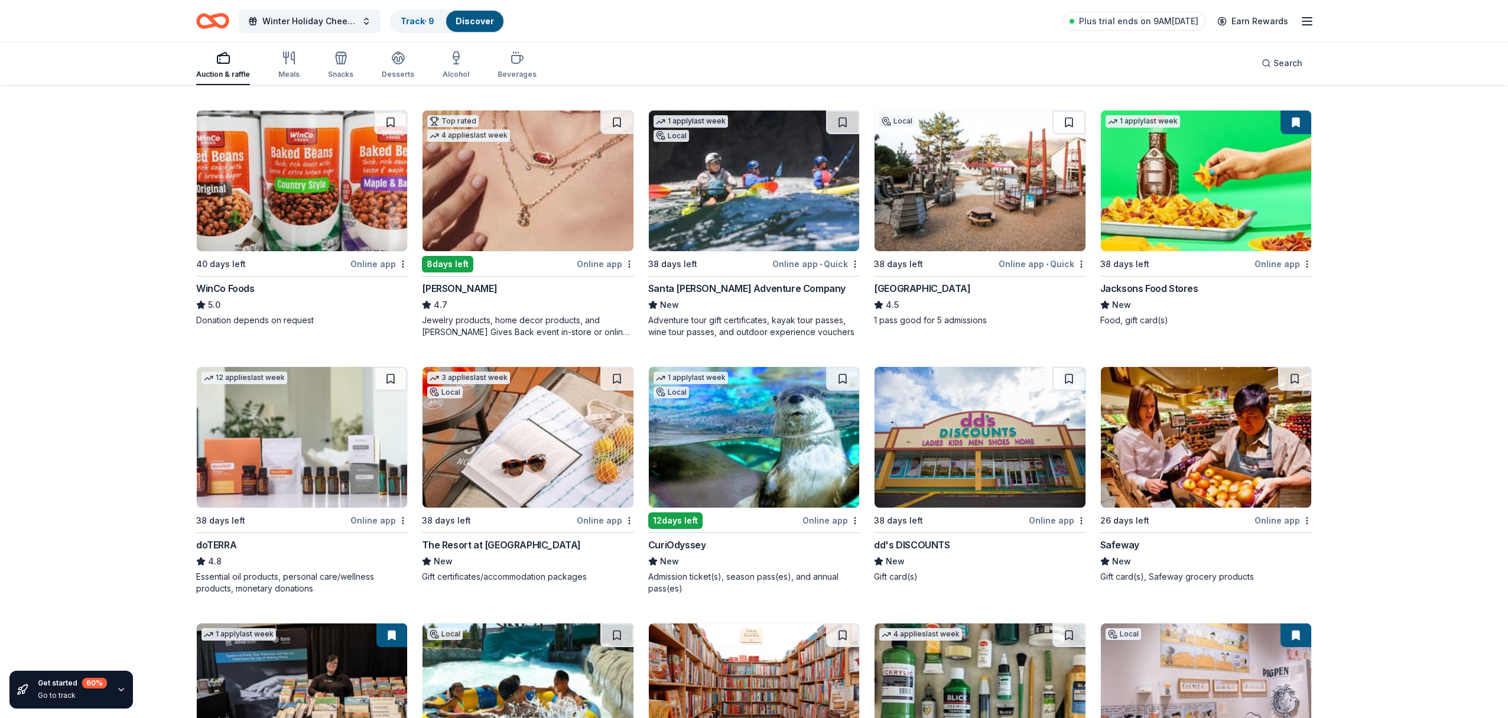
scroll to position [389, 0]
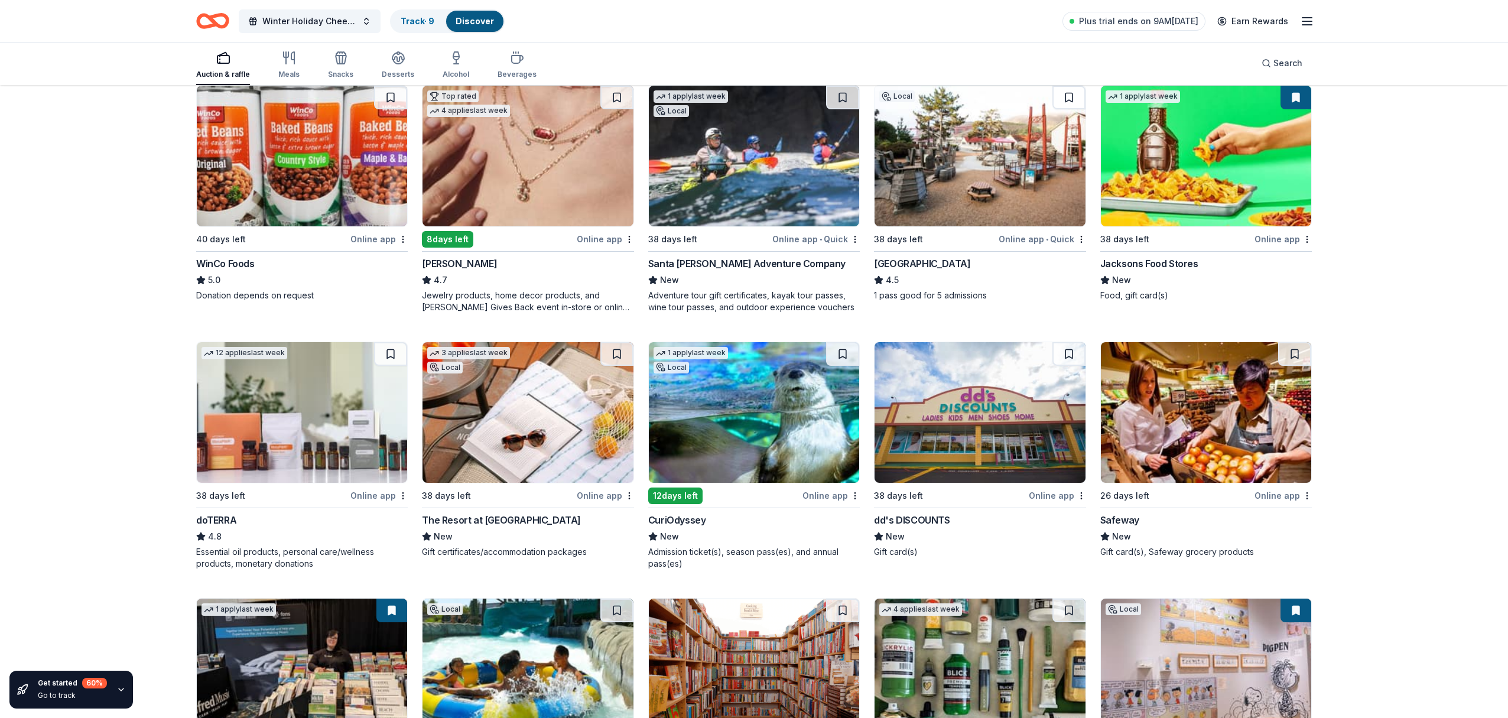
click at [769, 170] on img at bounding box center [754, 156] width 210 height 141
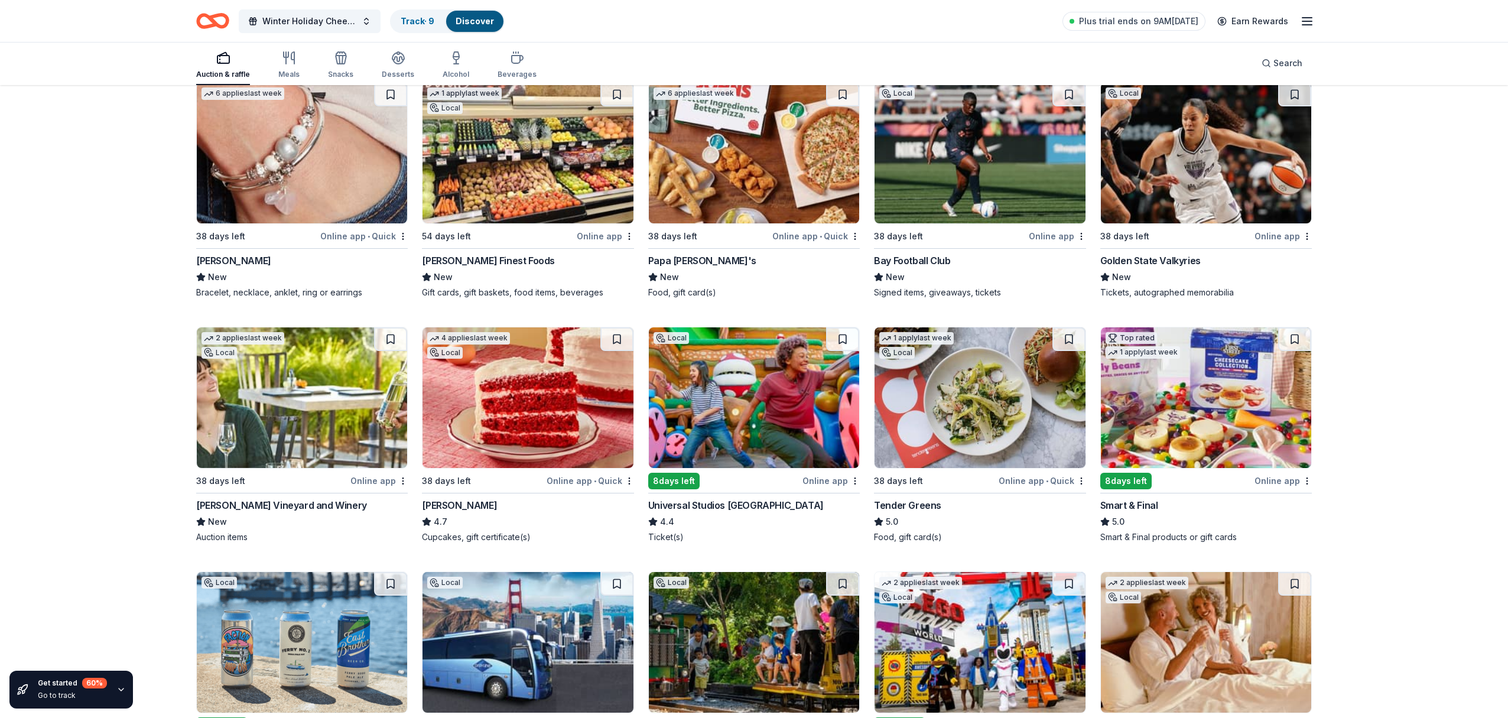
scroll to position [2679, 0]
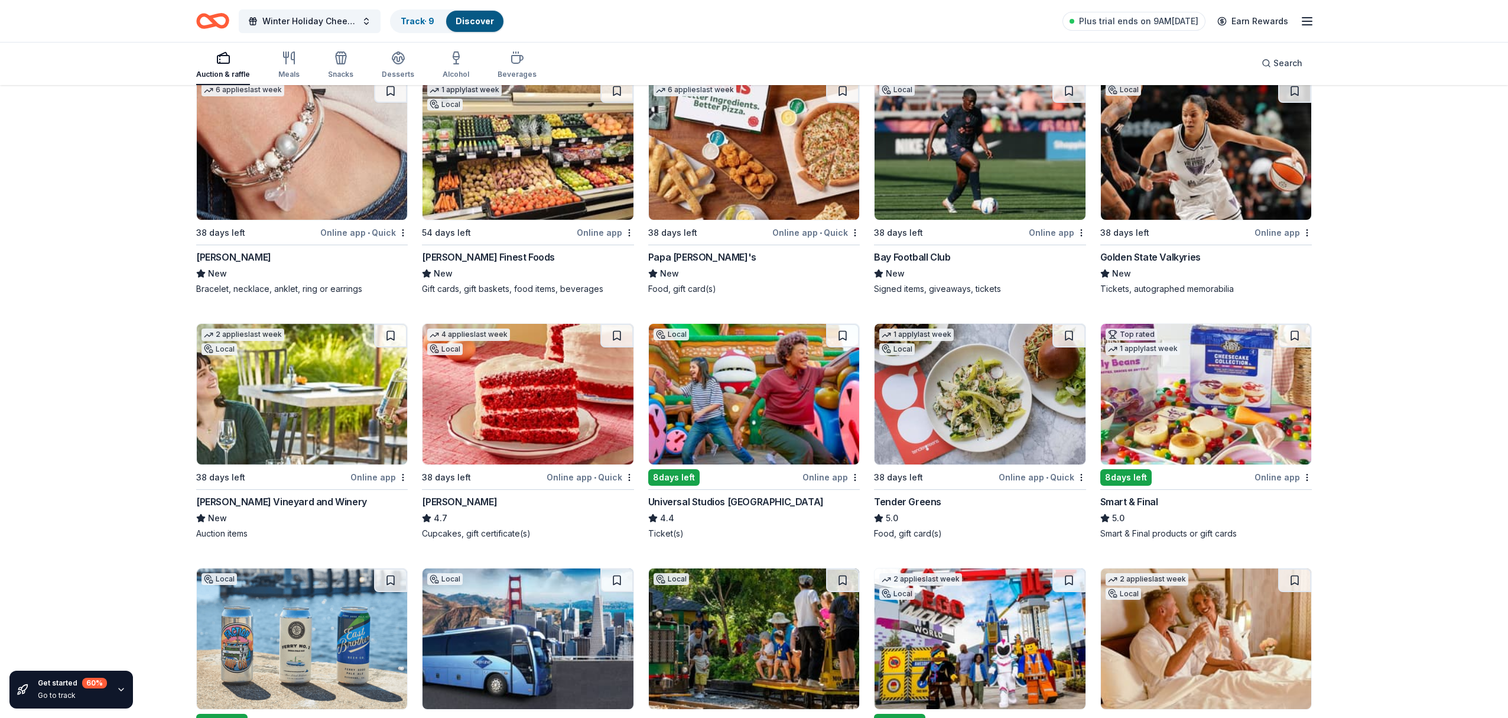
click at [790, 402] on img at bounding box center [754, 394] width 210 height 141
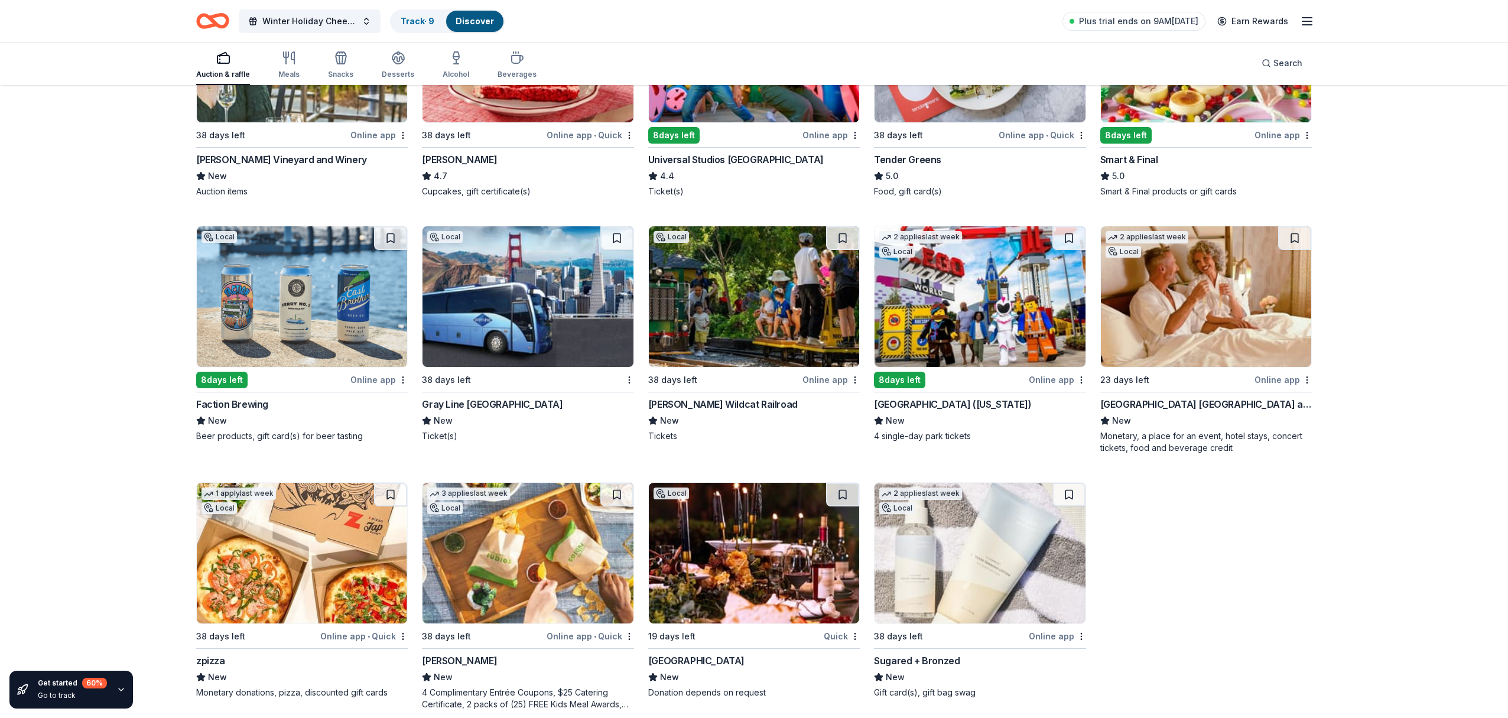
scroll to position [3037, 0]
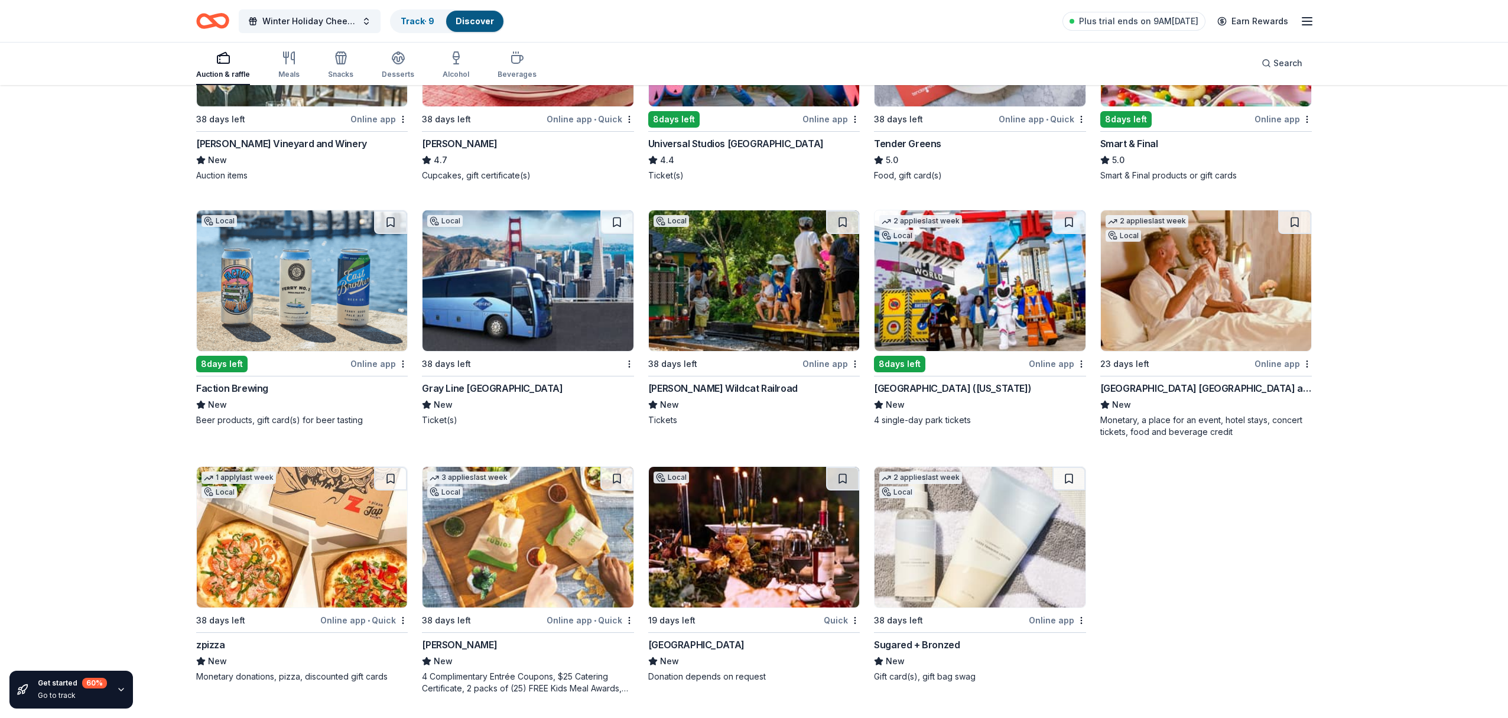
click at [1217, 290] on img at bounding box center [1206, 280] width 210 height 141
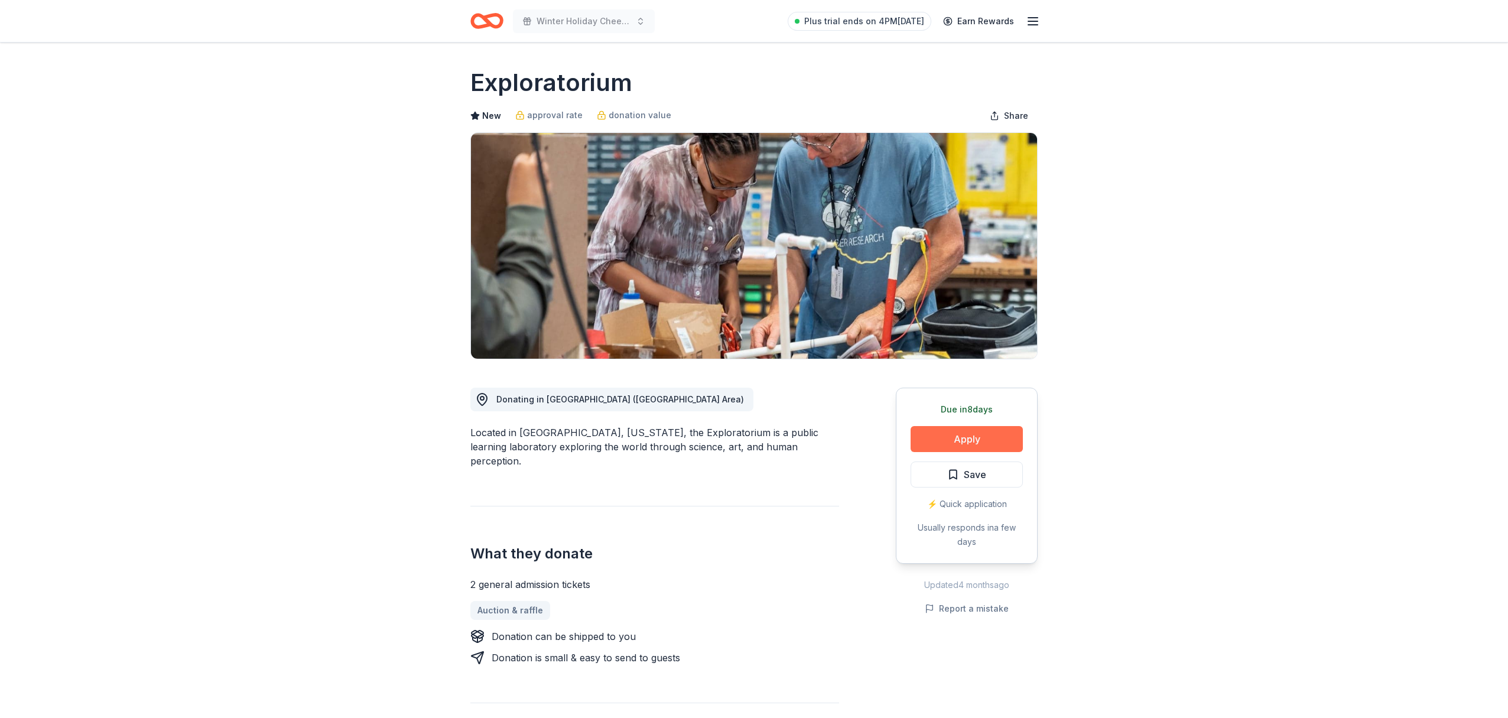
click at [976, 439] on button "Apply" at bounding box center [966, 439] width 112 height 26
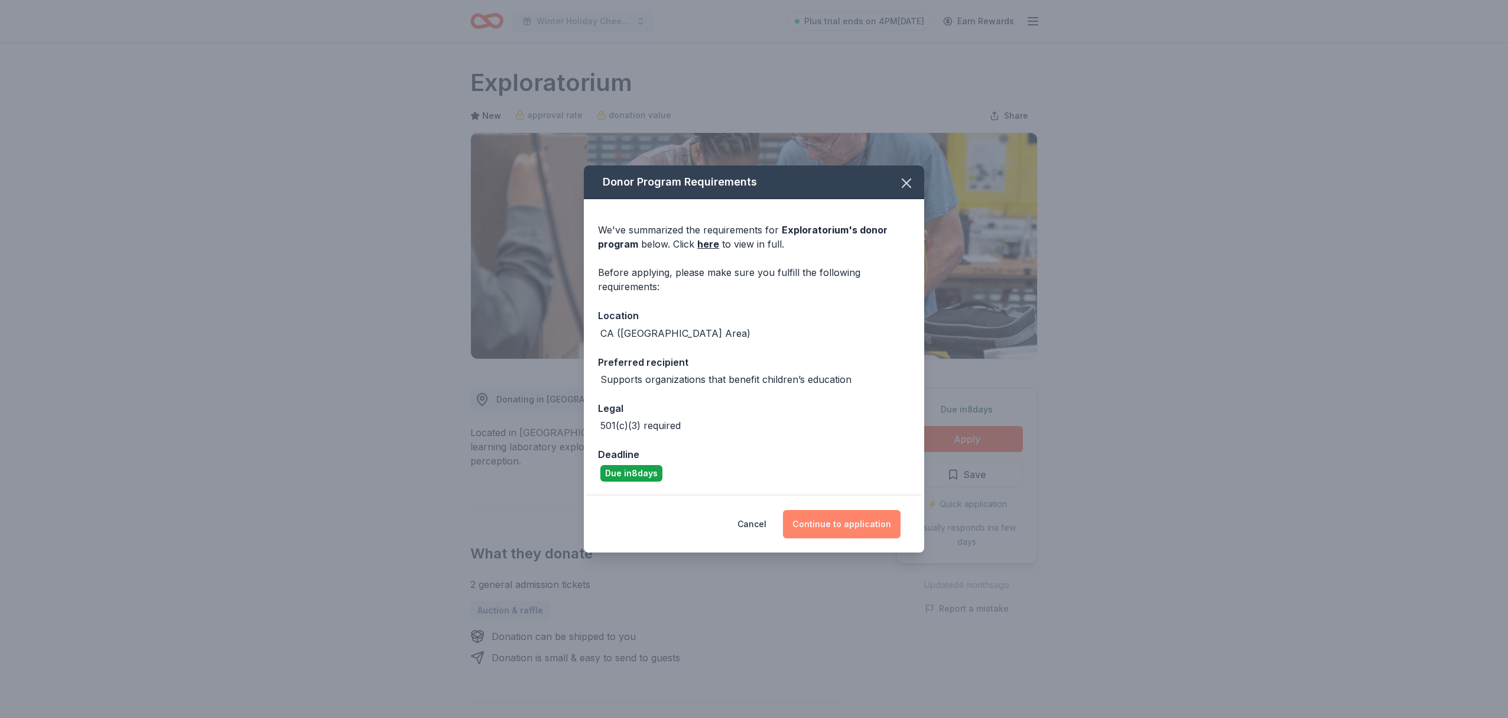
click at [864, 526] on button "Continue to application" at bounding box center [842, 524] width 118 height 28
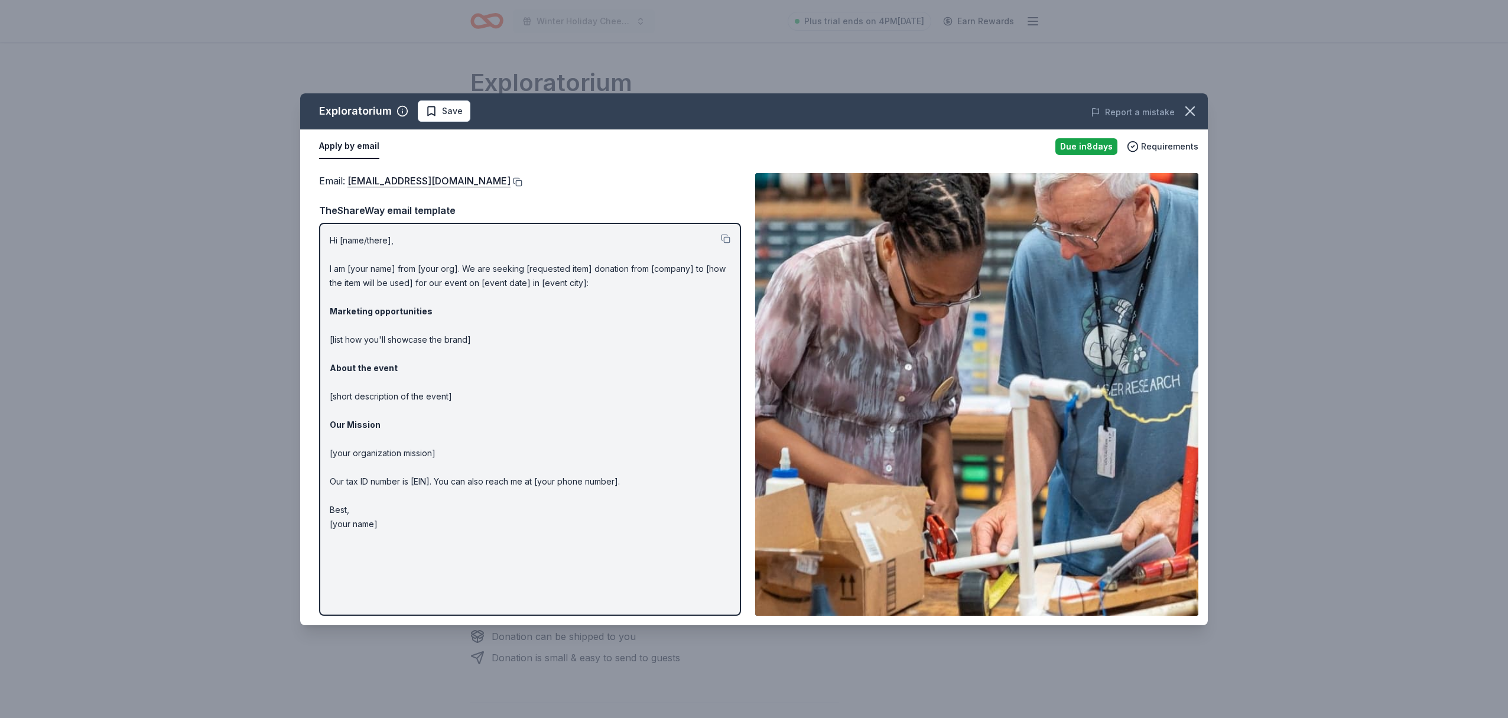
click at [520, 181] on button at bounding box center [516, 181] width 12 height 9
click at [1192, 113] on icon "button" at bounding box center [1190, 111] width 8 height 8
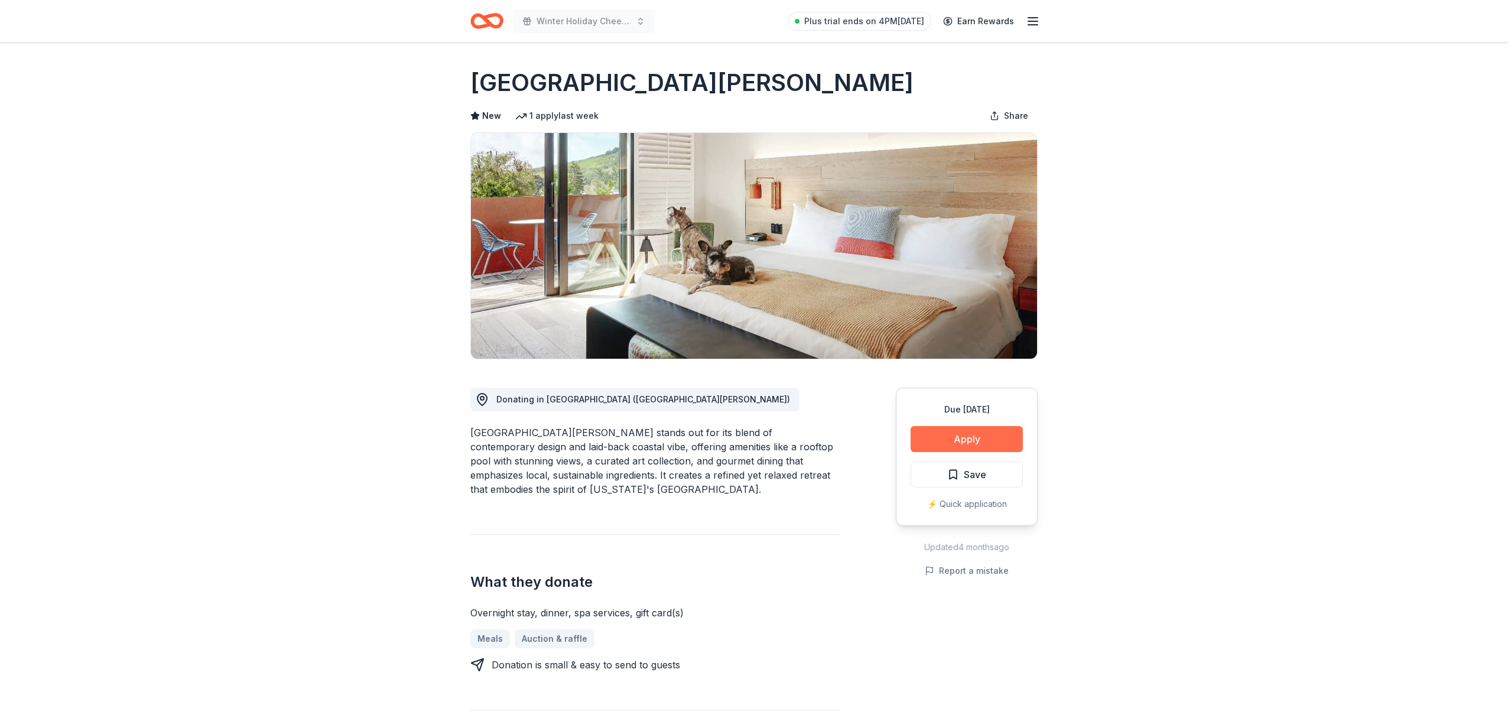
click at [978, 439] on button "Apply" at bounding box center [966, 439] width 112 height 26
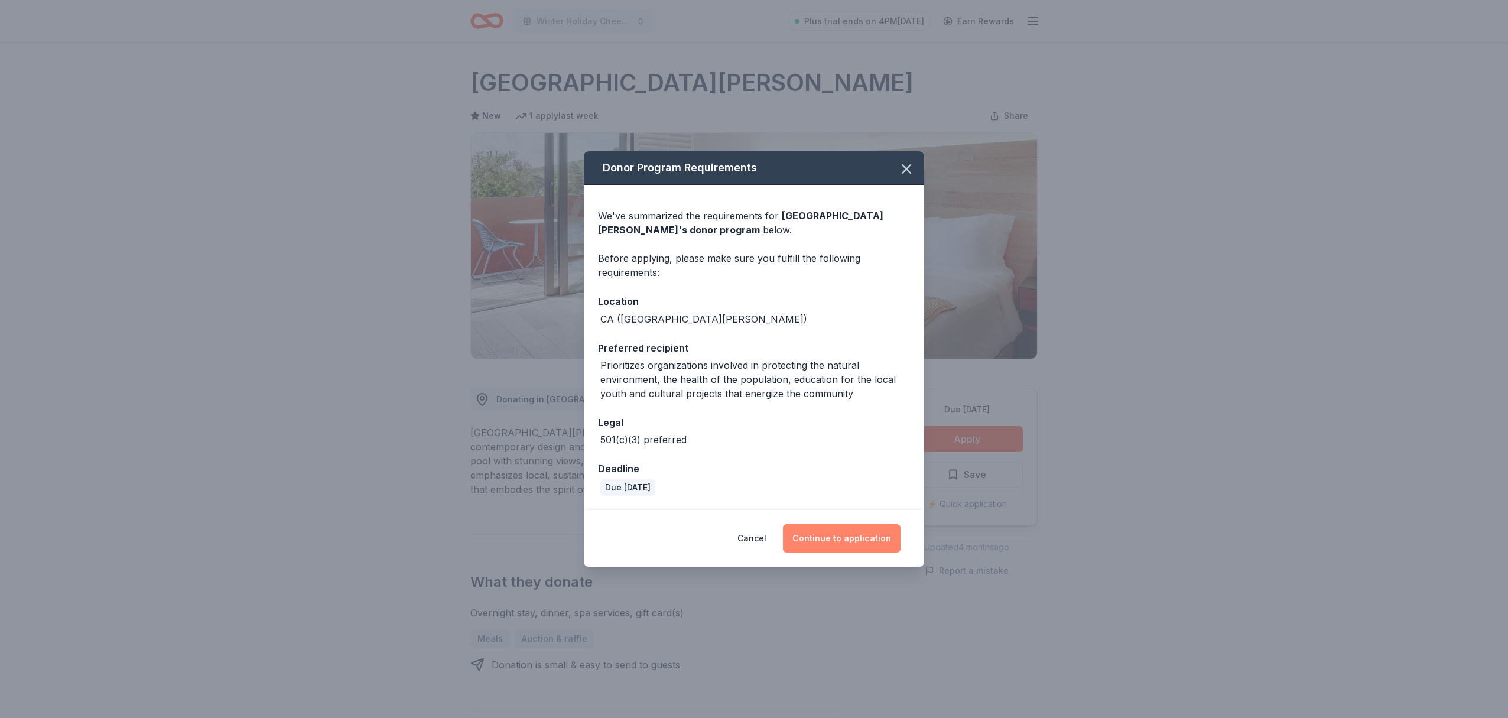
click at [855, 541] on button "Continue to application" at bounding box center [842, 538] width 118 height 28
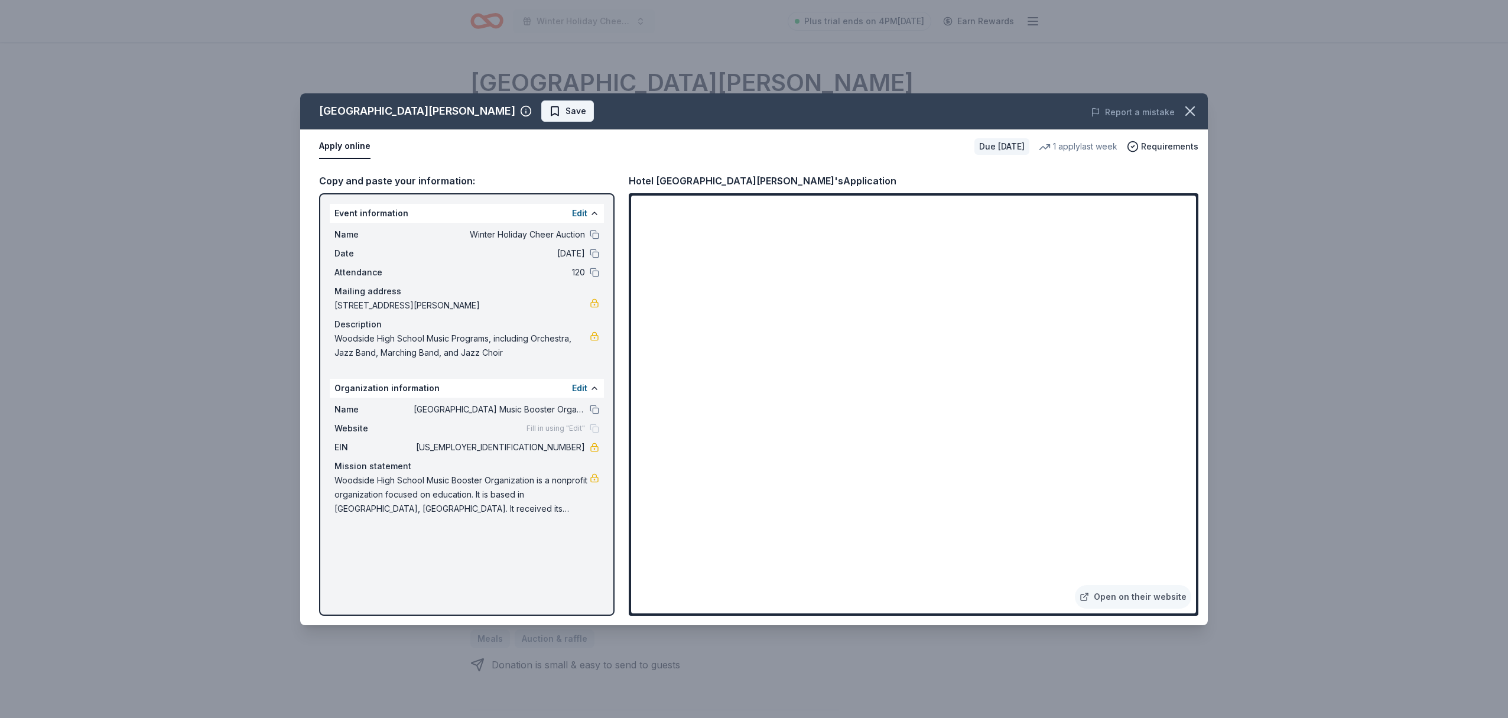
click at [565, 112] on span "Save" at bounding box center [575, 111] width 21 height 14
click at [1191, 110] on icon "button" at bounding box center [1190, 111] width 17 height 17
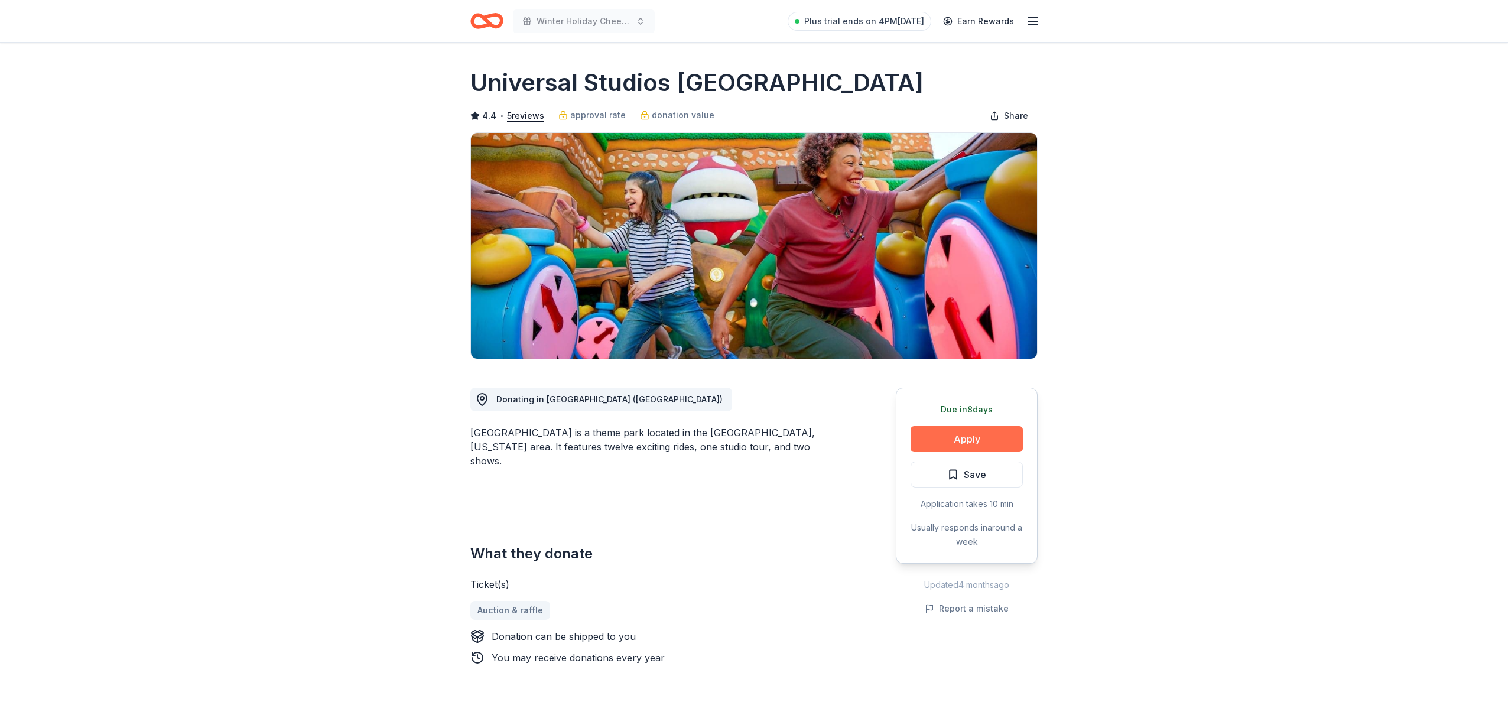
click at [980, 442] on button "Apply" at bounding box center [966, 439] width 112 height 26
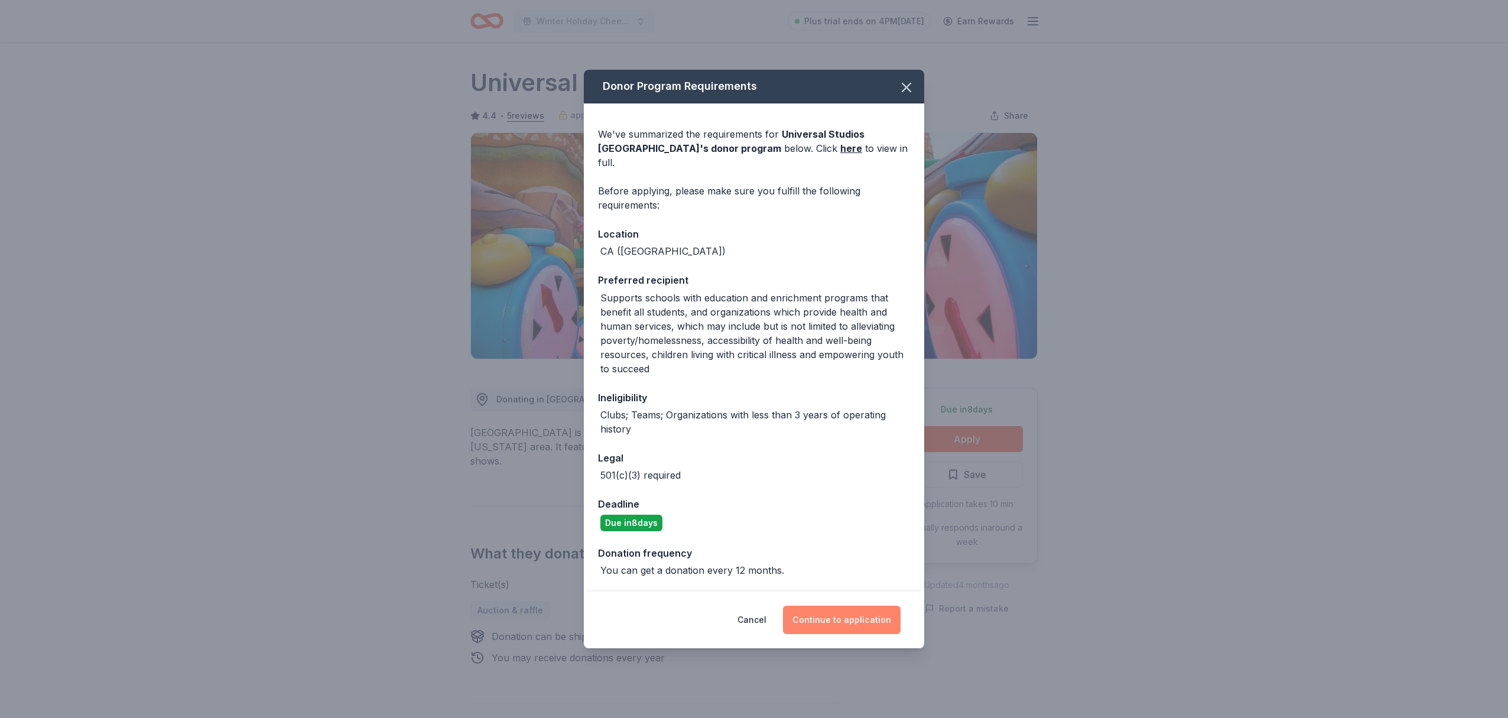
click at [863, 613] on button "Continue to application" at bounding box center [842, 620] width 118 height 28
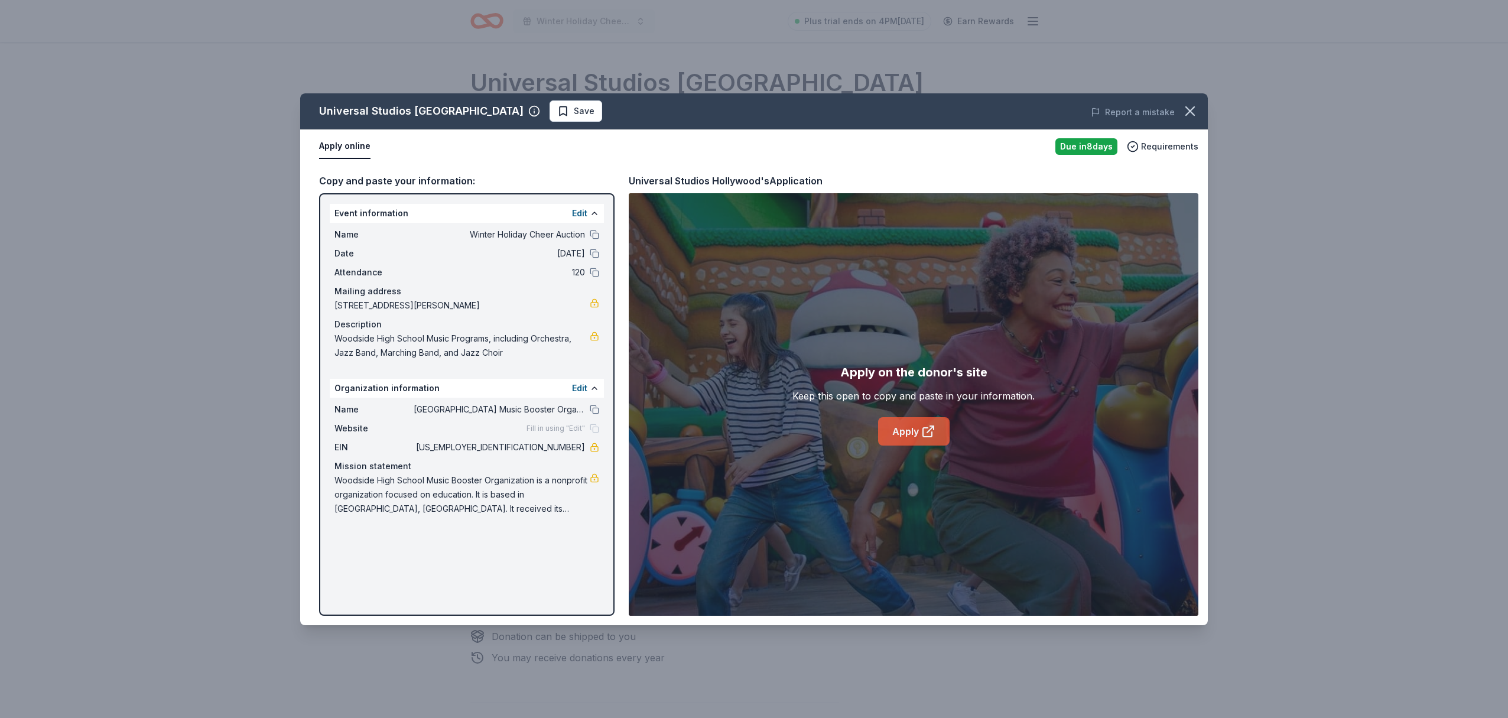
click at [913, 429] on link "Apply" at bounding box center [913, 431] width 71 height 28
click at [1193, 111] on icon "button" at bounding box center [1190, 111] width 17 height 17
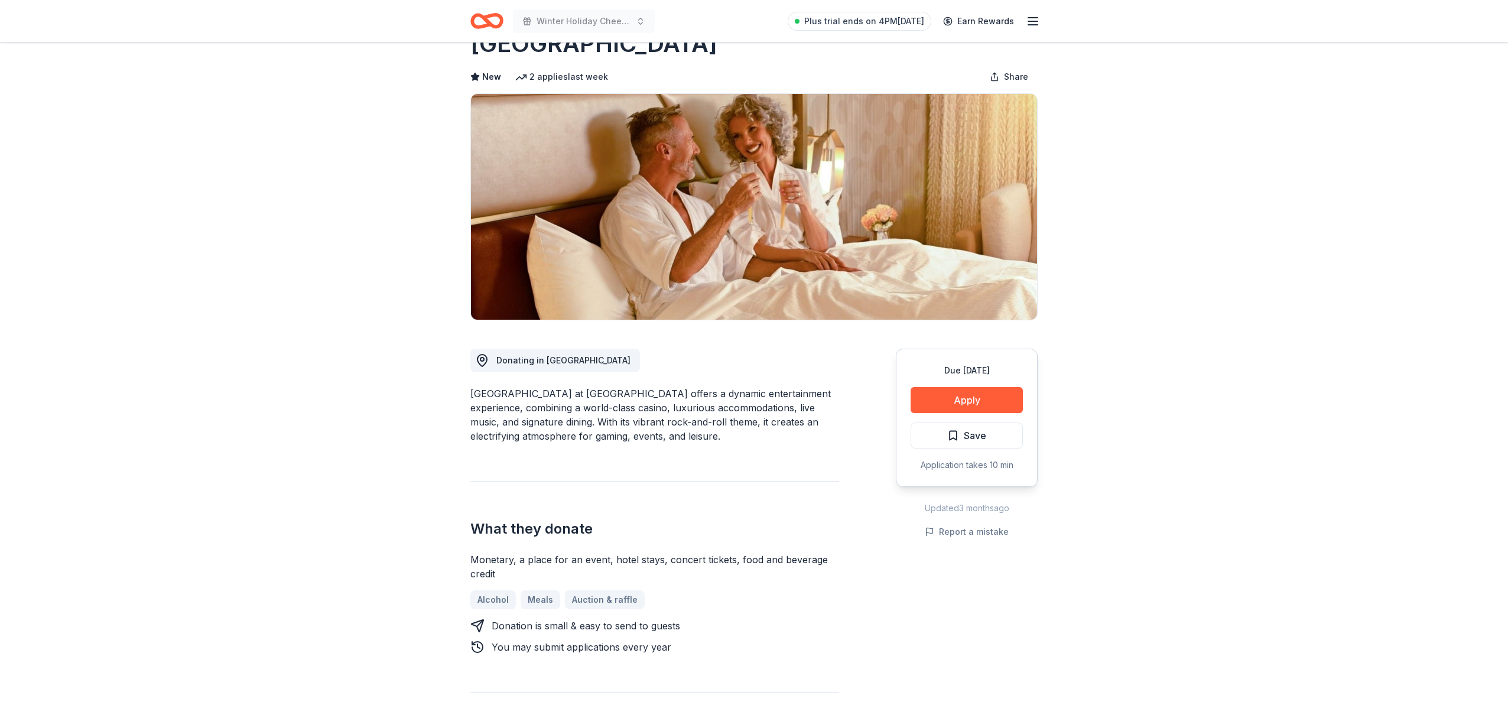
scroll to position [73, 0]
click at [972, 403] on button "Apply" at bounding box center [966, 399] width 112 height 26
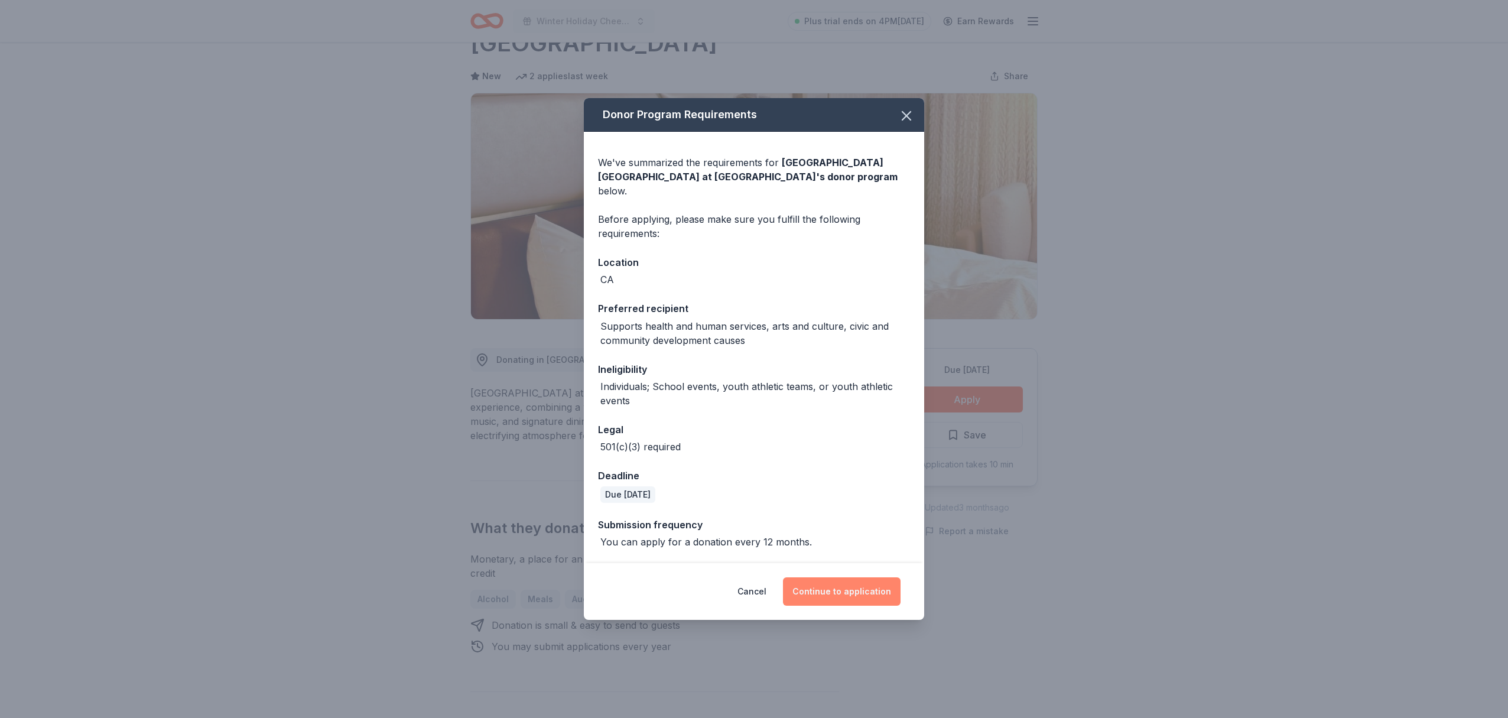
click at [855, 584] on button "Continue to application" at bounding box center [842, 591] width 118 height 28
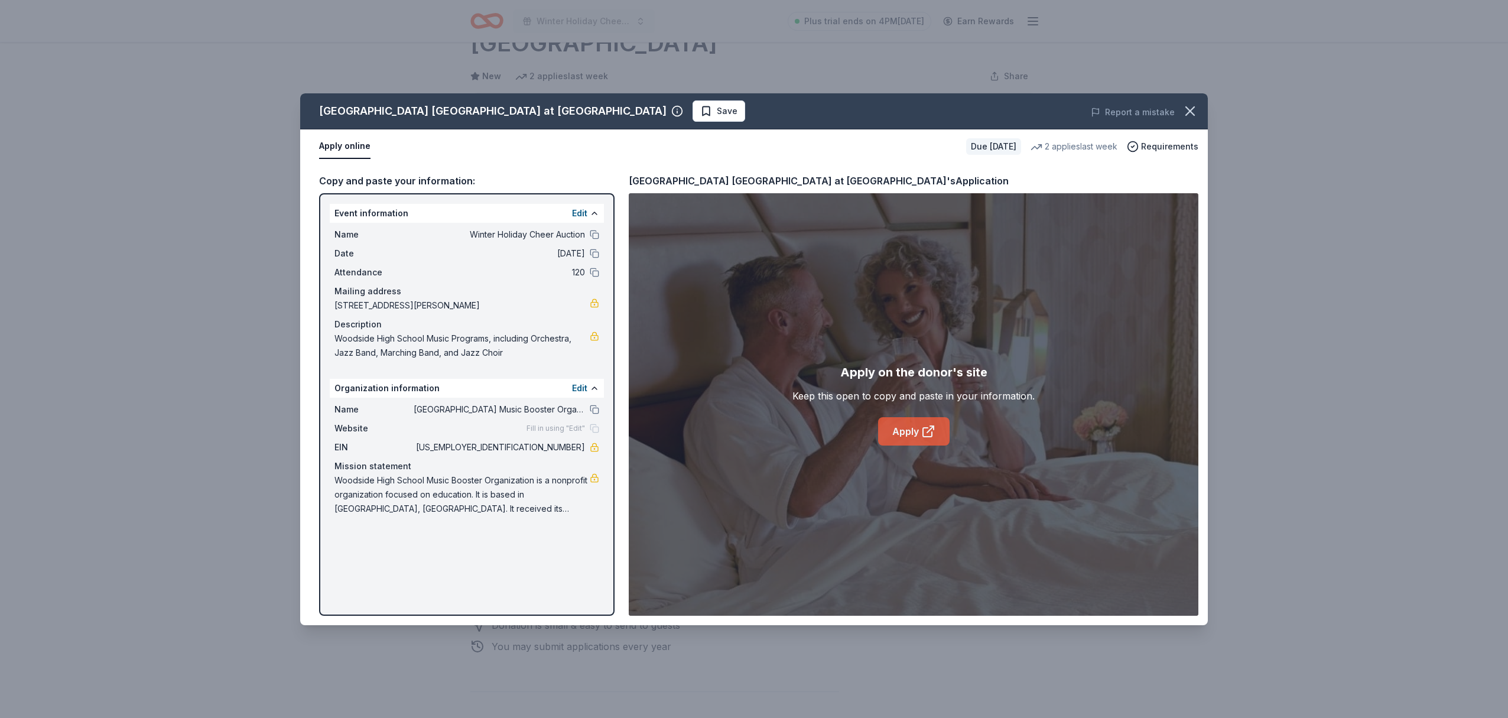
click at [916, 431] on link "Apply" at bounding box center [913, 431] width 71 height 28
